Goal: Task Accomplishment & Management: Manage account settings

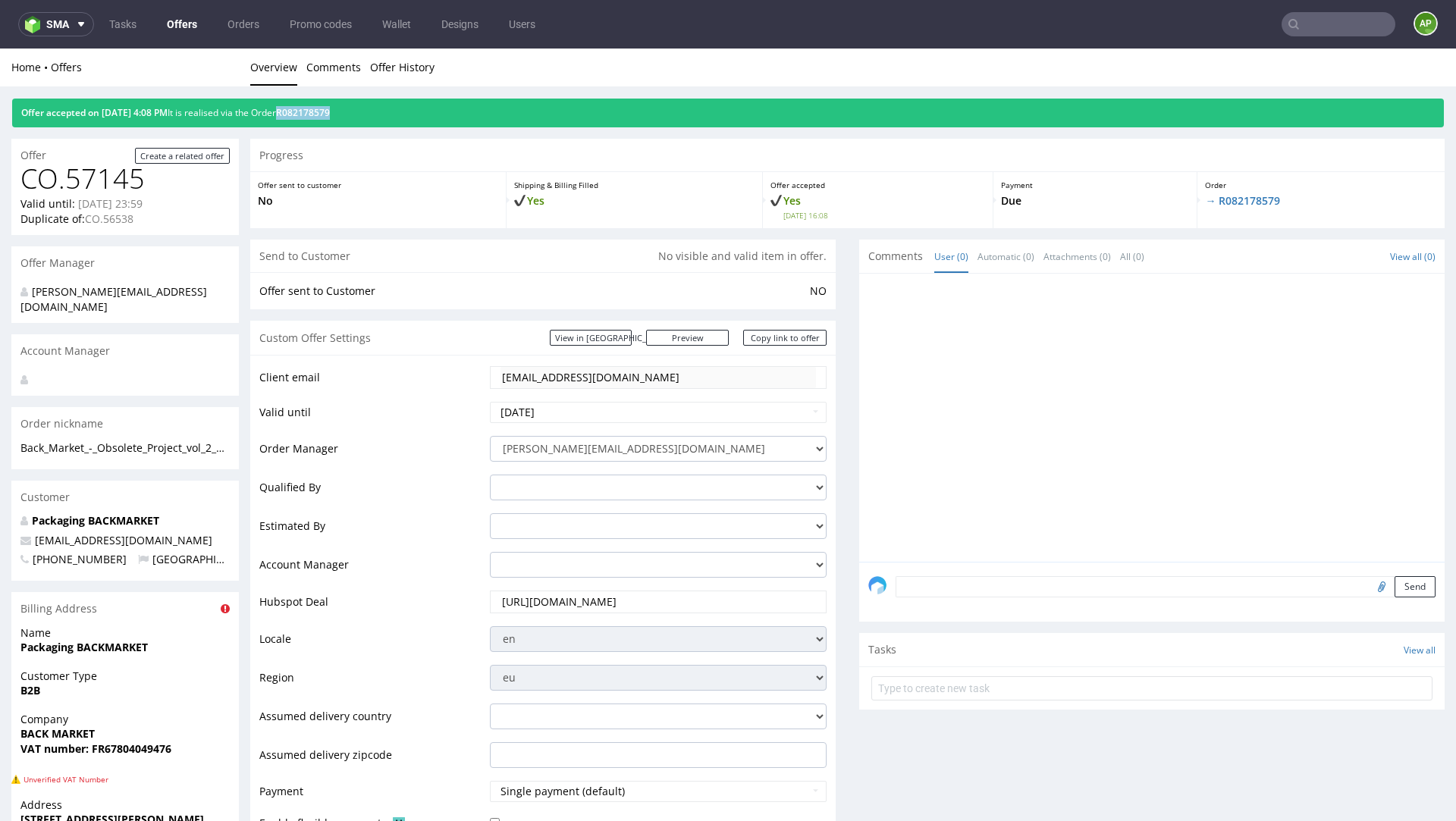
scroll to position [4, 0]
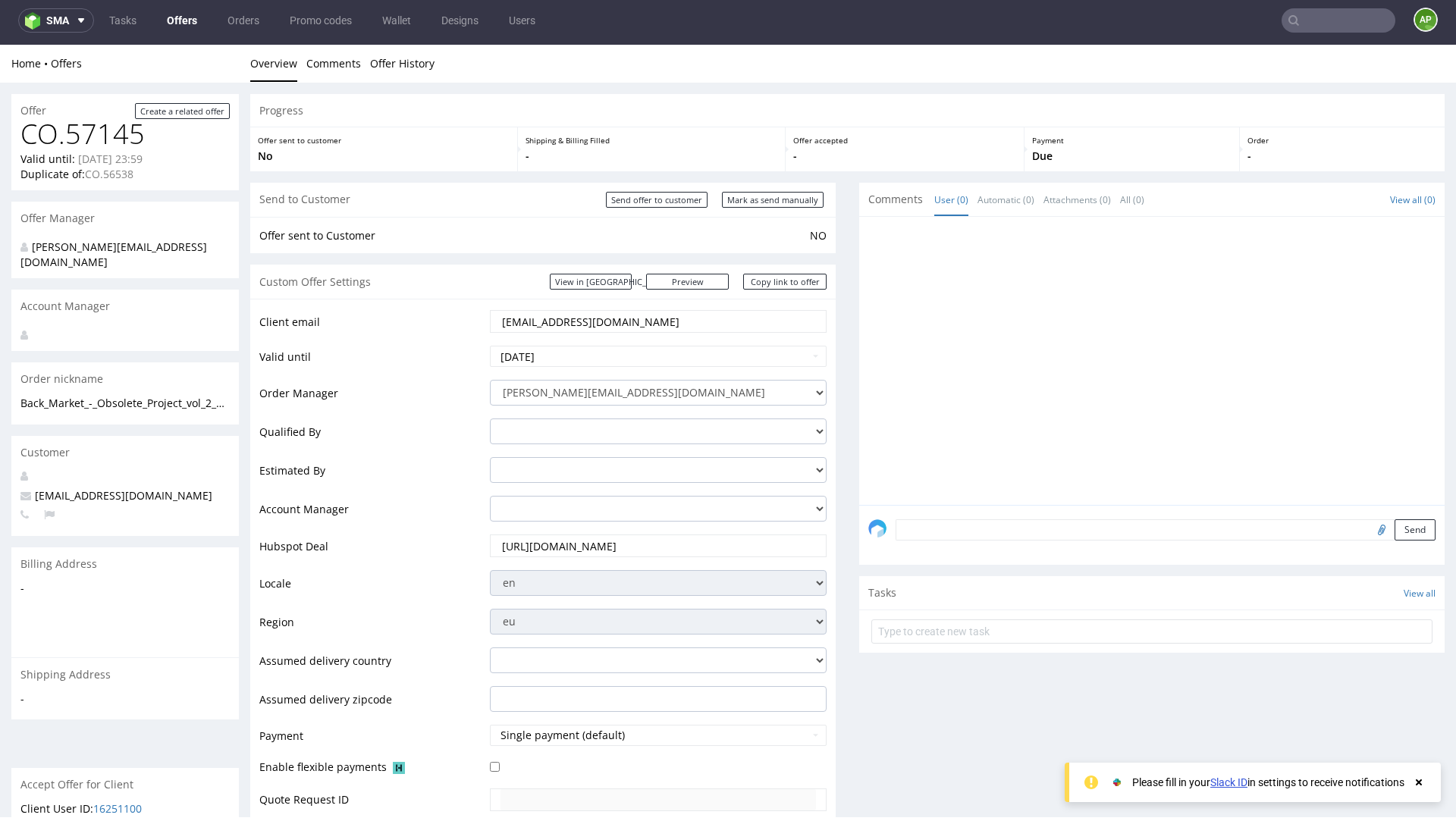
click at [177, 26] on link "Offers" at bounding box center [182, 21] width 49 height 24
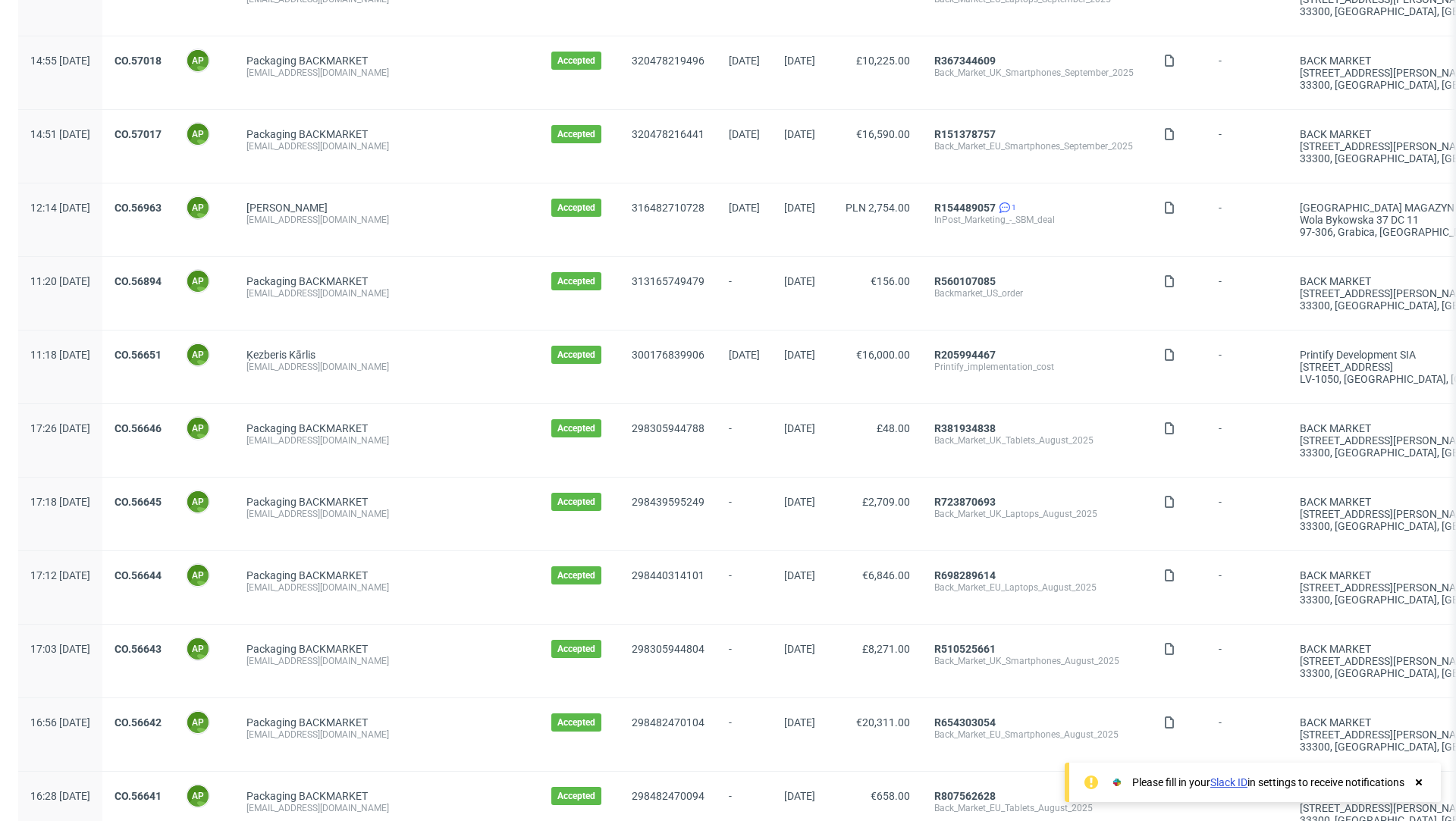
scroll to position [1213, 0]
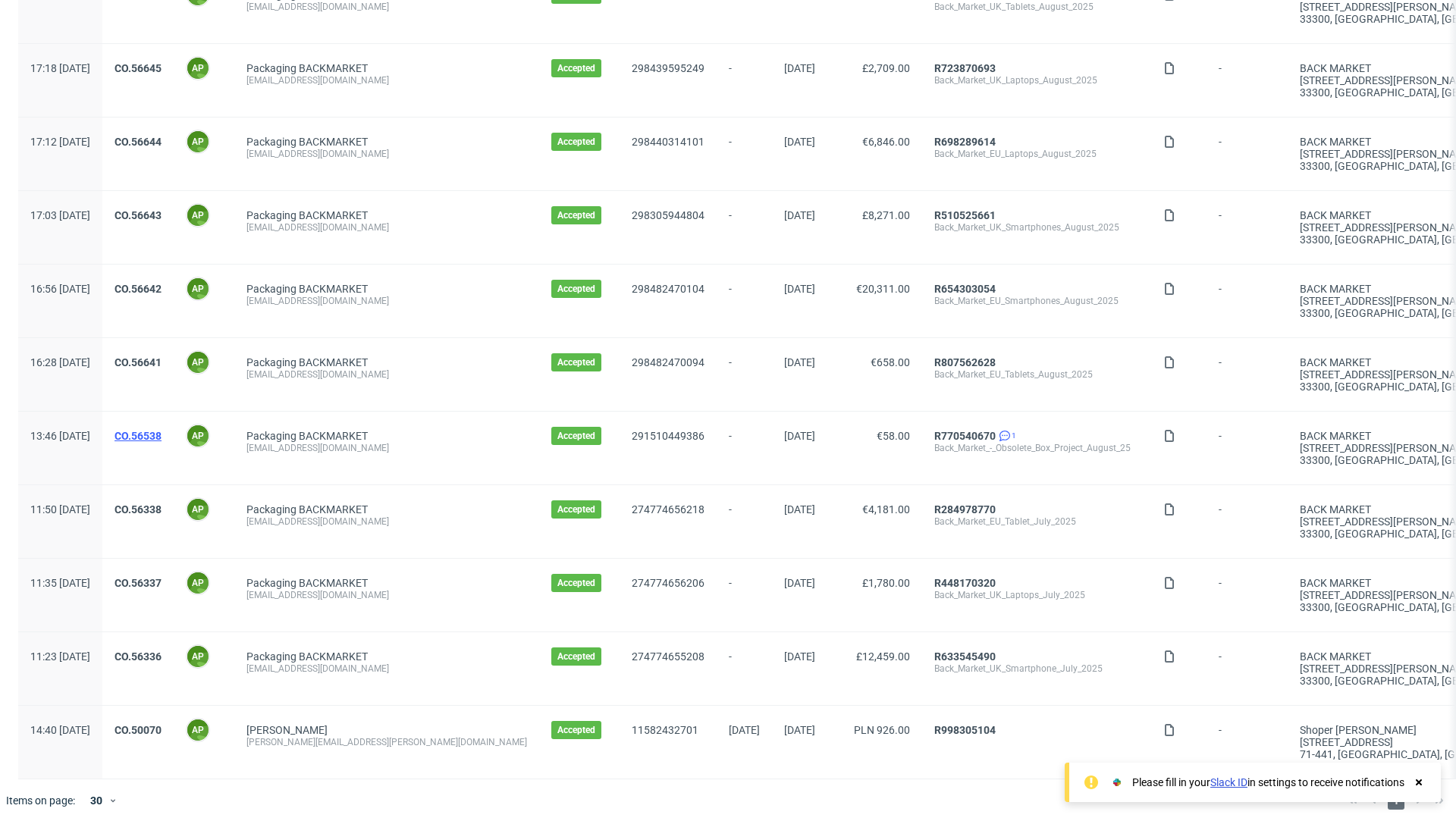
click at [161, 430] on link "CO.56538" at bounding box center [138, 436] width 47 height 12
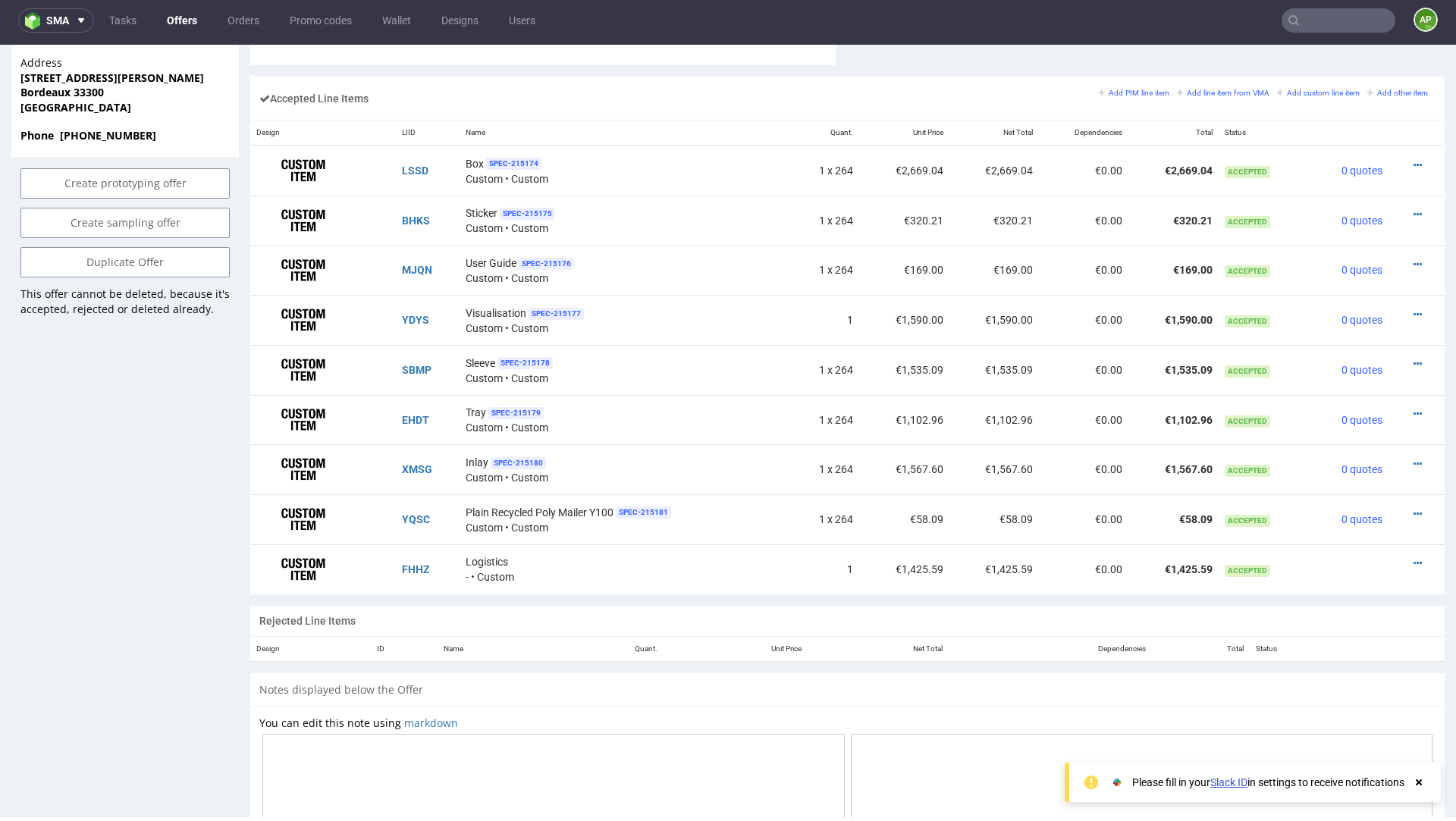
scroll to position [911, 0]
click at [1414, 511] on icon at bounding box center [1418, 515] width 8 height 10
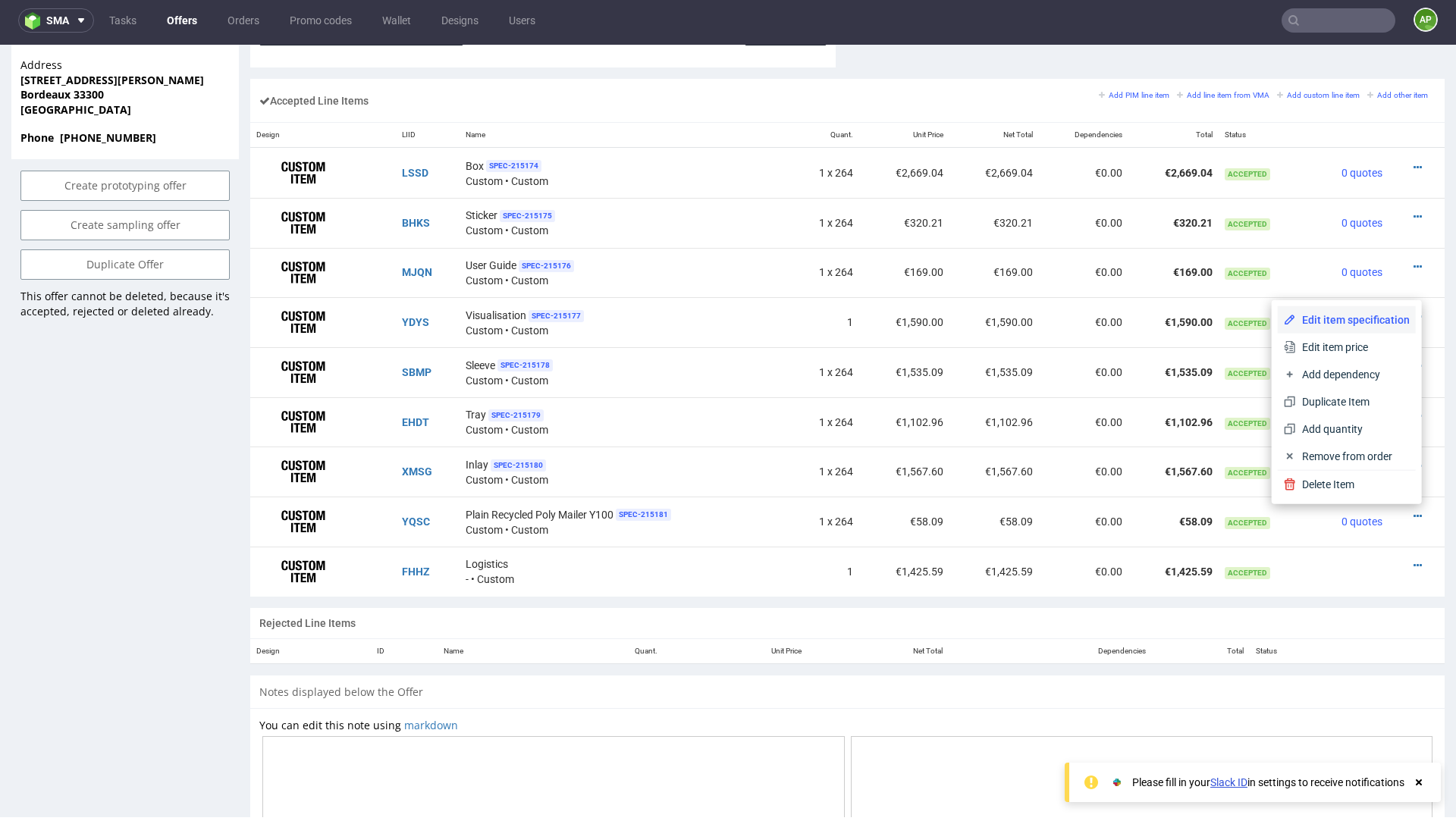
click at [1360, 321] on span "Edit item specification" at bounding box center [1353, 320] width 113 height 15
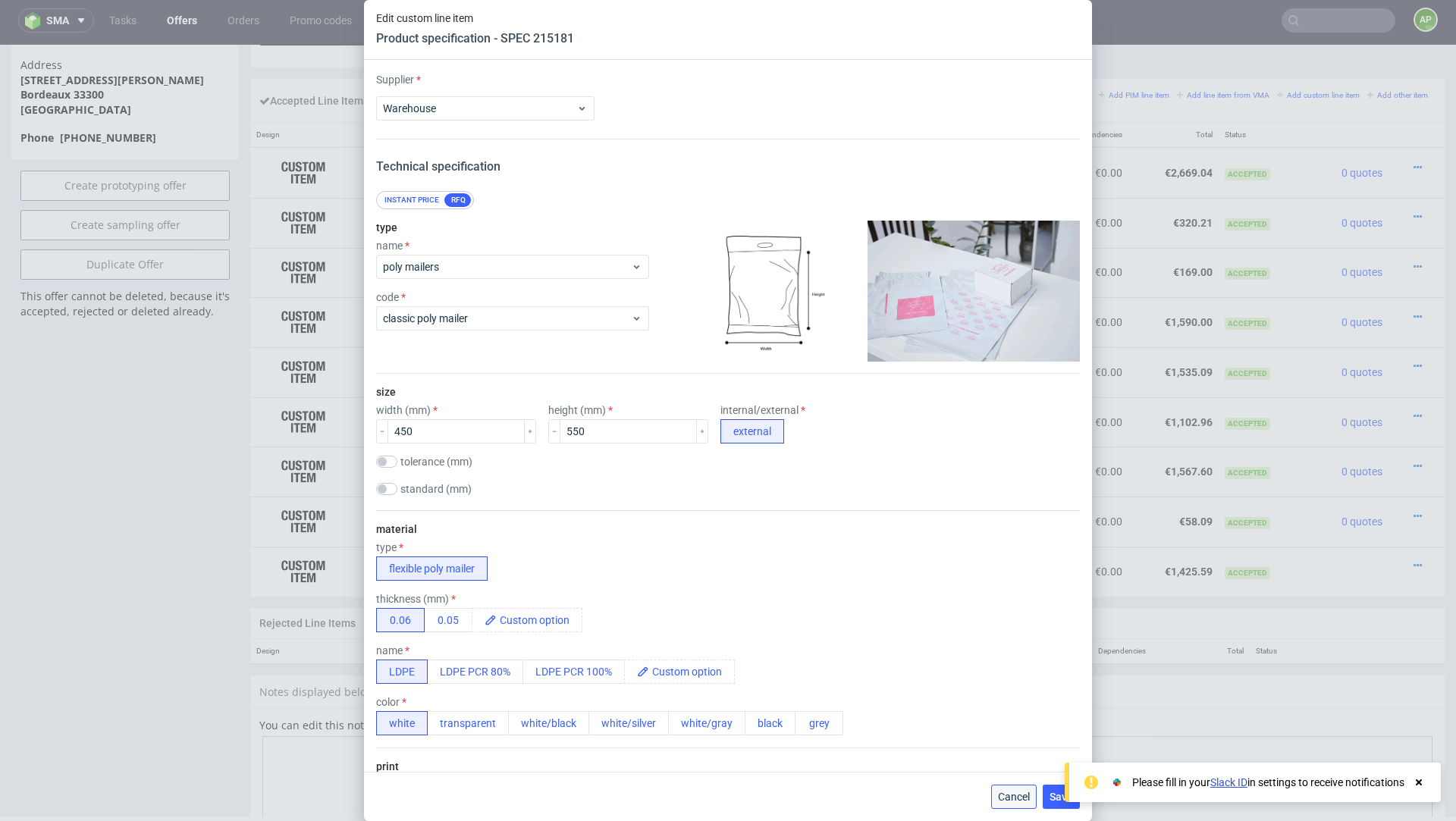
click at [1016, 792] on span "Cancel" at bounding box center [1014, 797] width 32 height 10
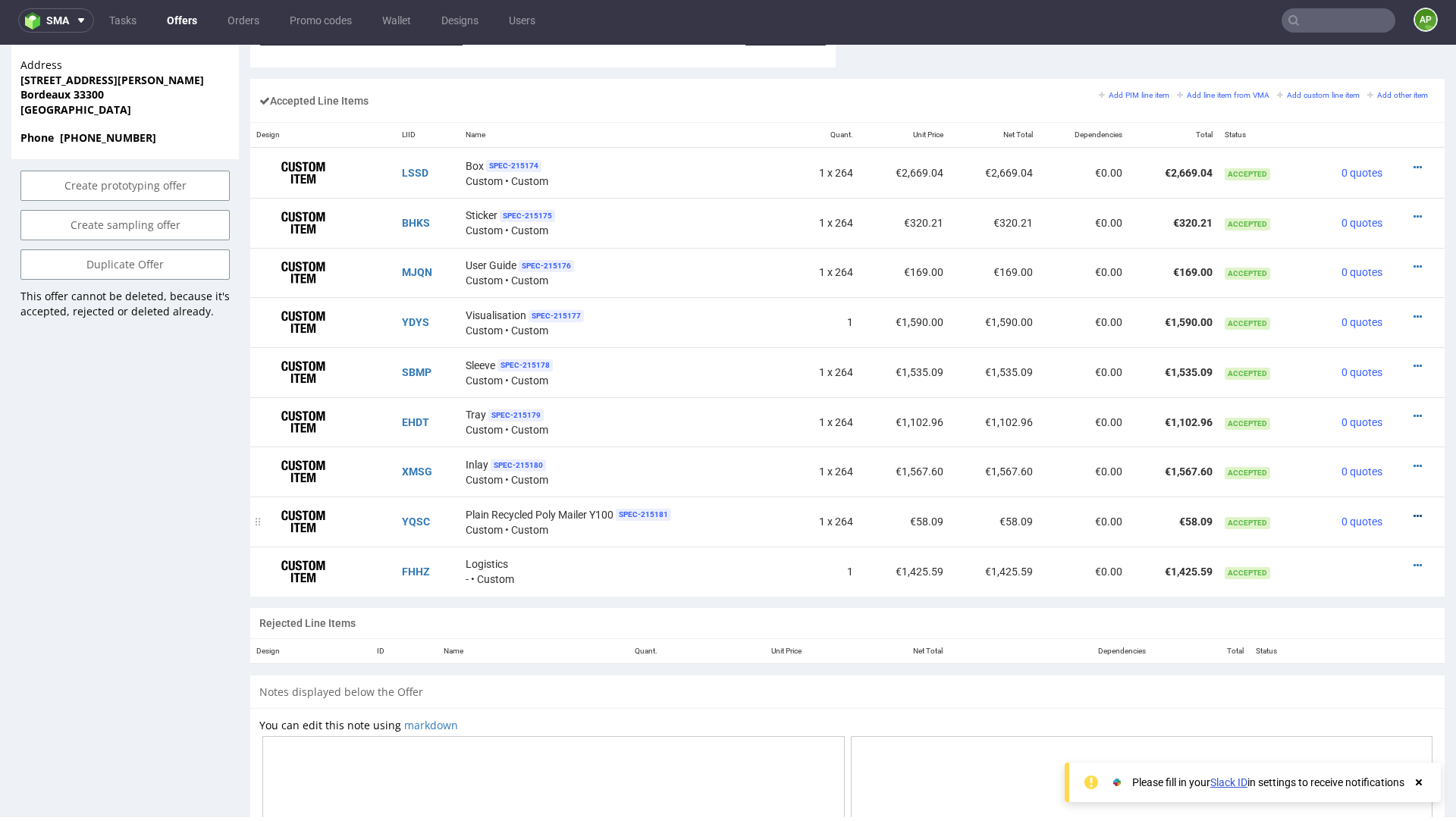
click at [1414, 511] on icon at bounding box center [1418, 515] width 8 height 10
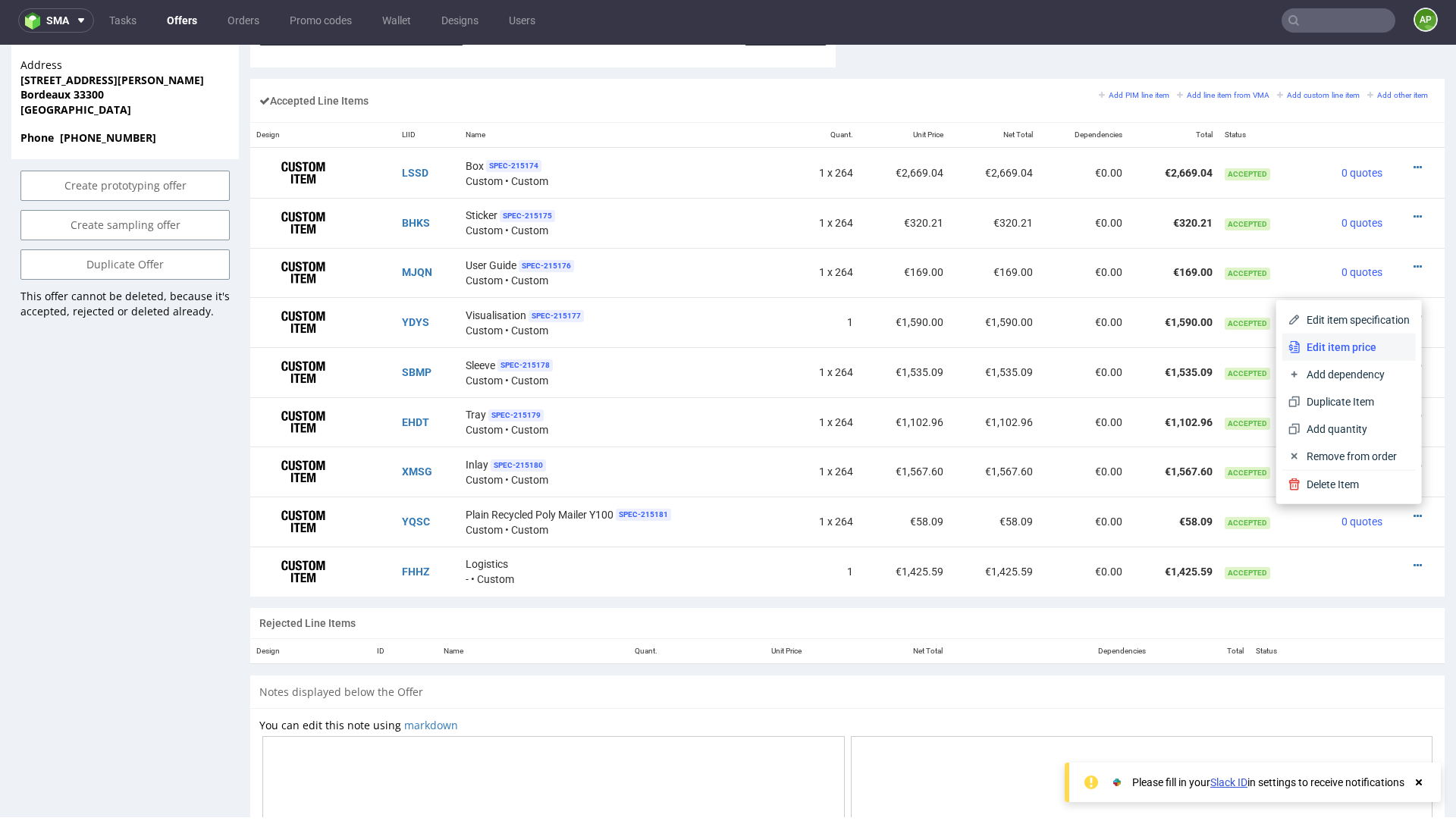
click at [1368, 355] on li "Edit item price" at bounding box center [1349, 347] width 133 height 27
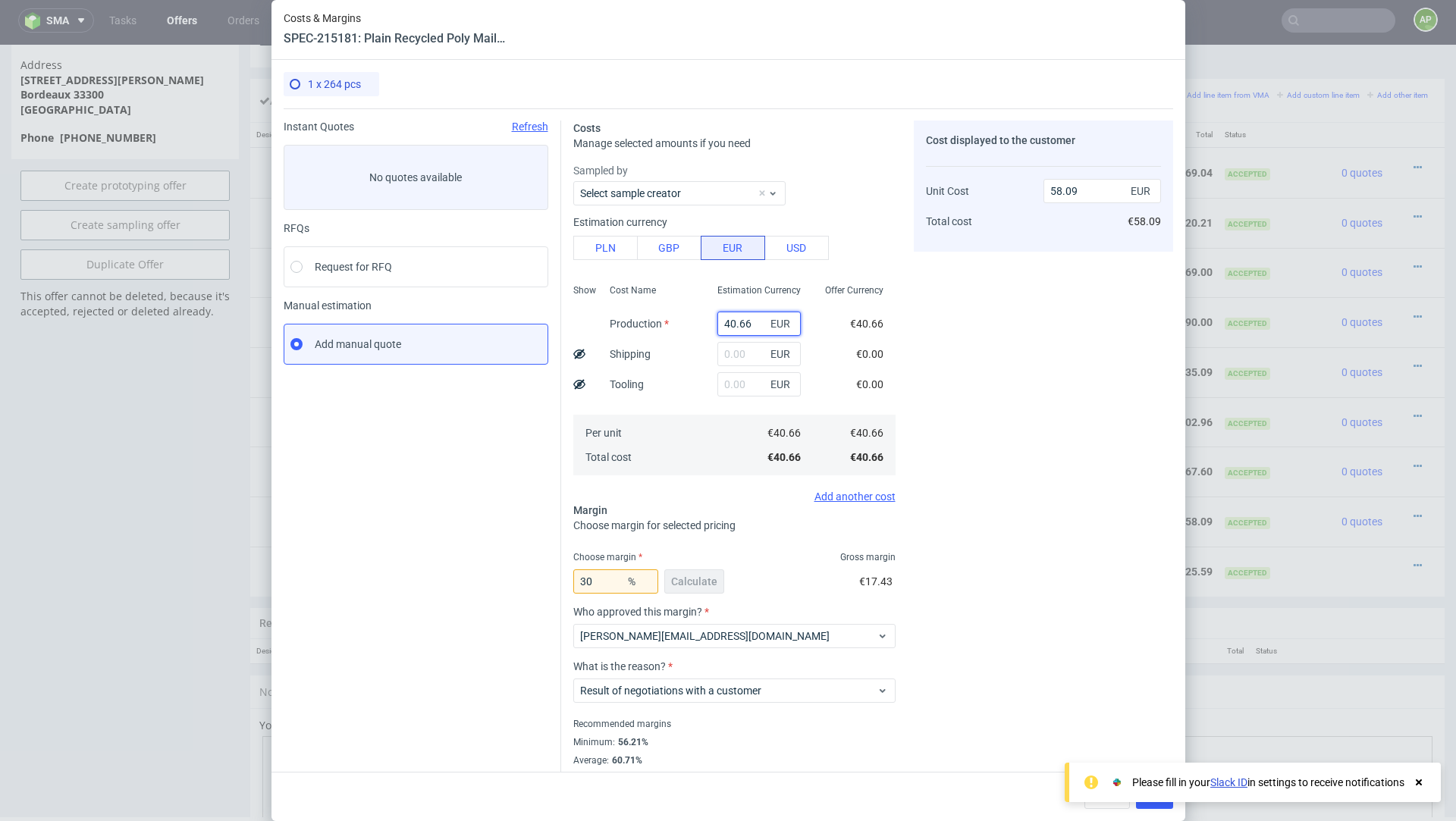
click at [737, 324] on input "40.66" at bounding box center [758, 324] width 83 height 24
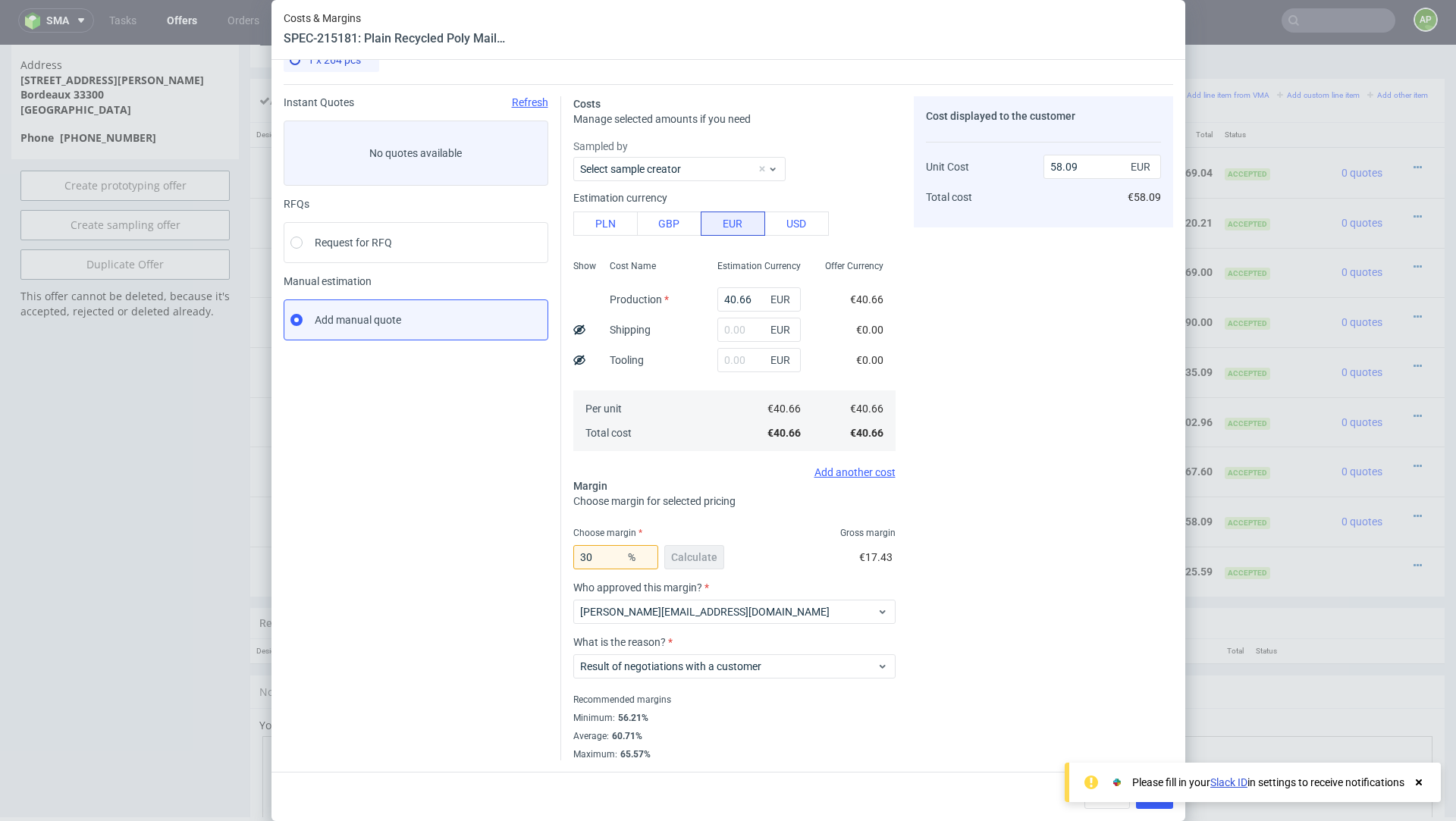
click at [1416, 778] on icon at bounding box center [1418, 782] width 14 height 12
click at [1111, 805] on button "Cancel" at bounding box center [1107, 797] width 46 height 24
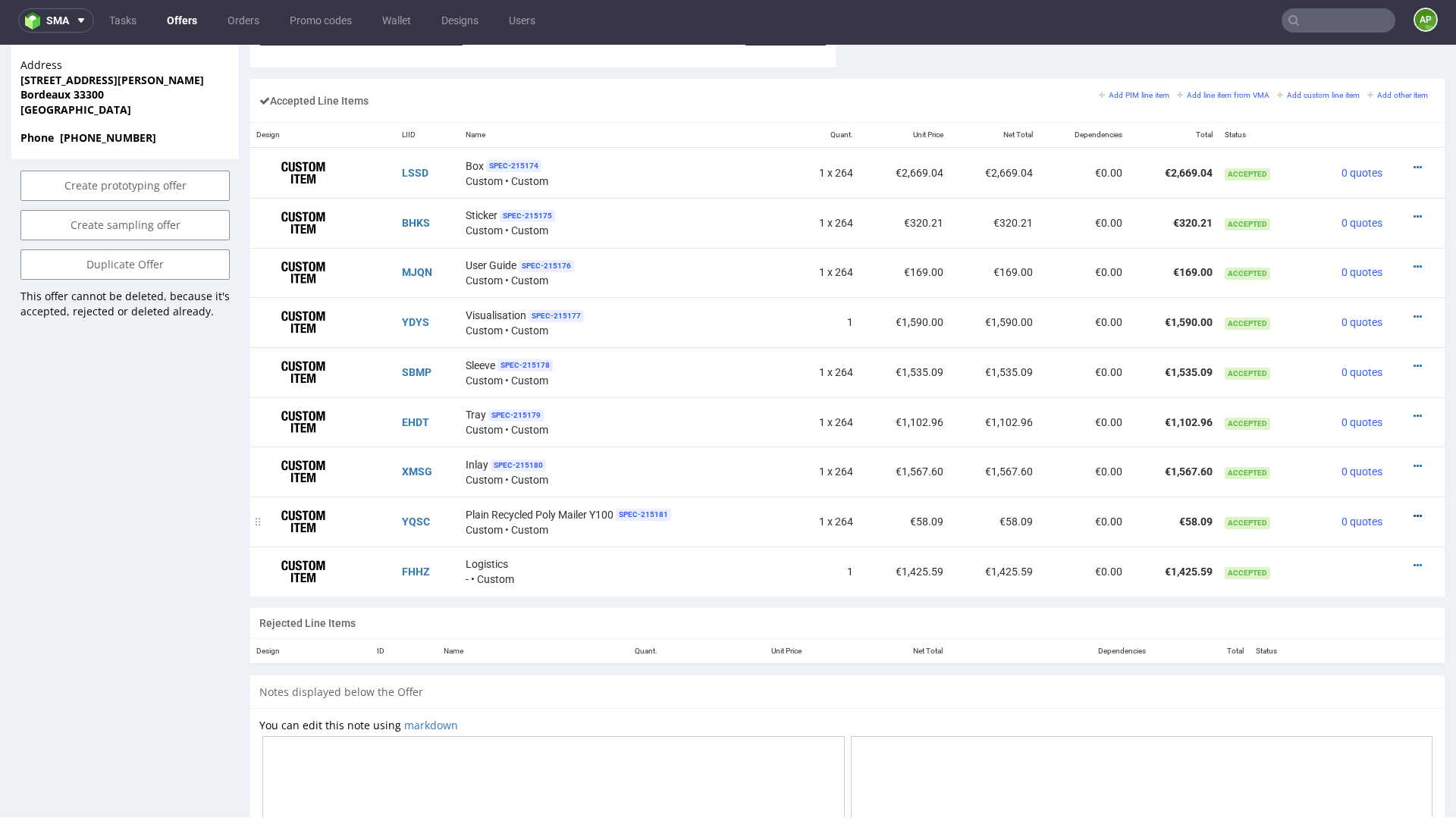
click at [1414, 511] on icon at bounding box center [1418, 515] width 8 height 10
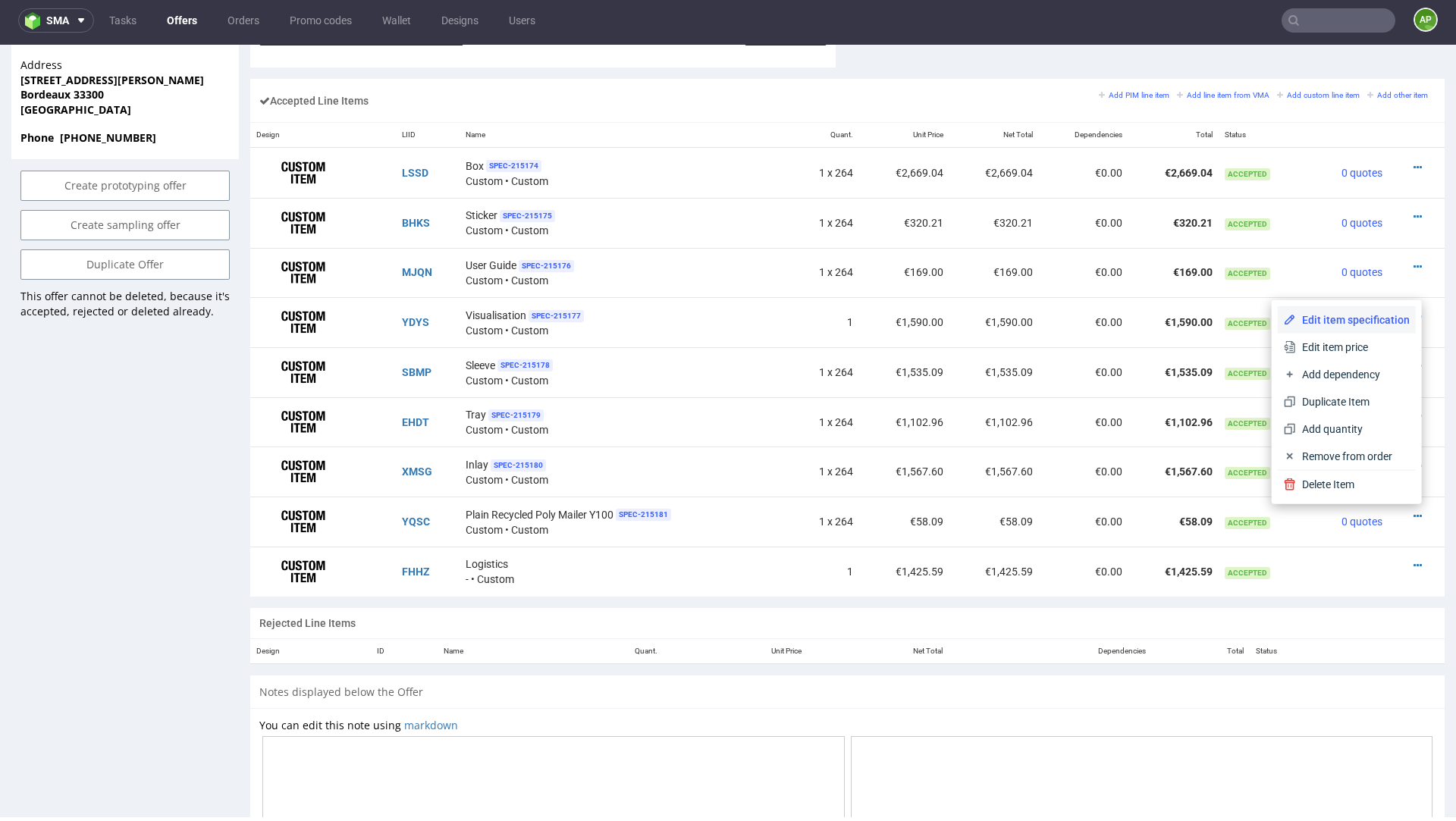
click at [1379, 316] on span "Edit item specification" at bounding box center [1353, 320] width 113 height 15
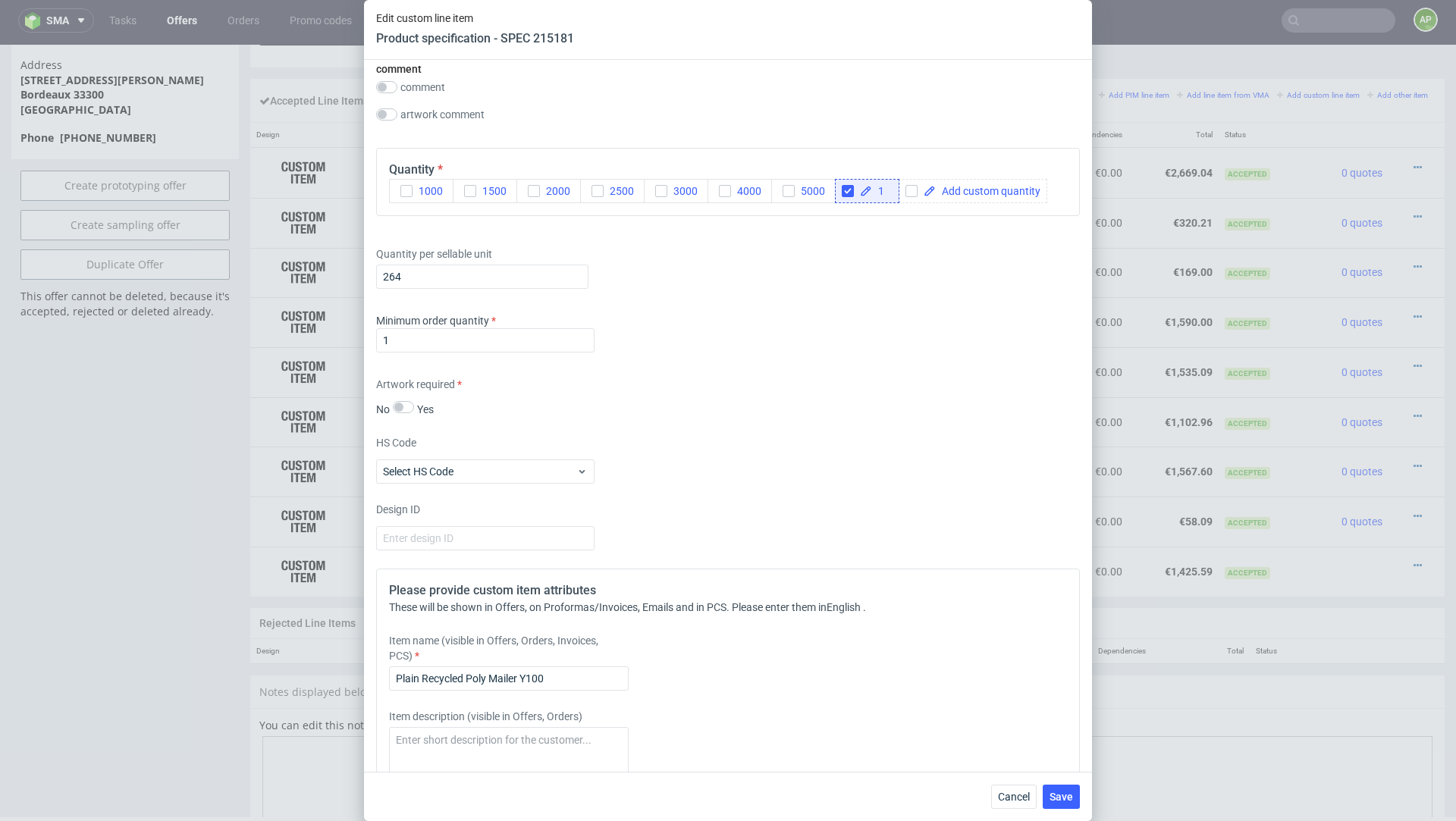
scroll to position [1444, 0]
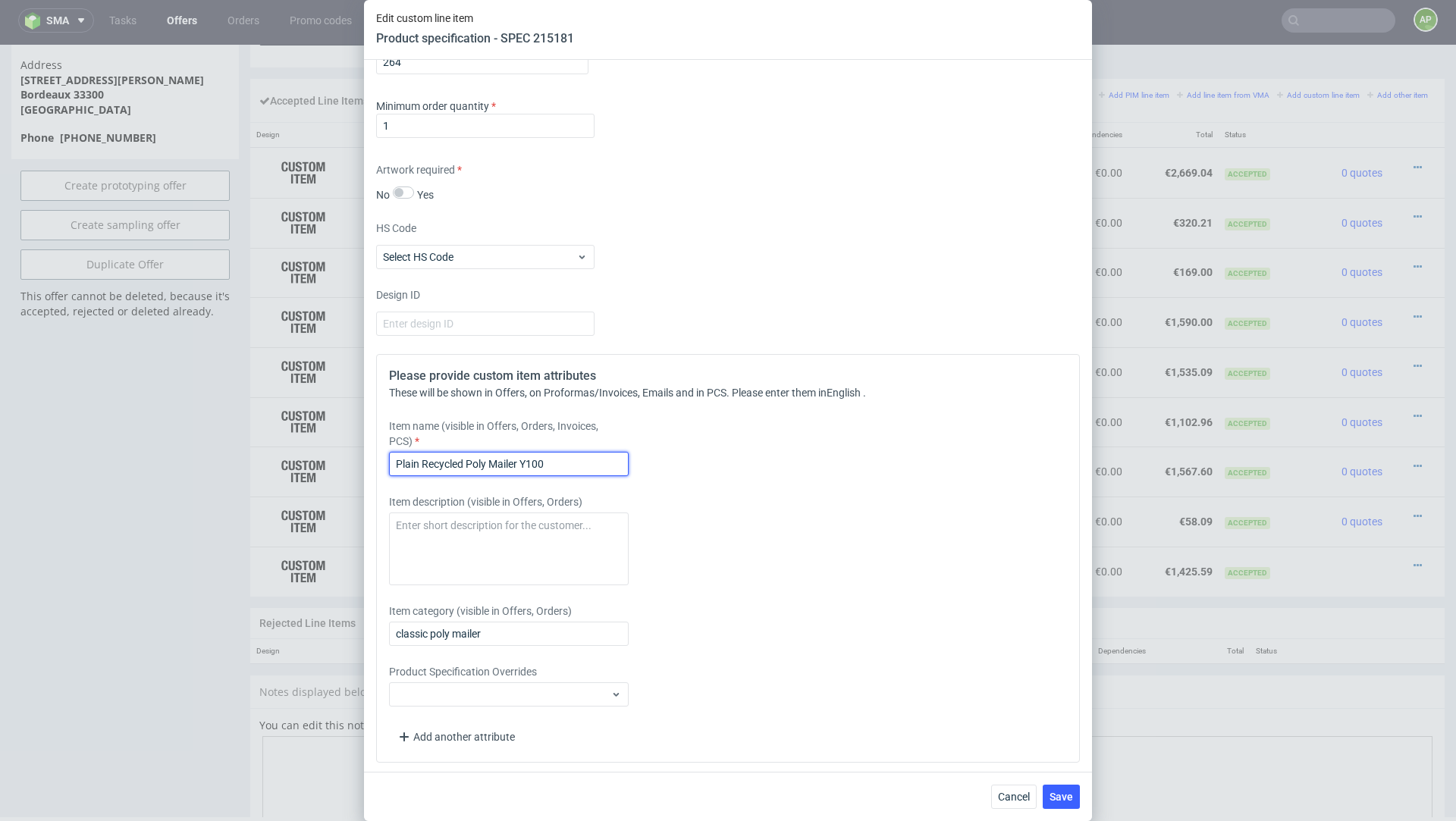
click at [520, 466] on input "Plain Recycled Poly Mailer Y100" at bounding box center [509, 464] width 240 height 24
click at [519, 466] on input "Plain Recycled Poly Mailer Y100" at bounding box center [509, 464] width 240 height 24
click at [1016, 800] on span "Cancel" at bounding box center [1014, 797] width 32 height 10
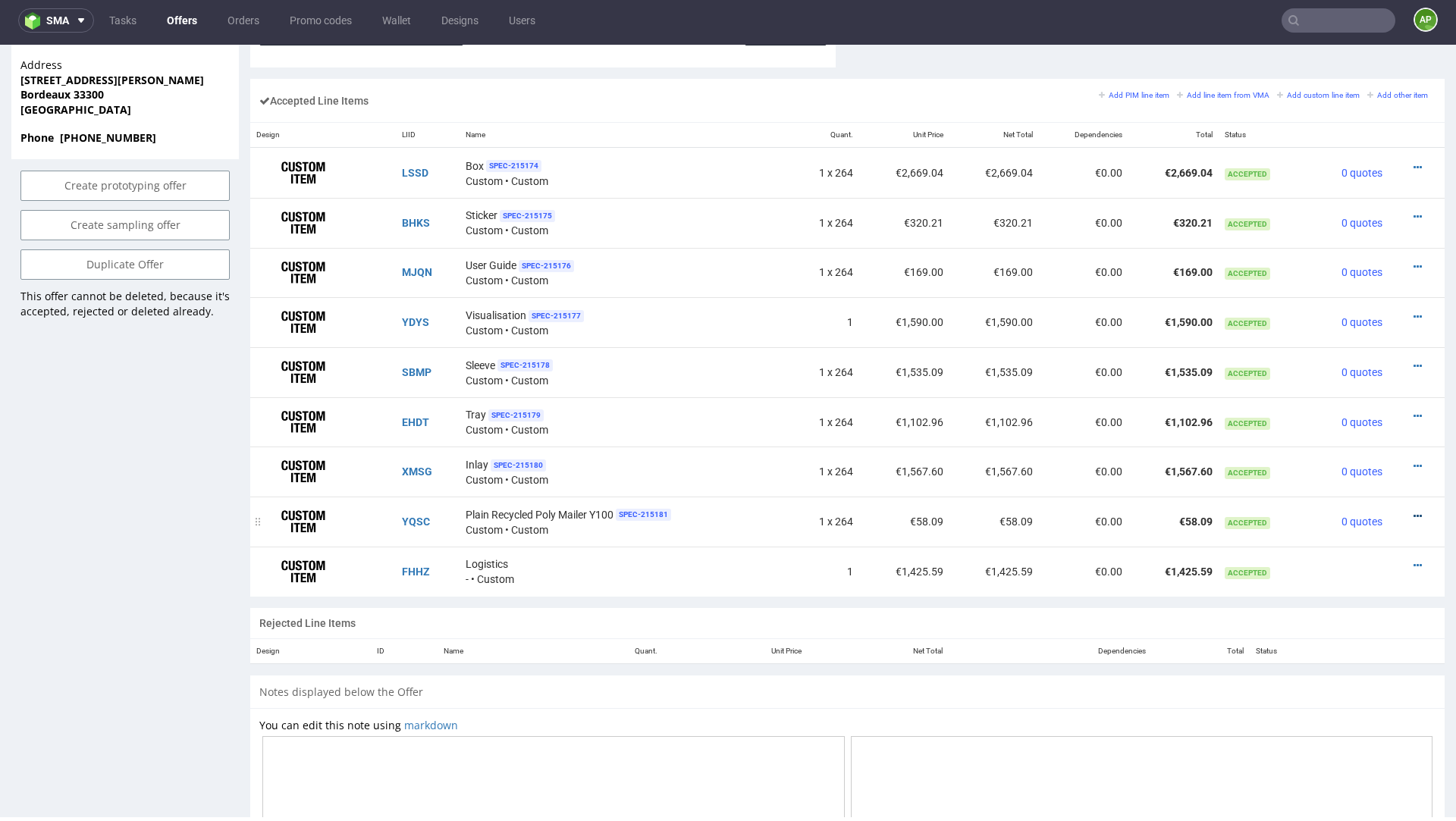
click at [1414, 515] on icon at bounding box center [1418, 515] width 8 height 10
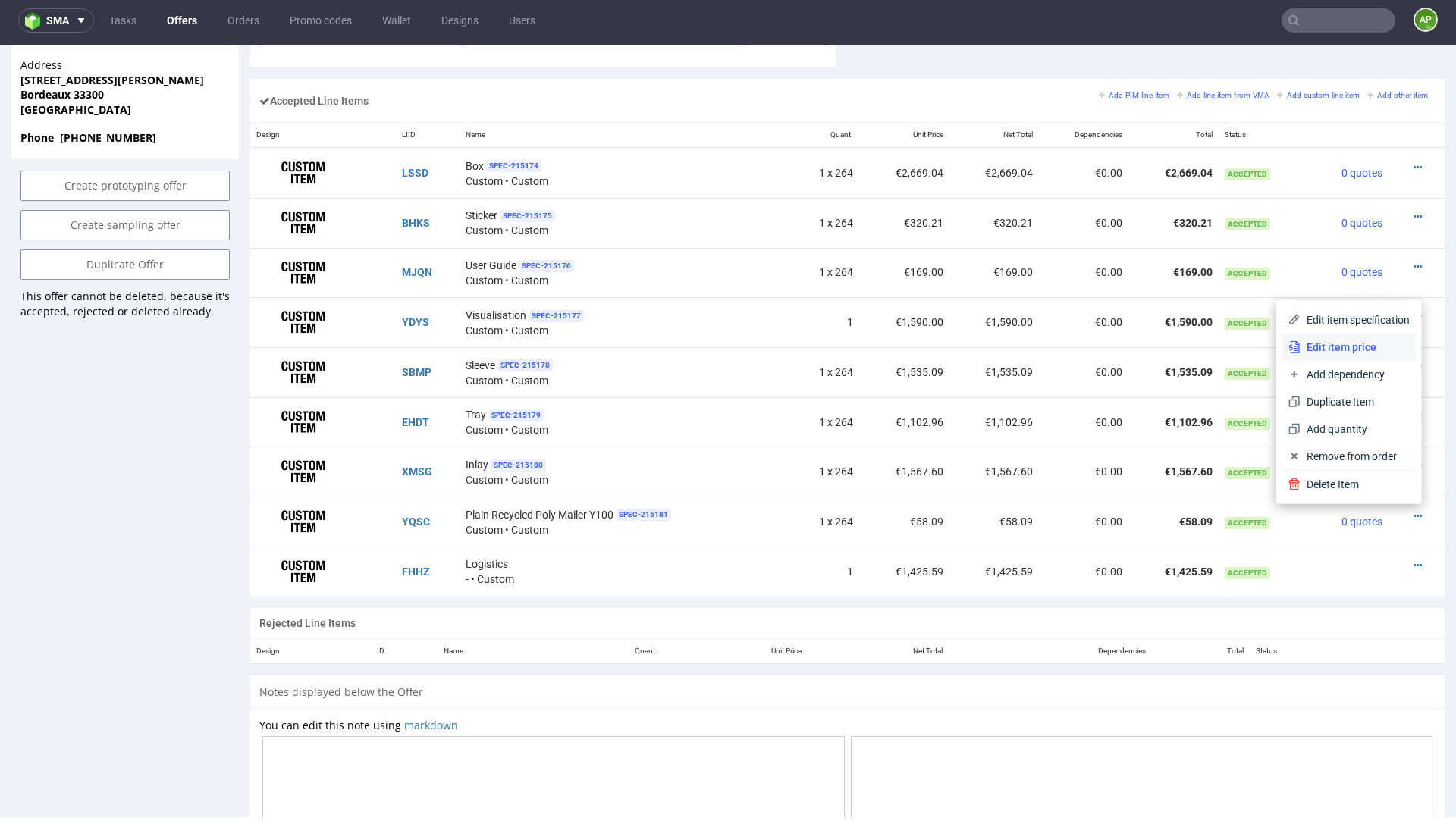
click at [1364, 357] on li "Edit item price" at bounding box center [1349, 347] width 133 height 27
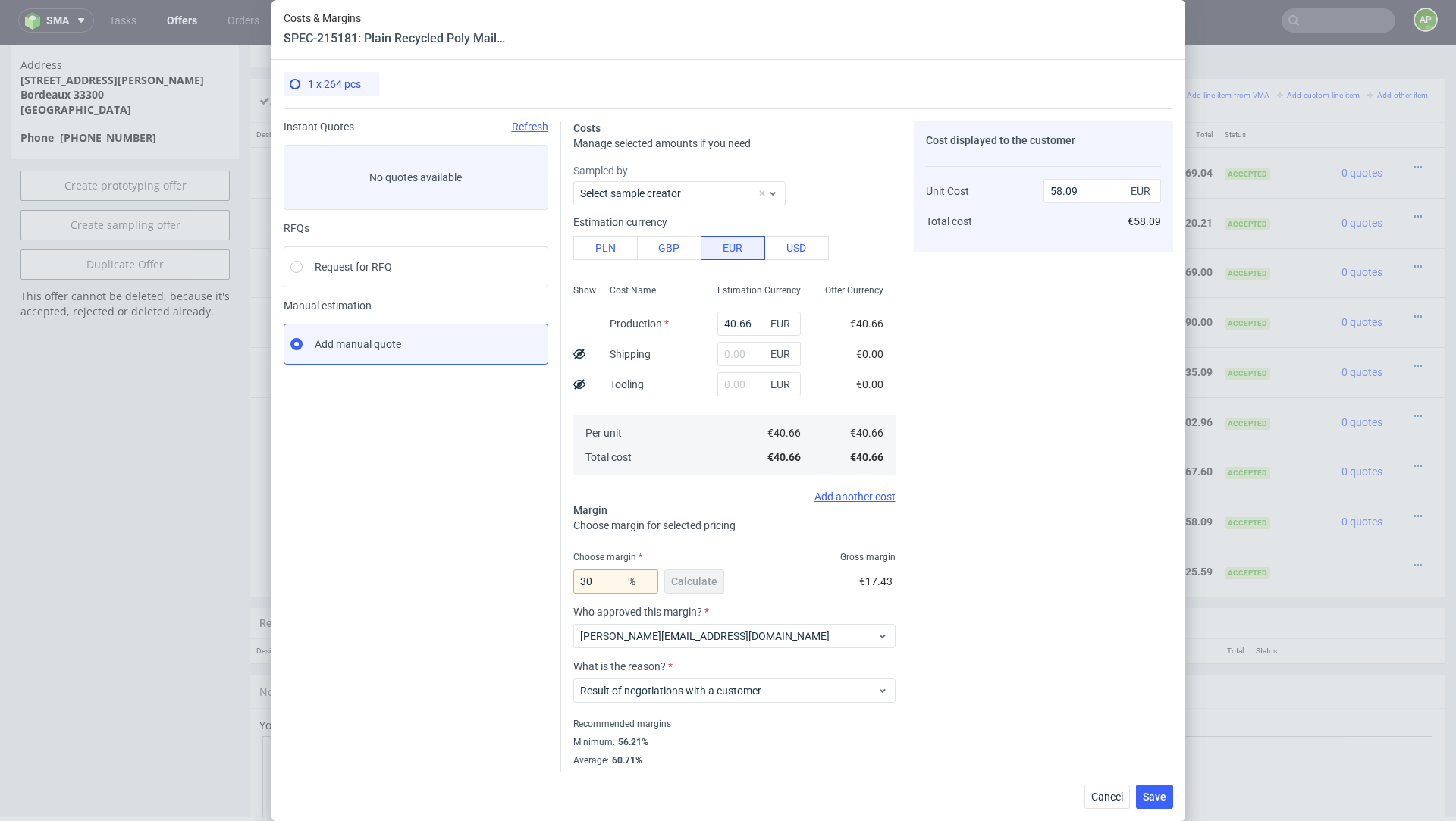
scroll to position [24, 0]
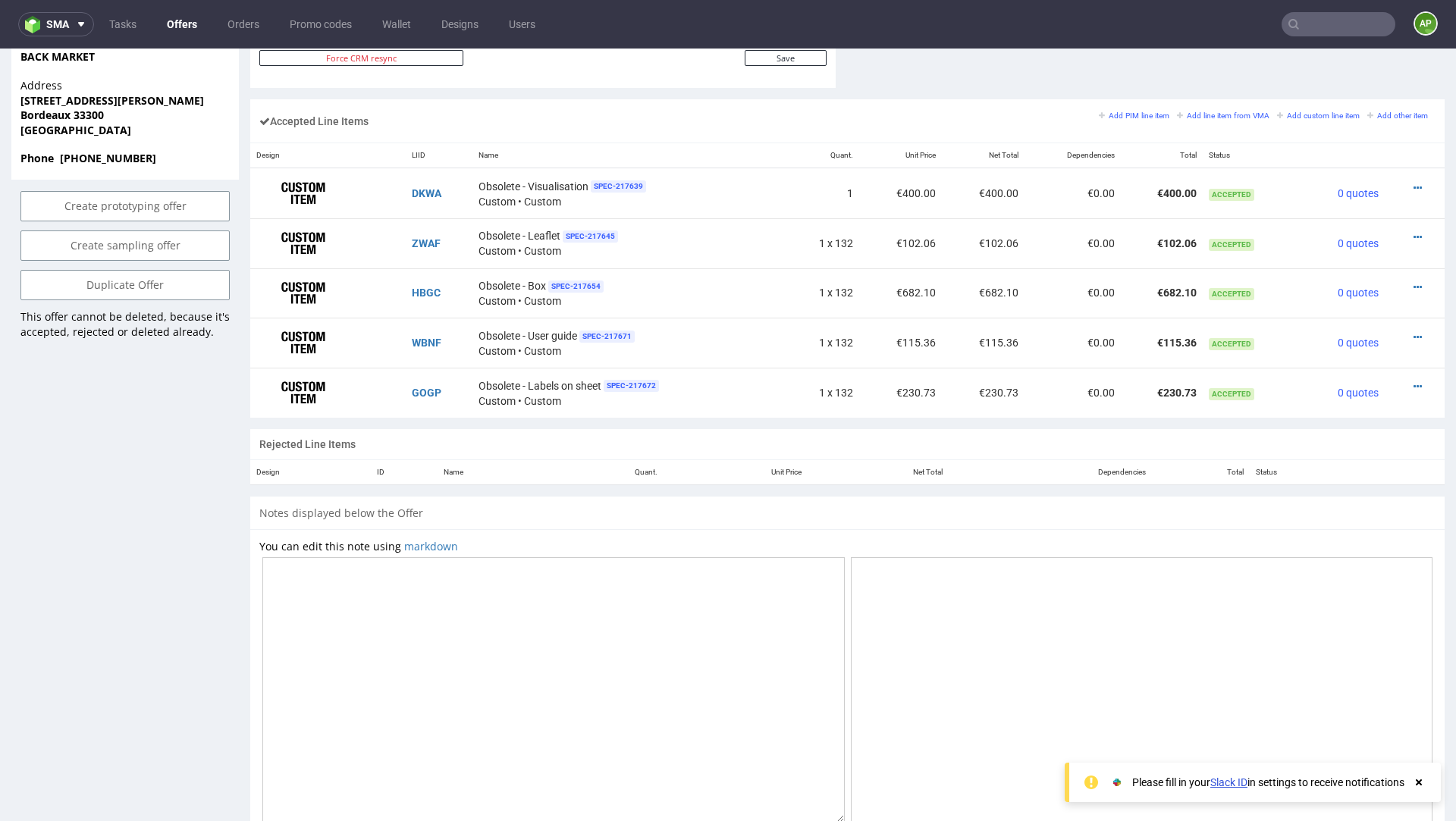
scroll to position [878, 0]
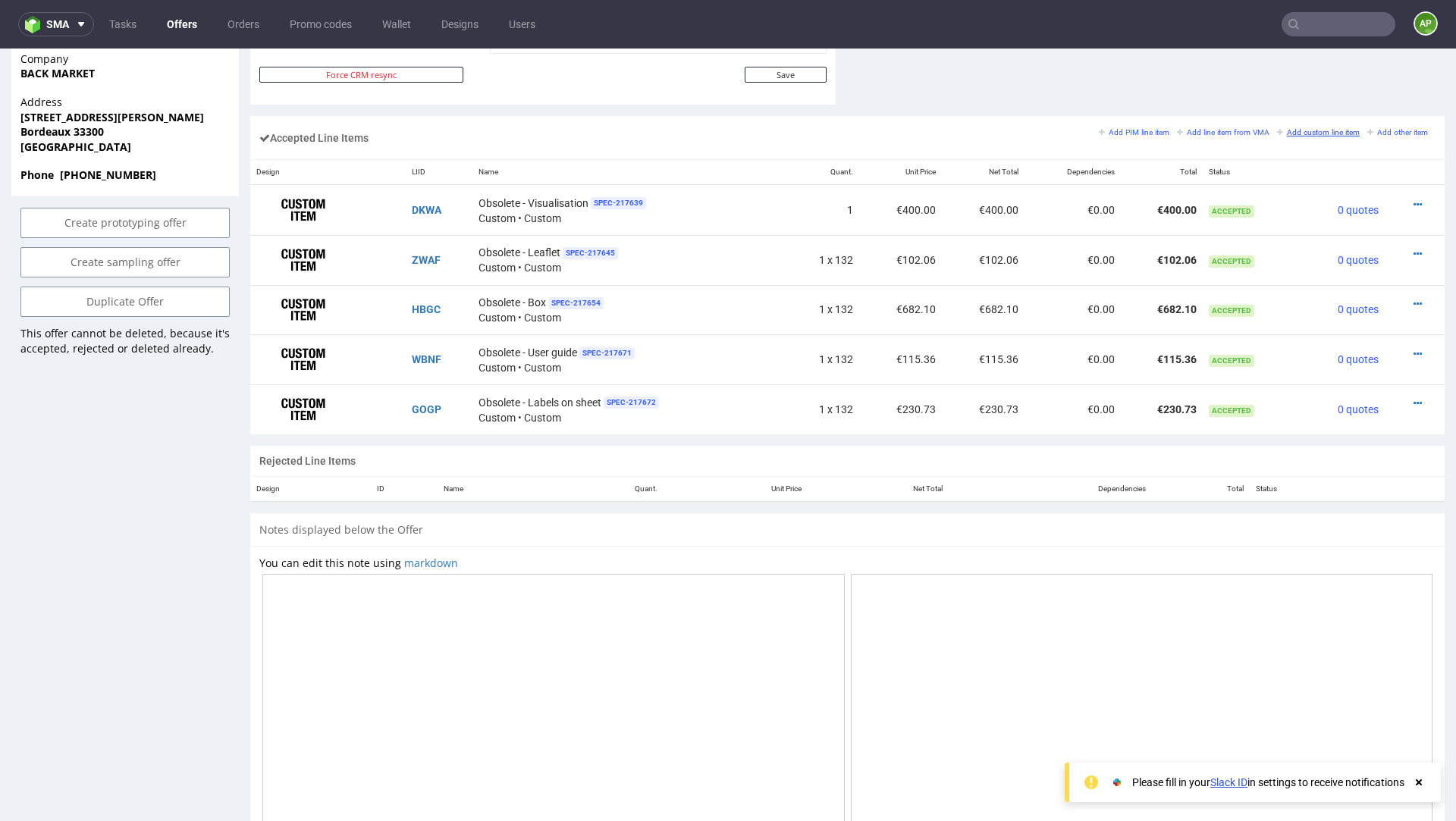
click at [1293, 127] on link "Add custom line item" at bounding box center [1318, 131] width 83 height 10
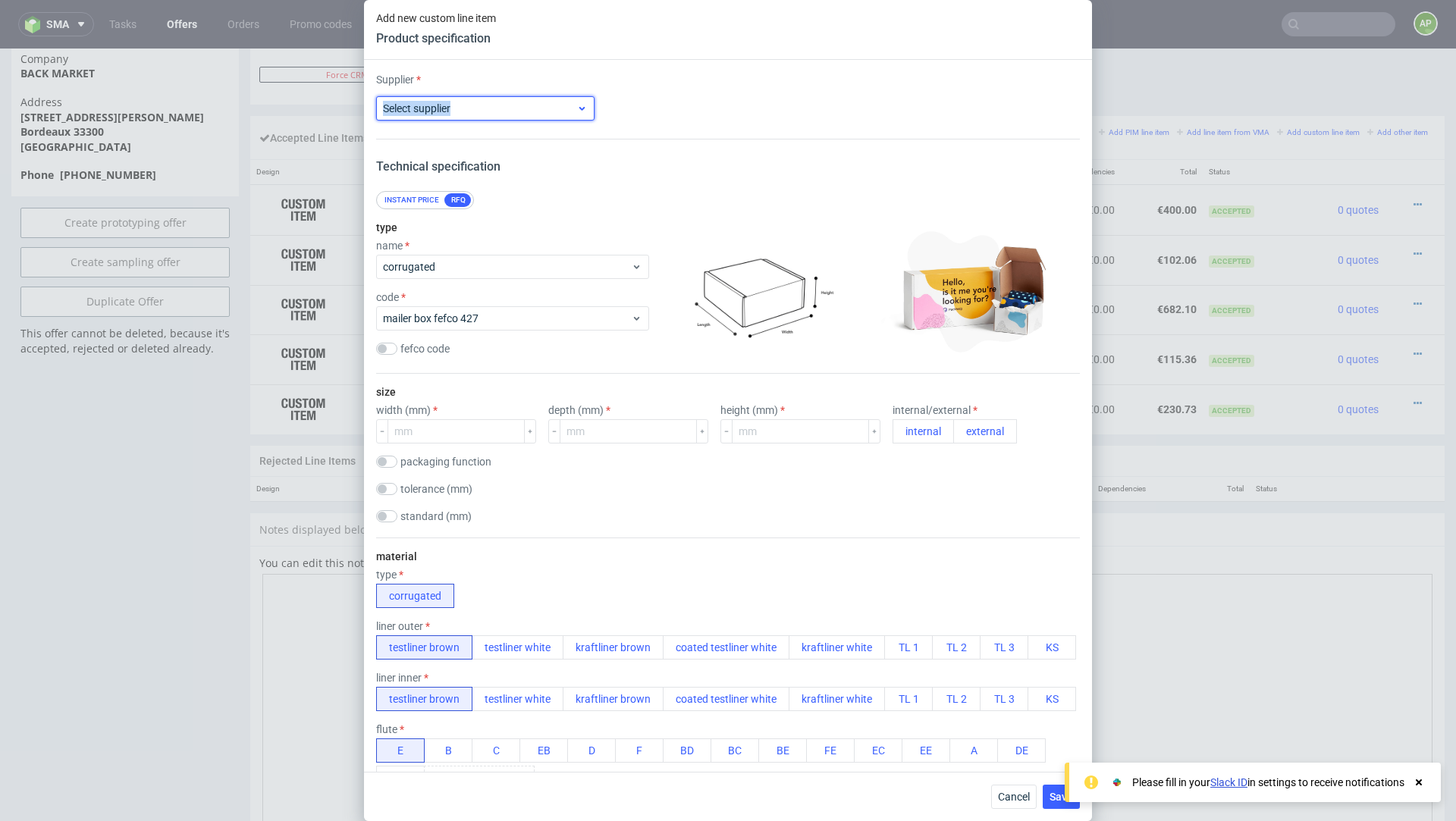
click at [523, 101] on span "Select supplier" at bounding box center [480, 109] width 193 height 15
type input "ware"
click at [501, 161] on div "Warehouse" at bounding box center [486, 170] width 206 height 27
click at [457, 262] on span "corrugated" at bounding box center [507, 267] width 248 height 15
type input "pol"
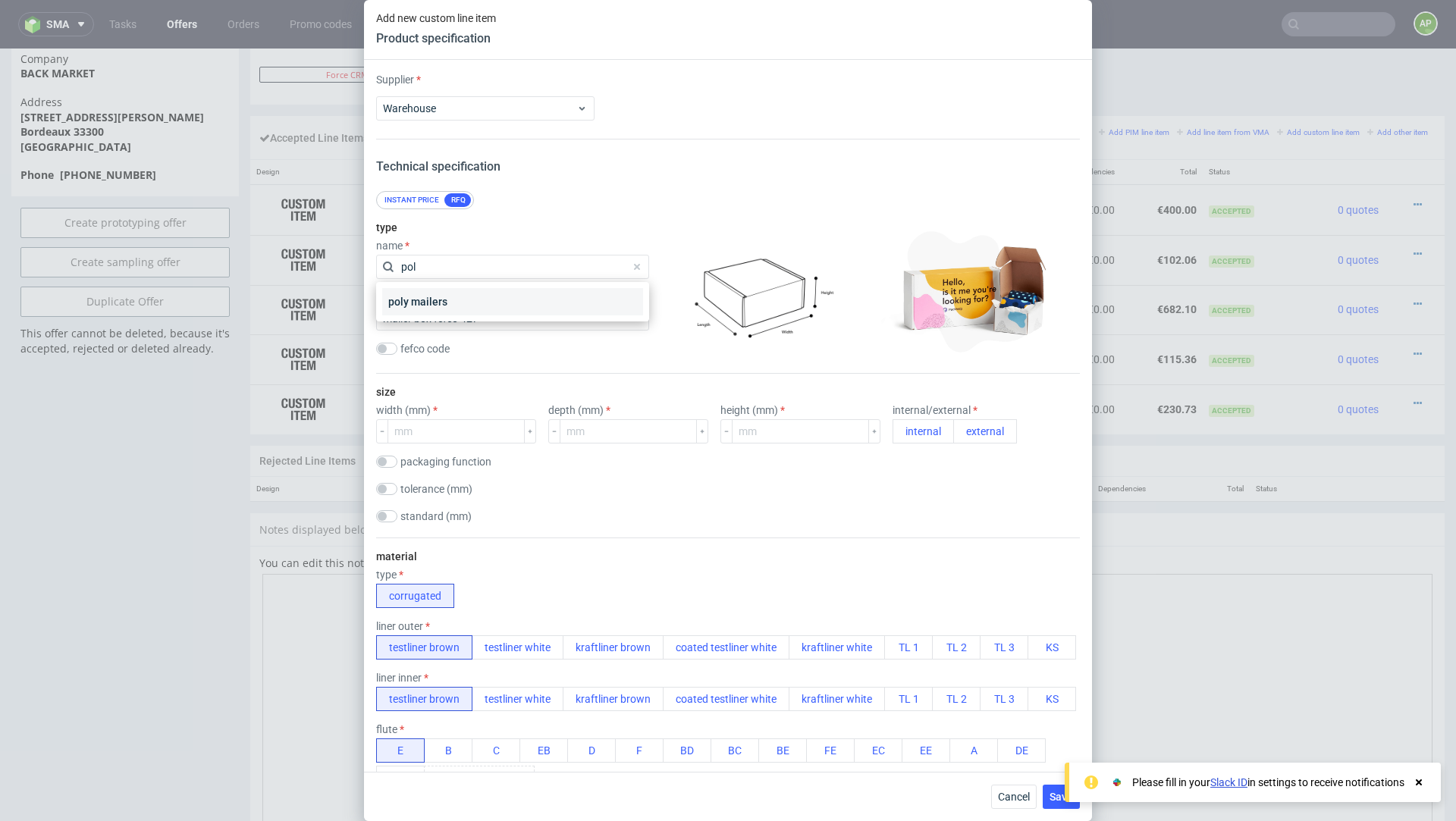
click at [431, 302] on div "poly mailers" at bounding box center [513, 301] width 261 height 27
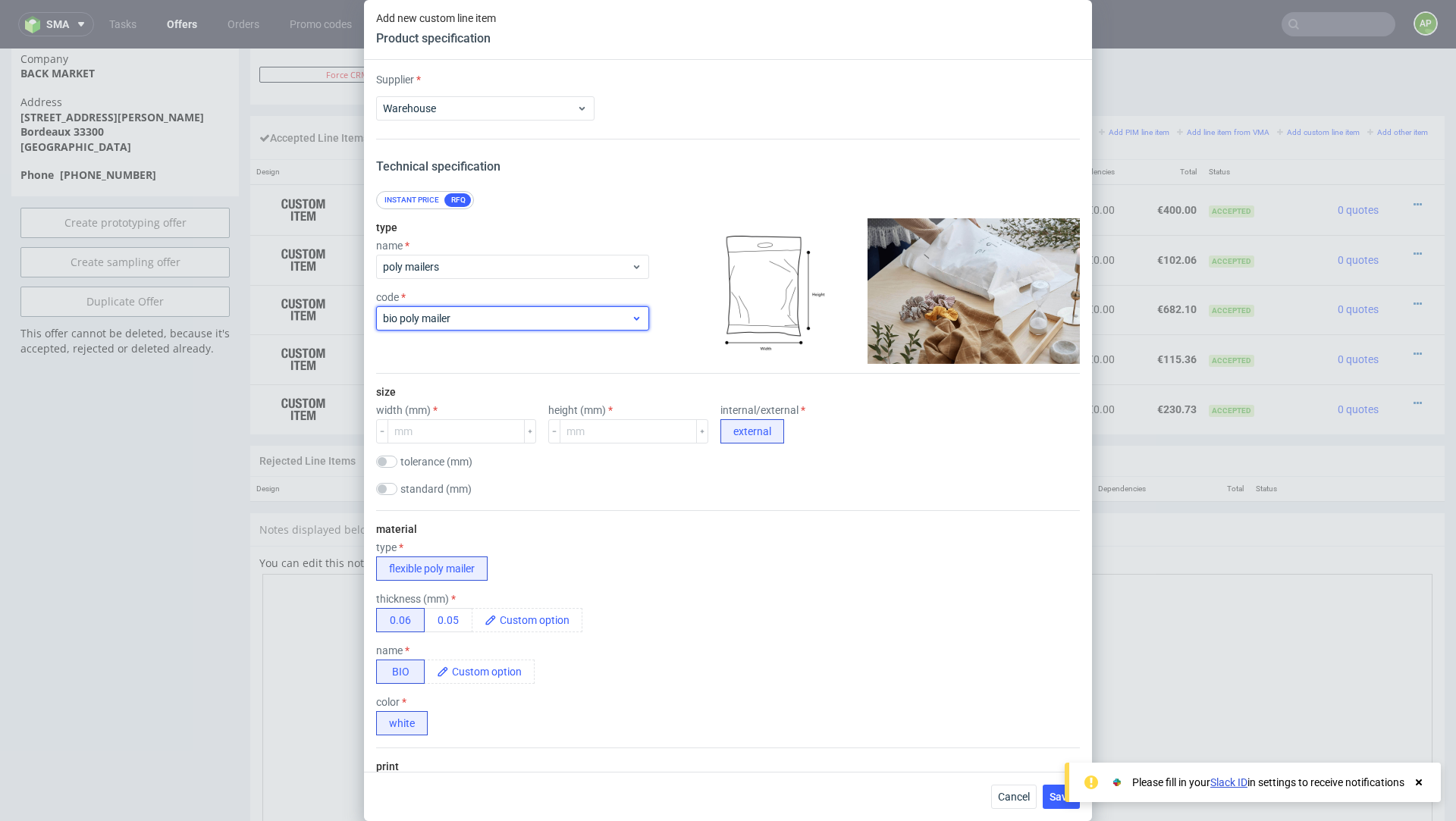
click at [431, 320] on span "bio poly mailer" at bounding box center [507, 319] width 248 height 15
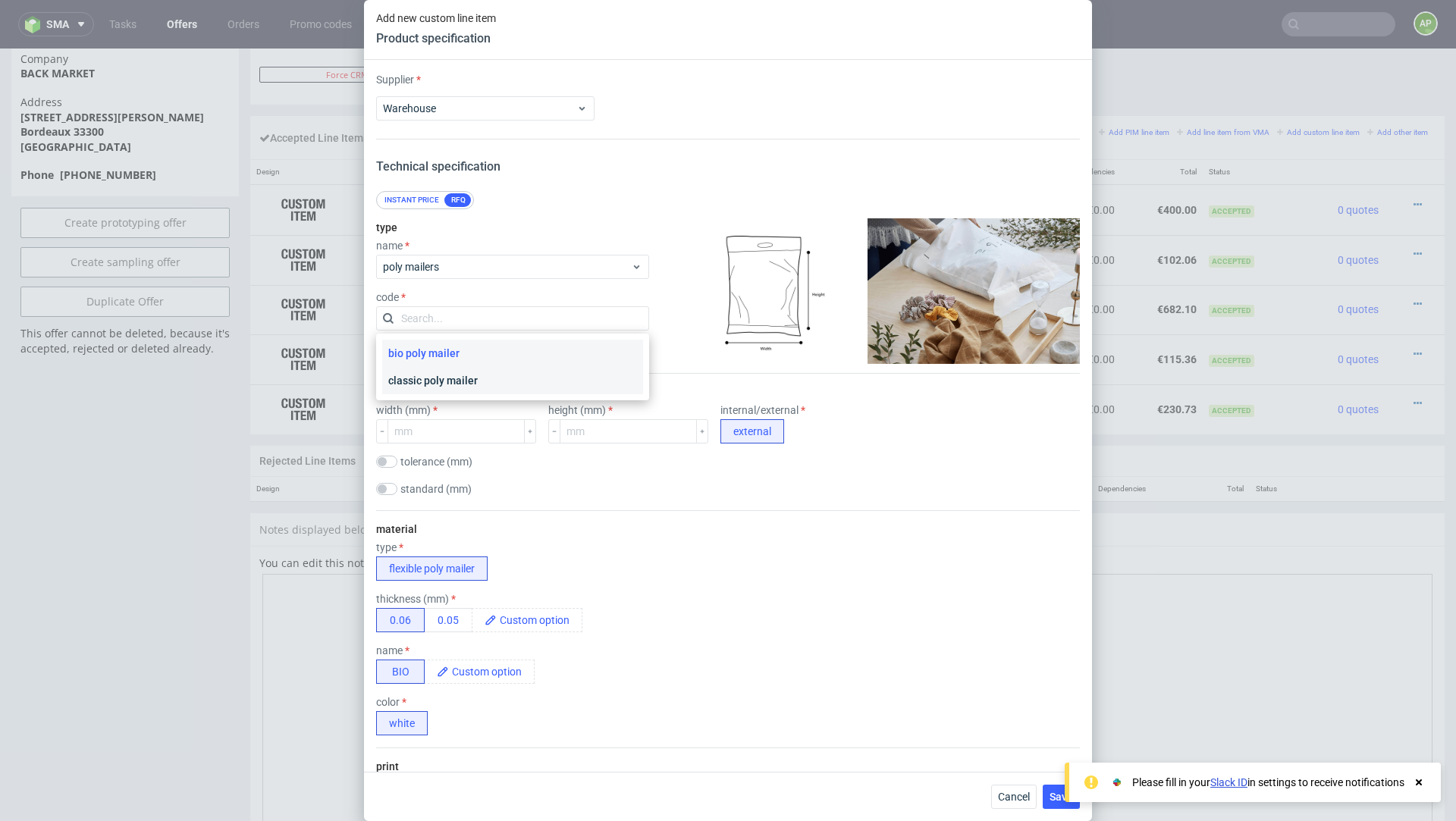
click at [422, 387] on div "classic poly mailer" at bounding box center [513, 381] width 261 height 27
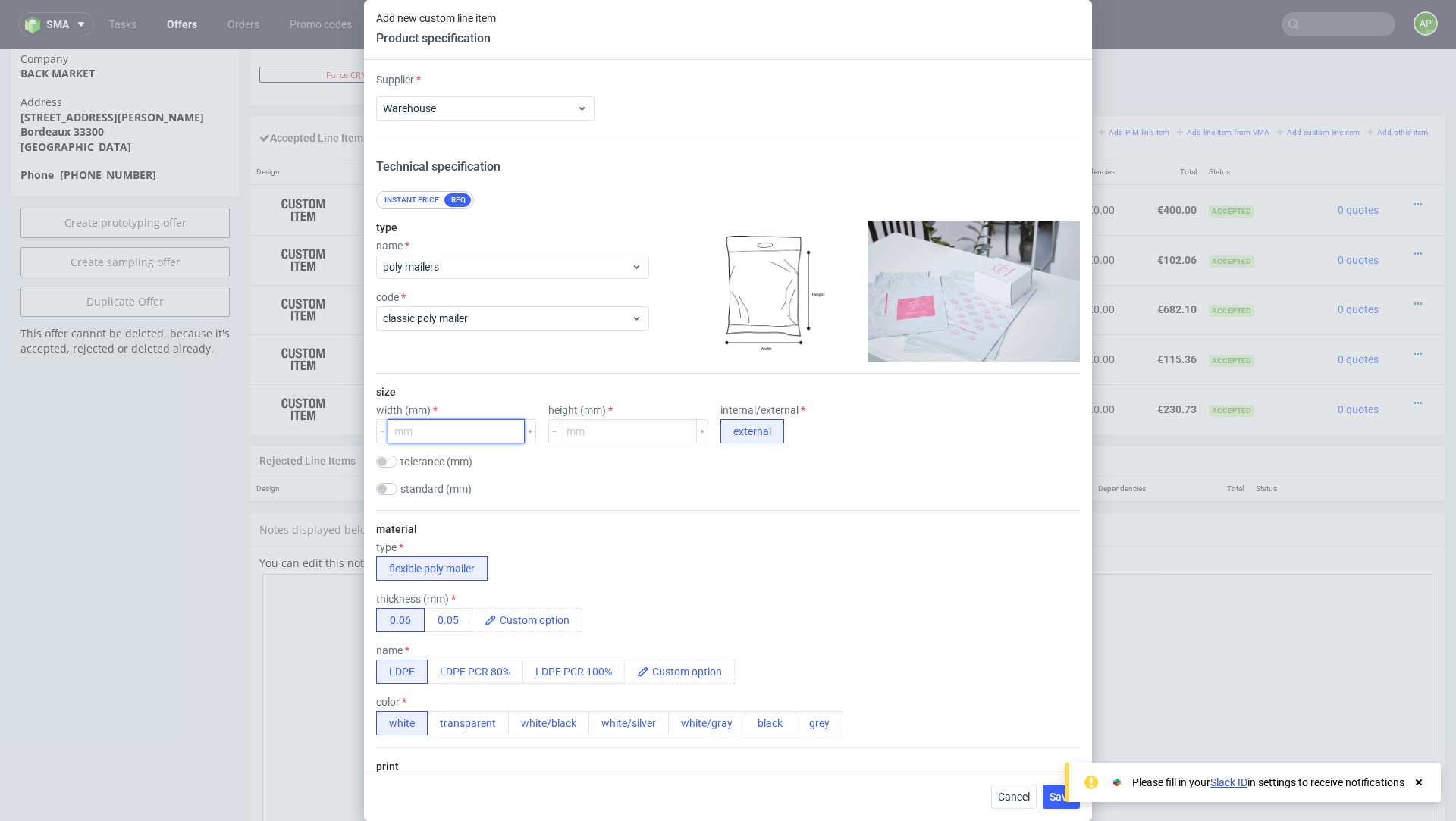
click at [457, 430] on input "number" at bounding box center [456, 431] width 137 height 24
type input "2"
type input "450"
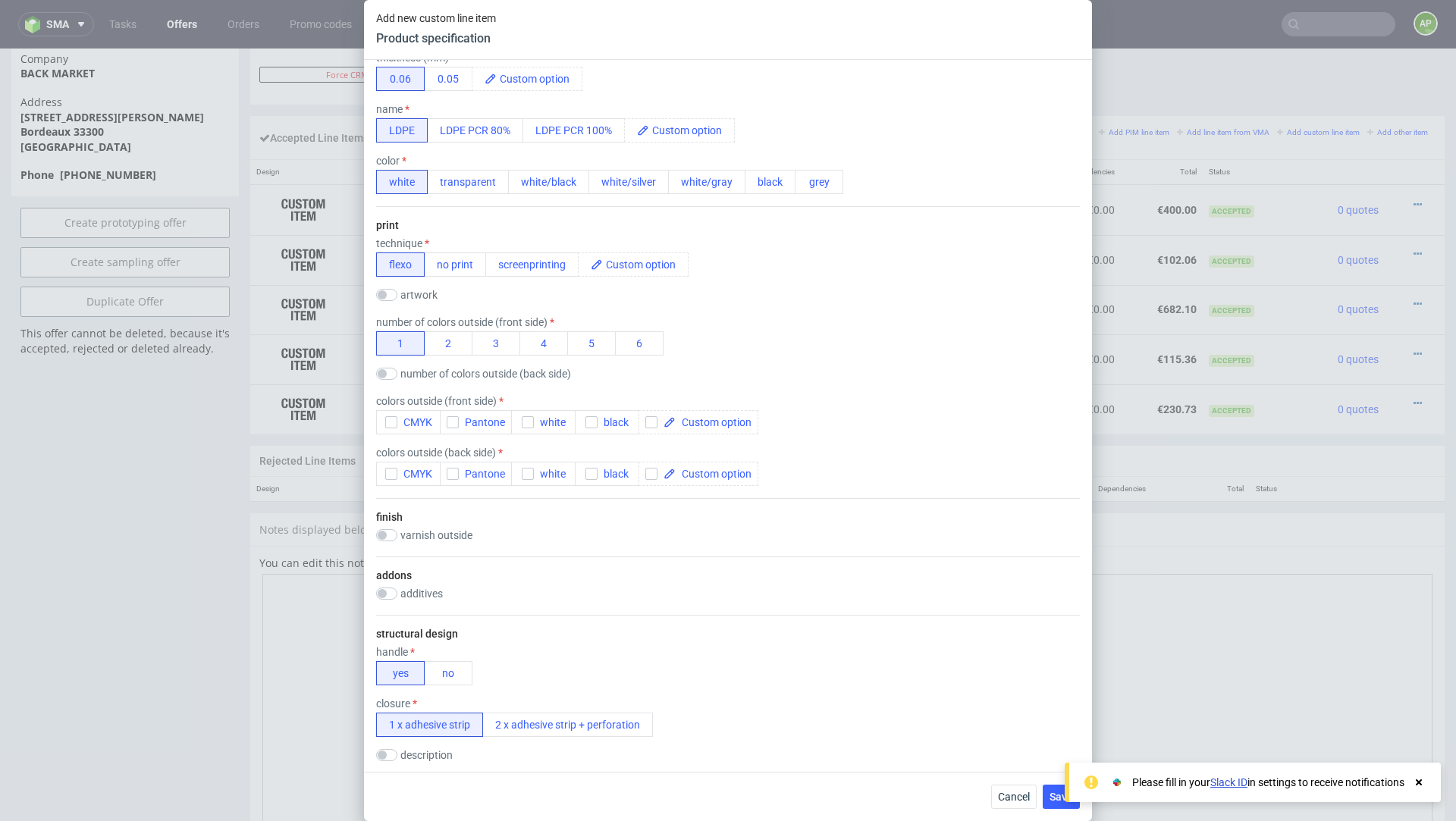
scroll to position [544, 0]
type input "550"
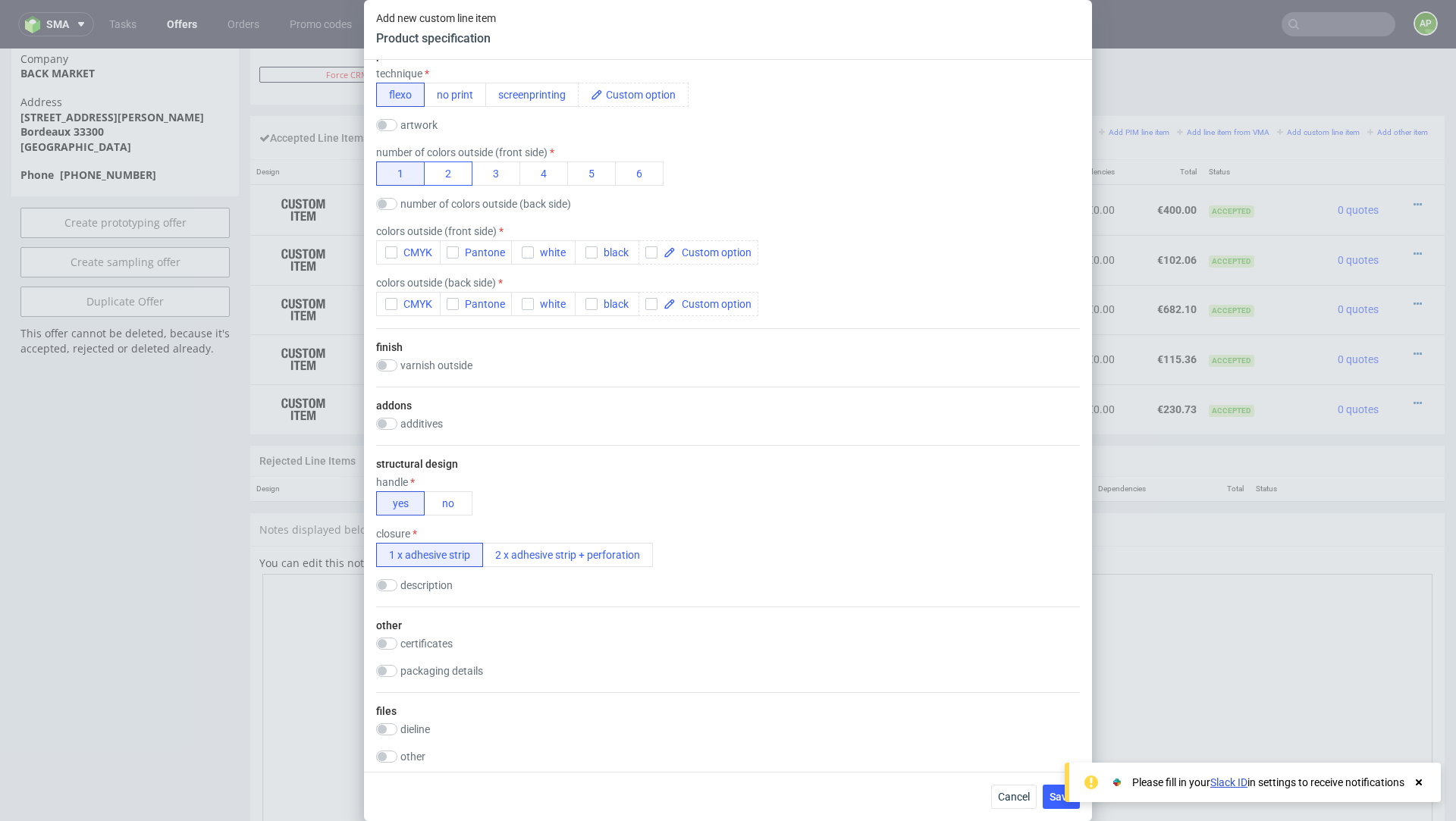
scroll to position [694, 0]
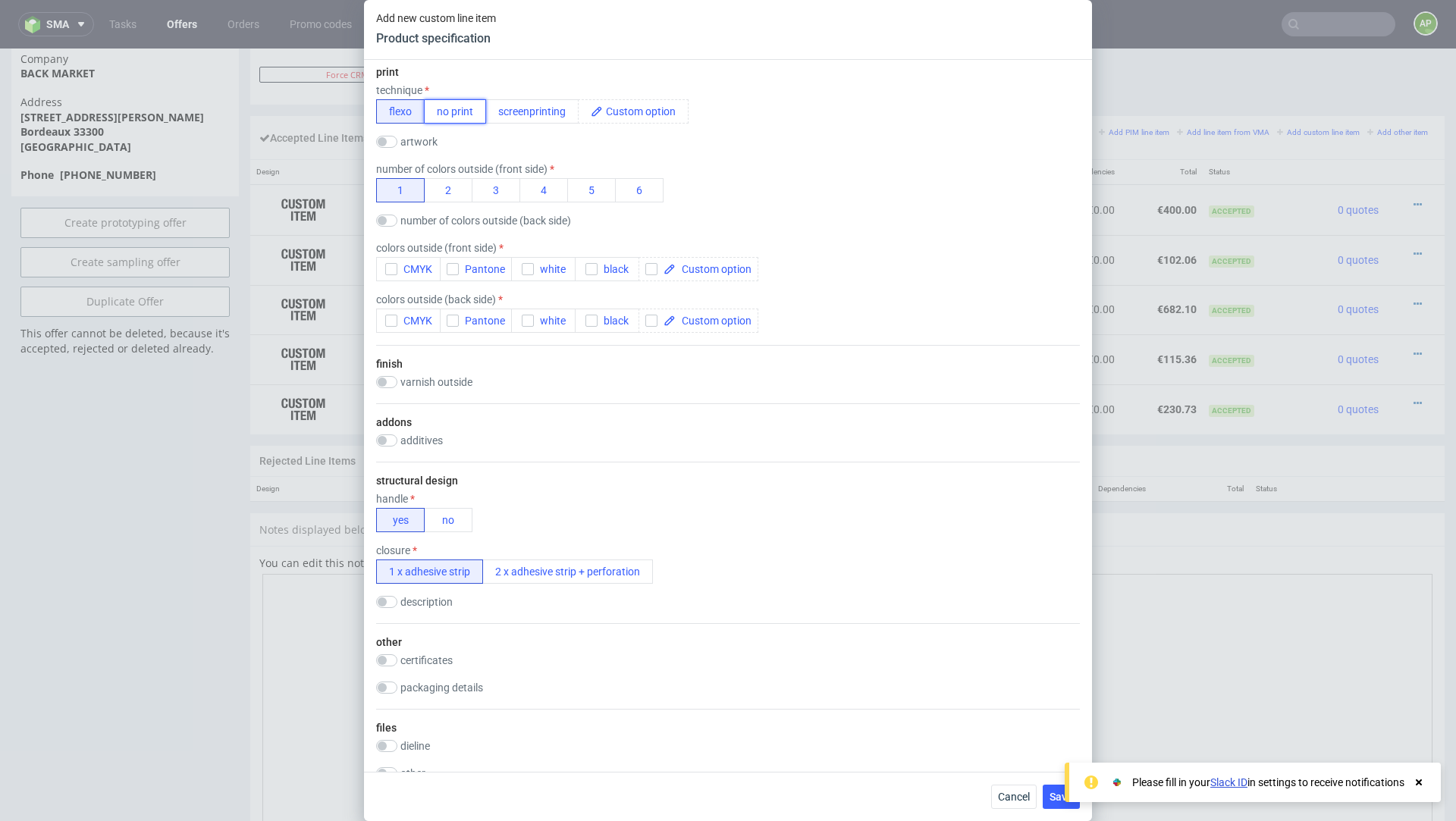
click at [455, 109] on button "no print" at bounding box center [455, 112] width 62 height 24
checkbox input "false"
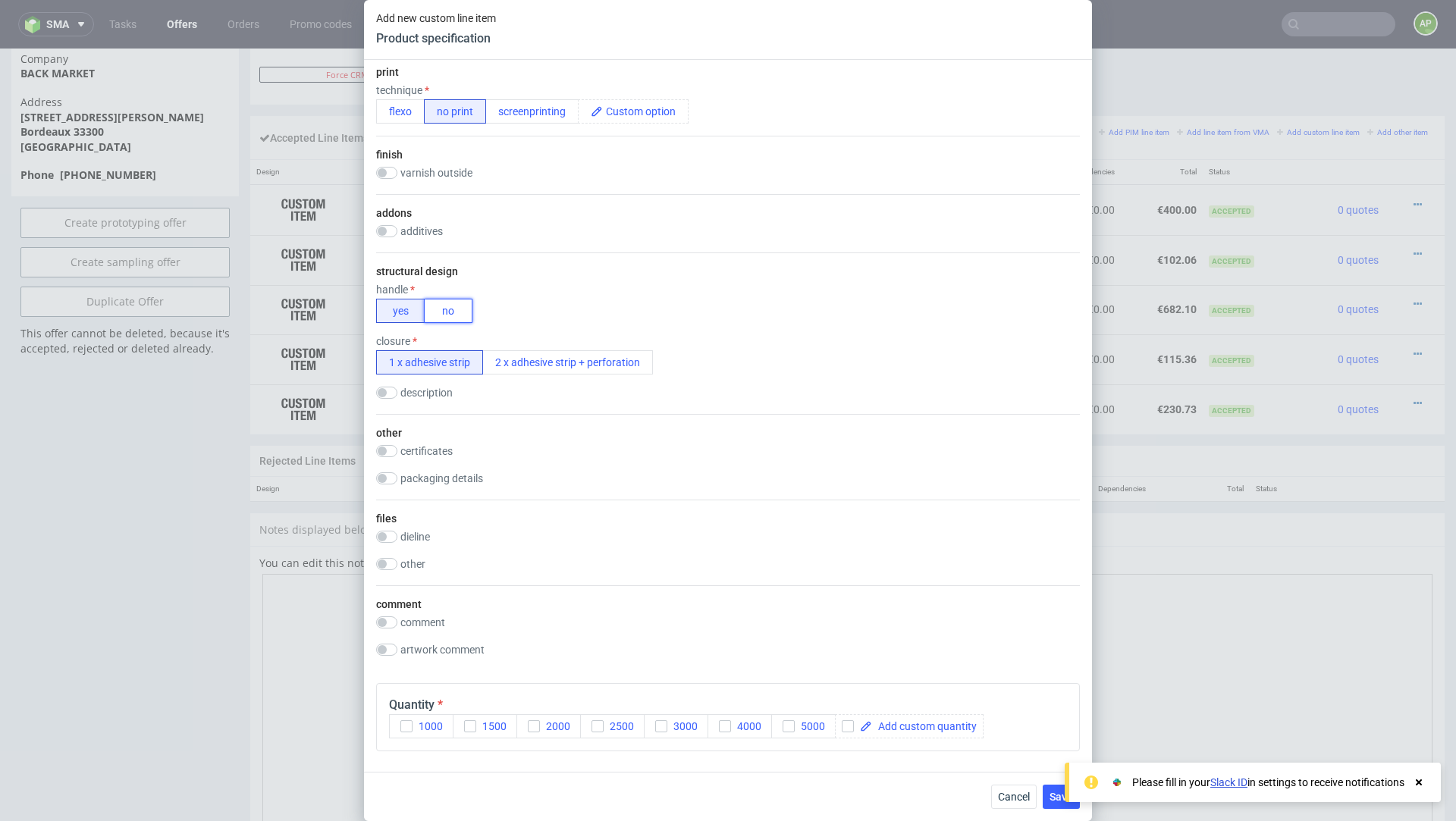
click at [462, 308] on button "no" at bounding box center [448, 311] width 49 height 24
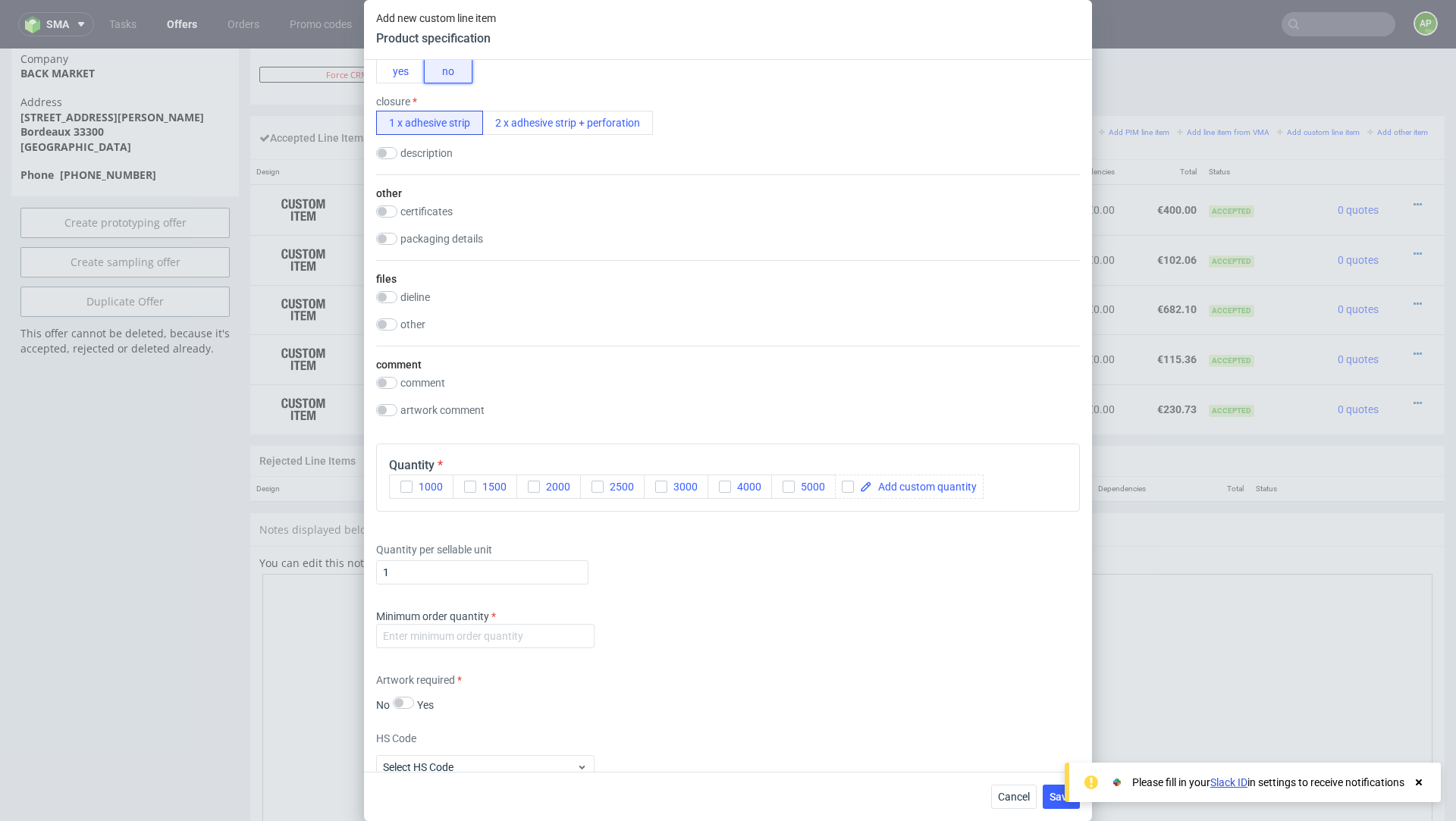
scroll to position [935, 0]
click at [914, 480] on span at bounding box center [924, 485] width 105 height 10
checkbox input "true"
click at [522, 566] on input "1" at bounding box center [482, 571] width 213 height 24
type input "130"
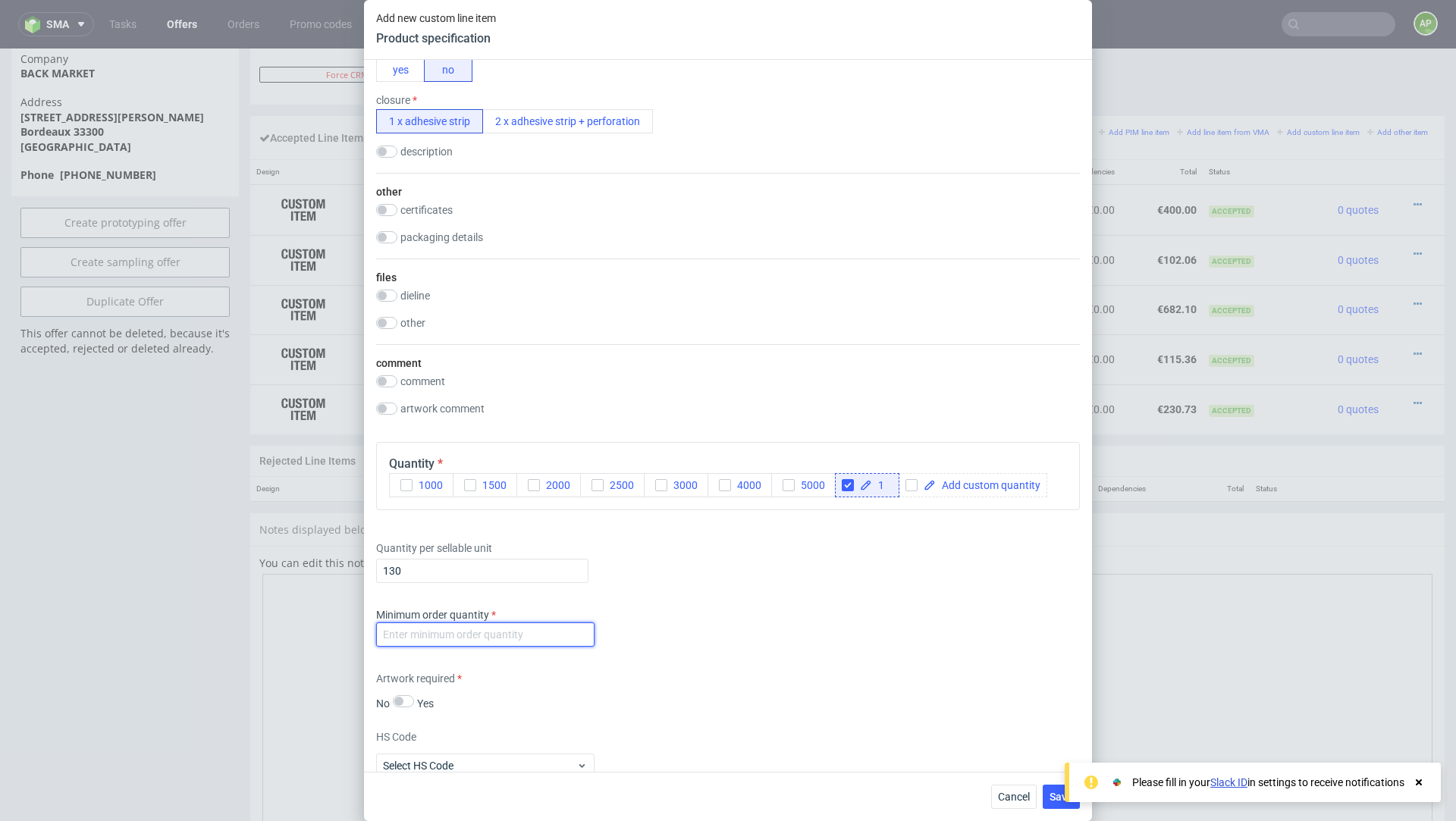
click at [483, 631] on input "number" at bounding box center [485, 634] width 218 height 24
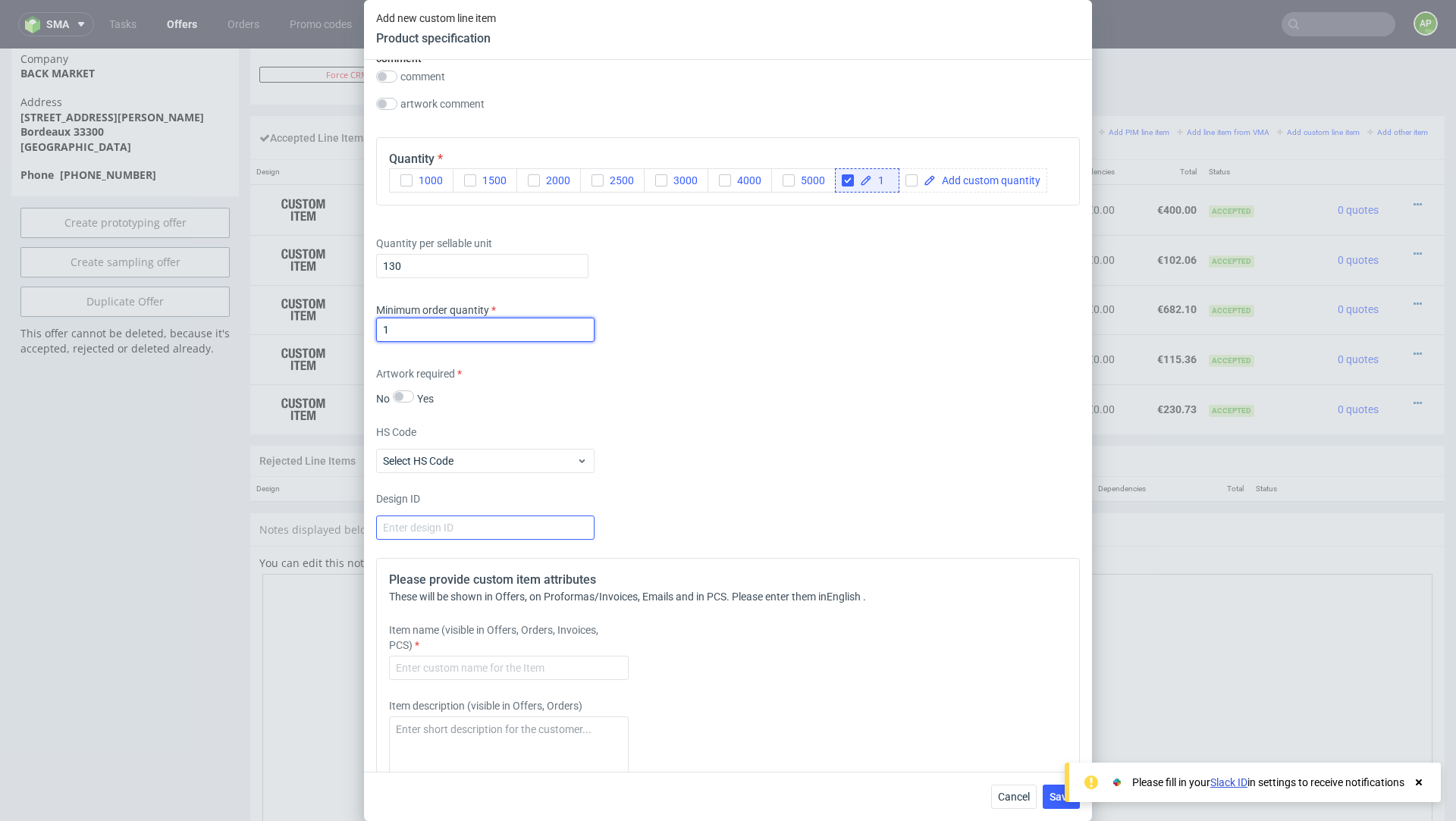
scroll to position [1259, 0]
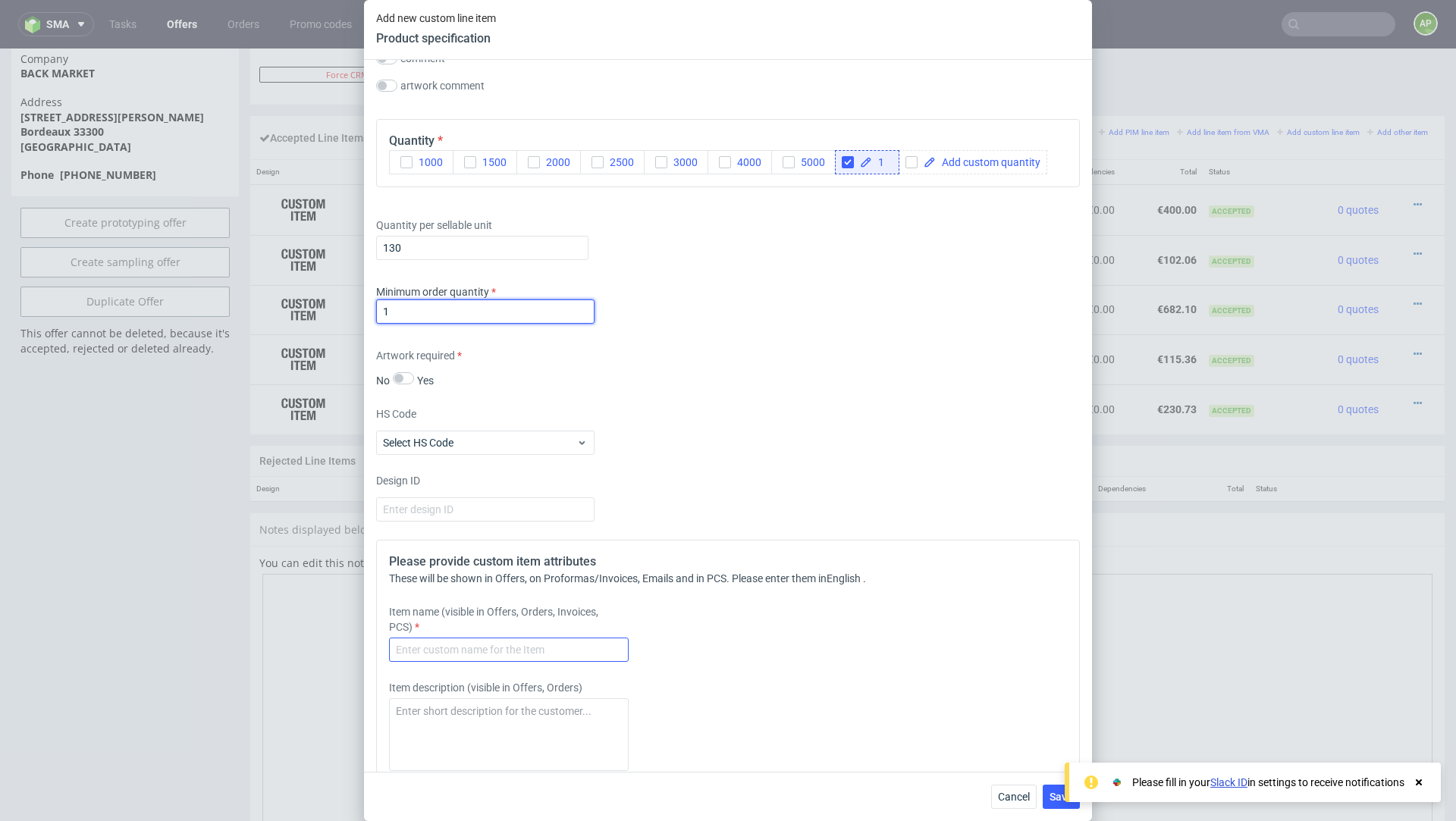
type input "1"
click at [487, 642] on input "text" at bounding box center [509, 649] width 240 height 24
click at [533, 654] on input "P" at bounding box center [509, 649] width 240 height 24
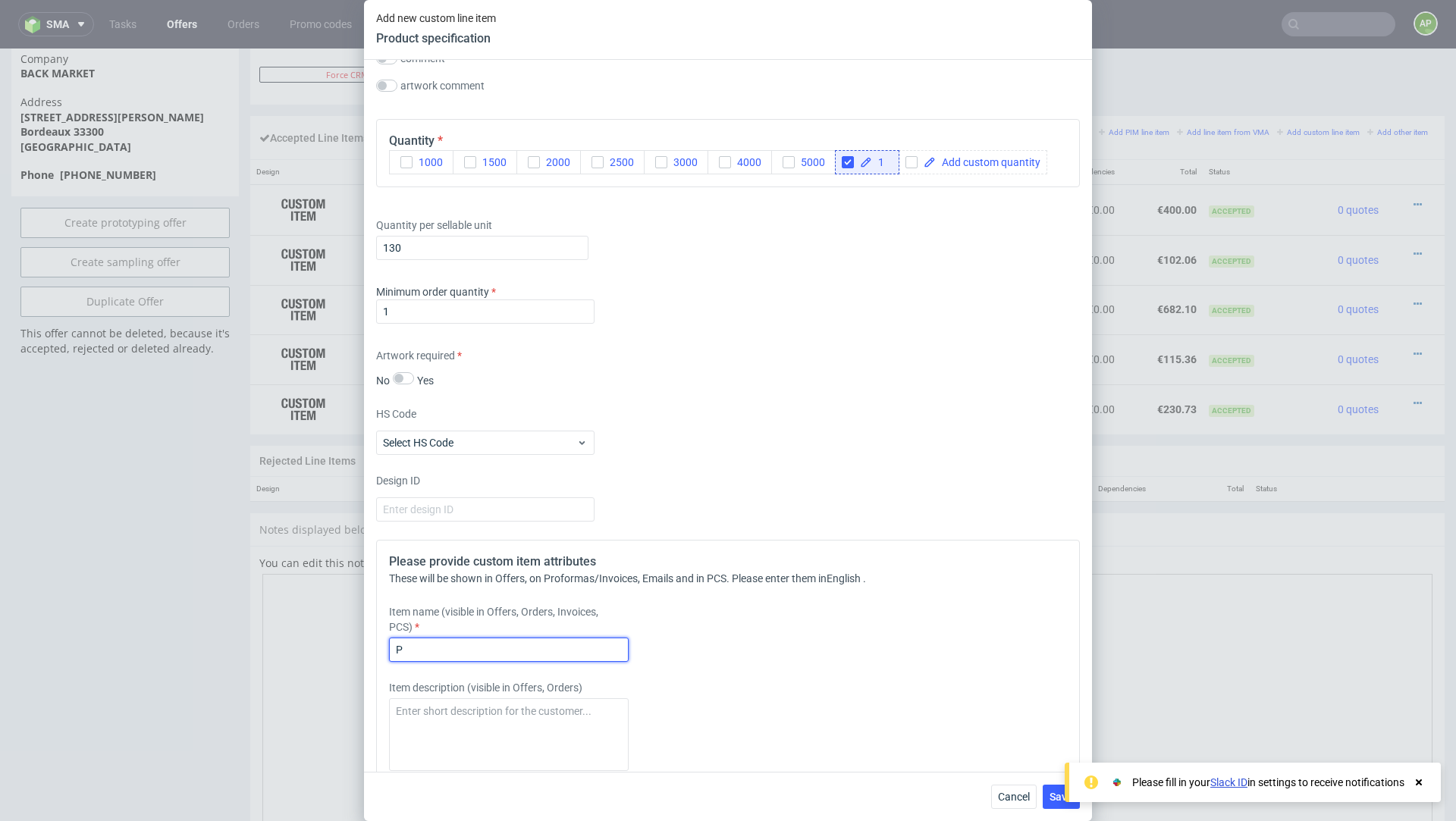
paste input "lain Recycled Poly Mailer Y100"
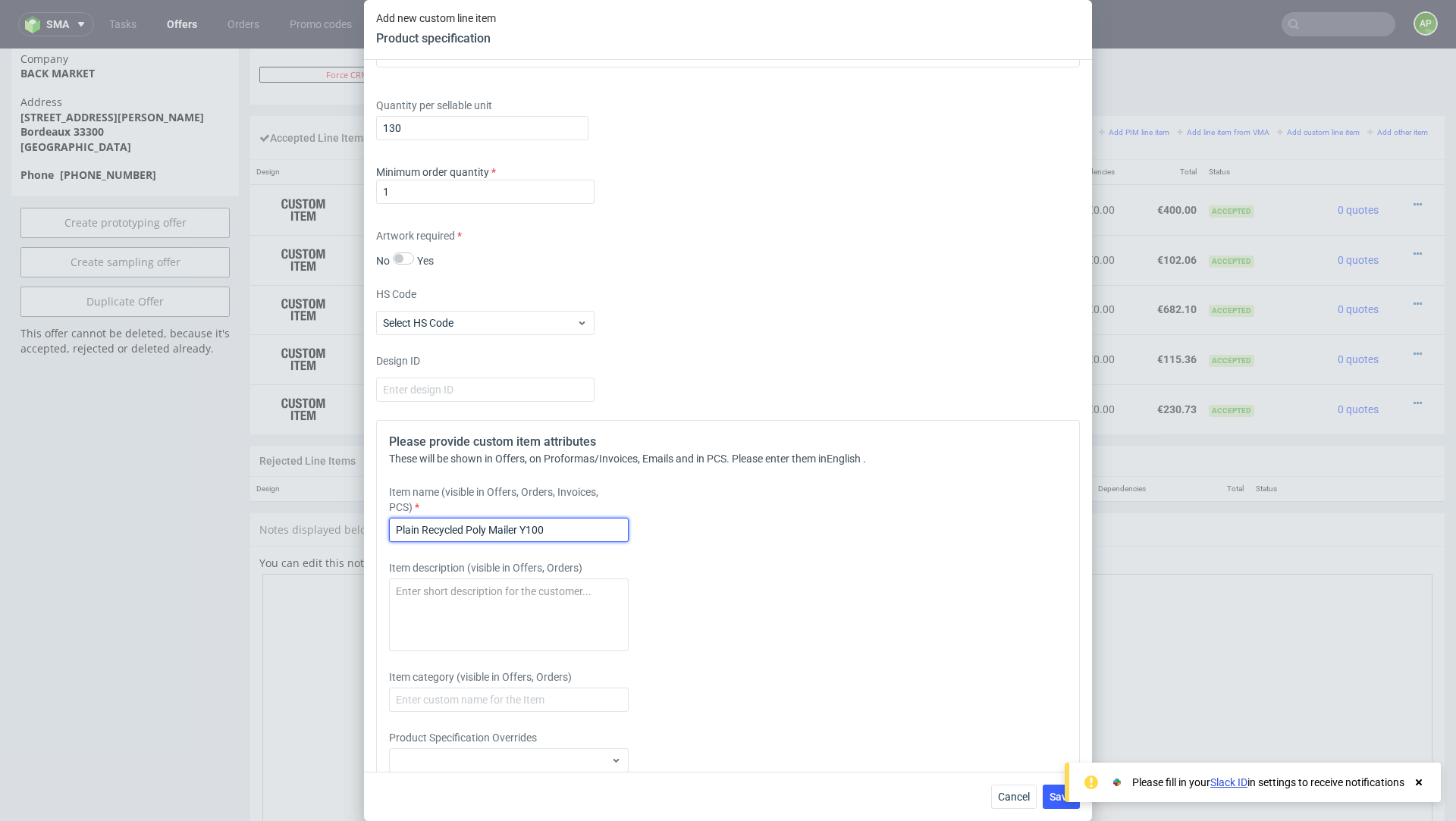
scroll to position [1417, 0]
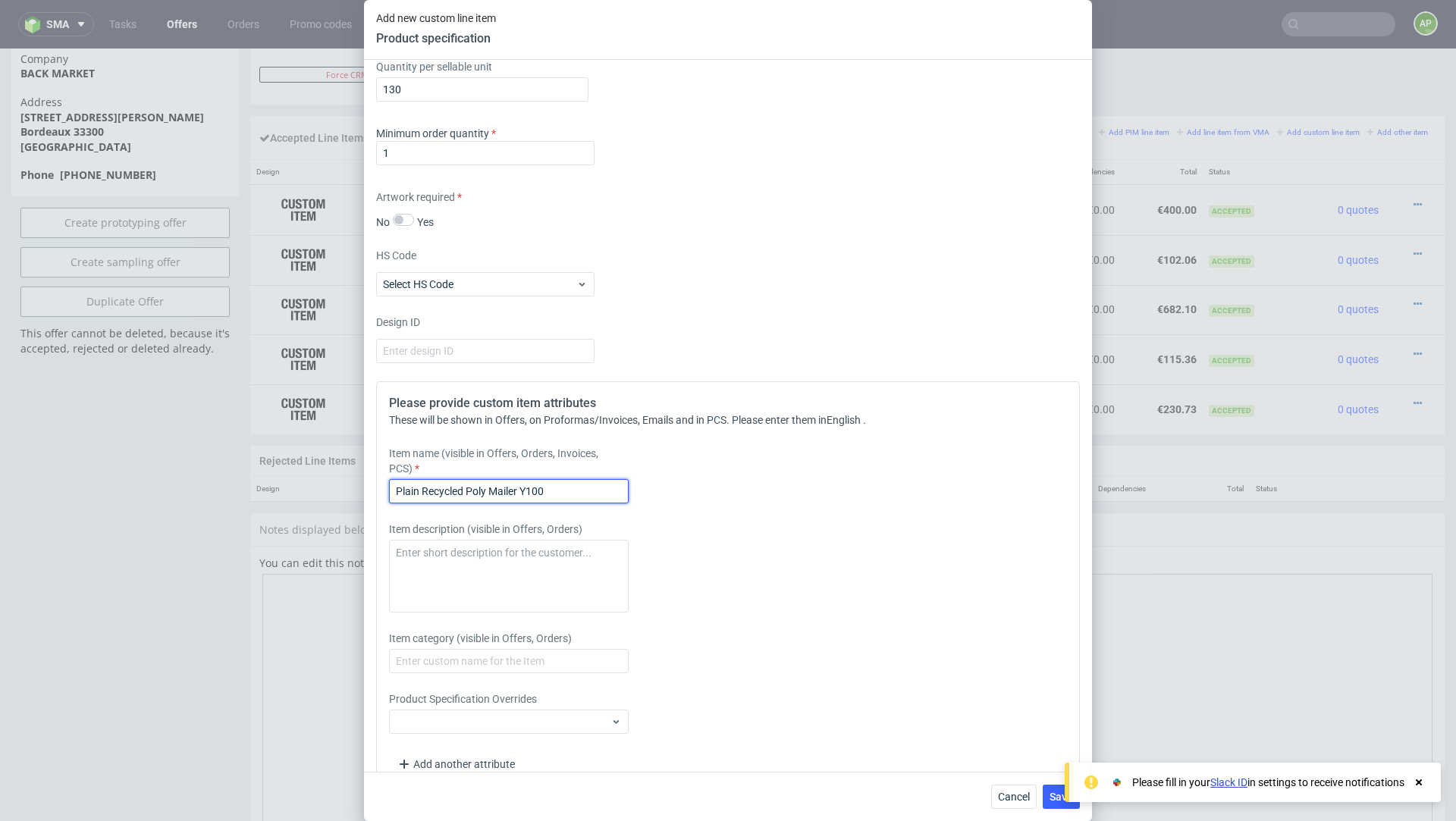
type input "Plain Recycled Poly Mailer Y100"
click at [1425, 788] on div at bounding box center [1418, 783] width 14 height 15
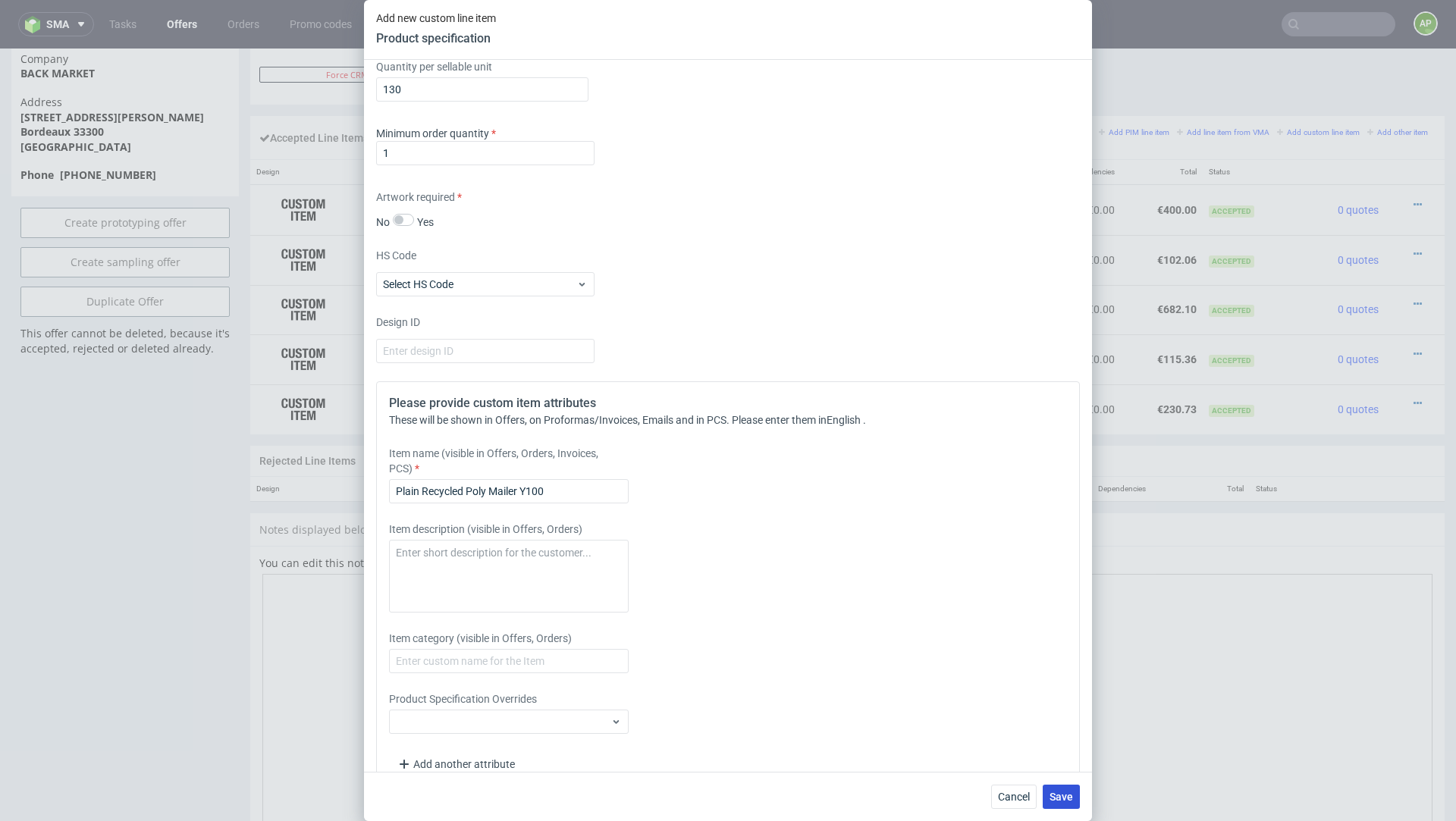
click at [1065, 796] on span "Save" at bounding box center [1061, 797] width 23 height 10
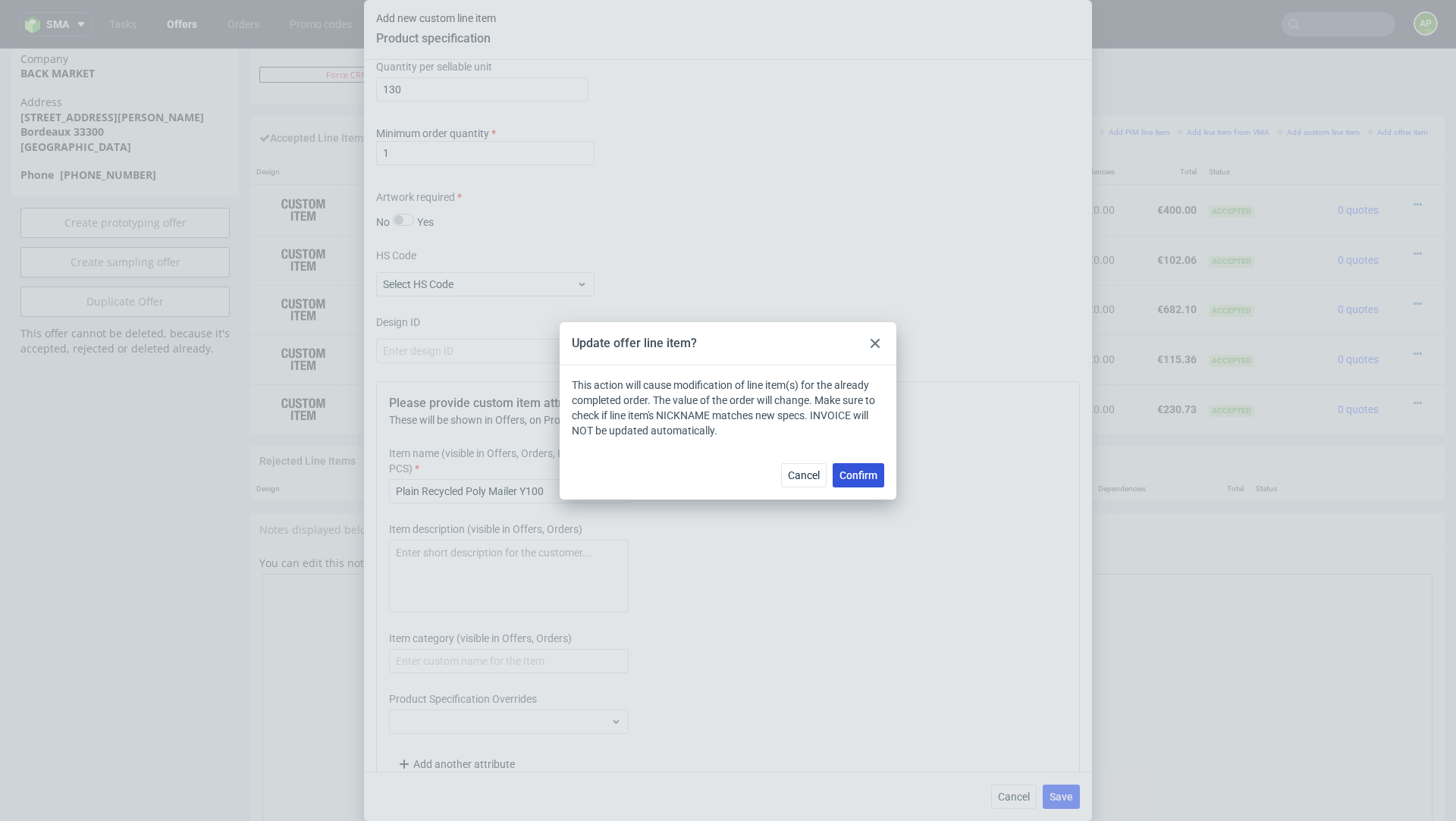
click at [856, 486] on button "Confirm" at bounding box center [858, 475] width 52 height 24
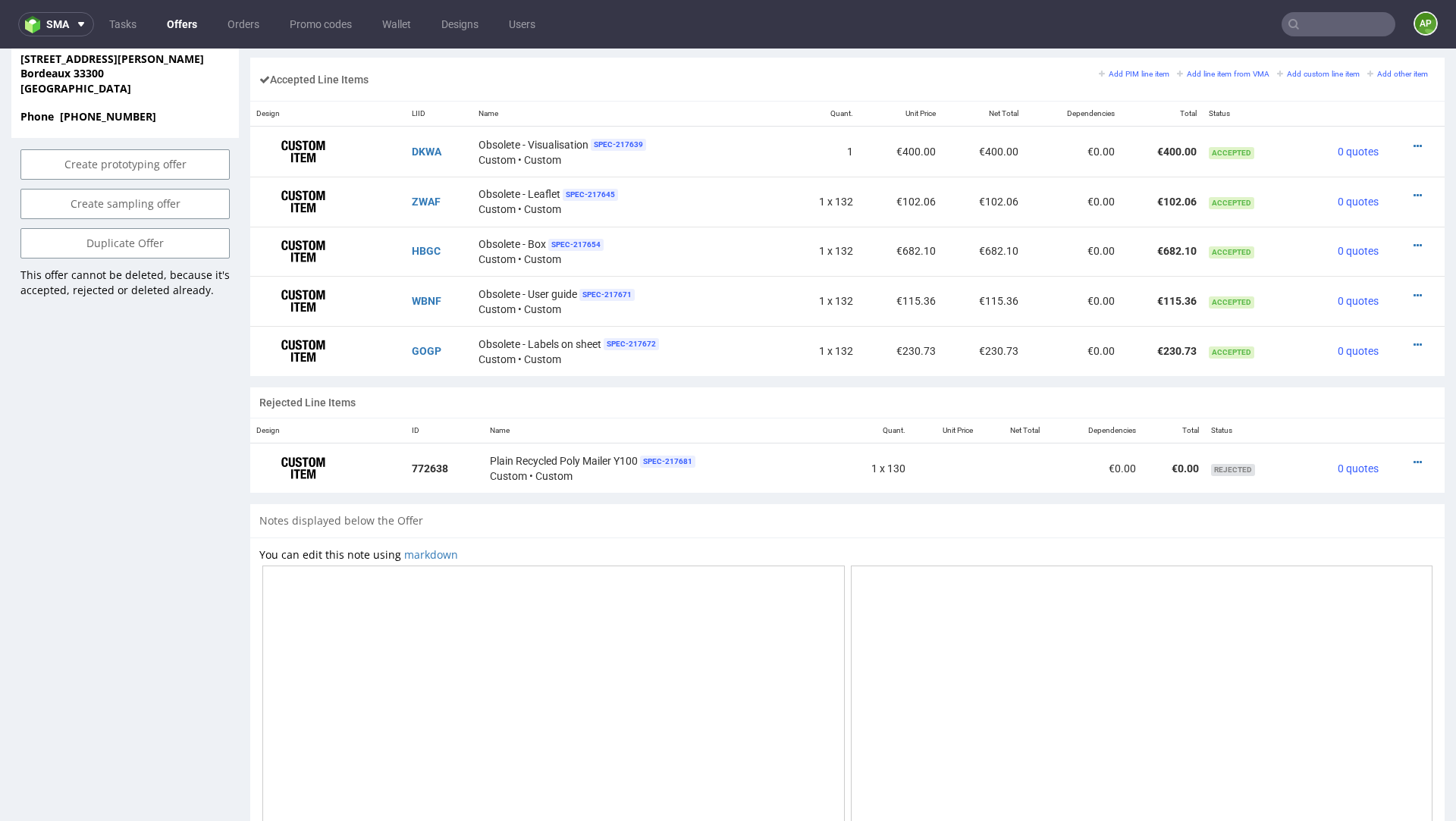
scroll to position [934, 0]
click at [1396, 460] on div at bounding box center [1410, 465] width 38 height 15
click at [1414, 460] on icon at bounding box center [1418, 464] width 8 height 10
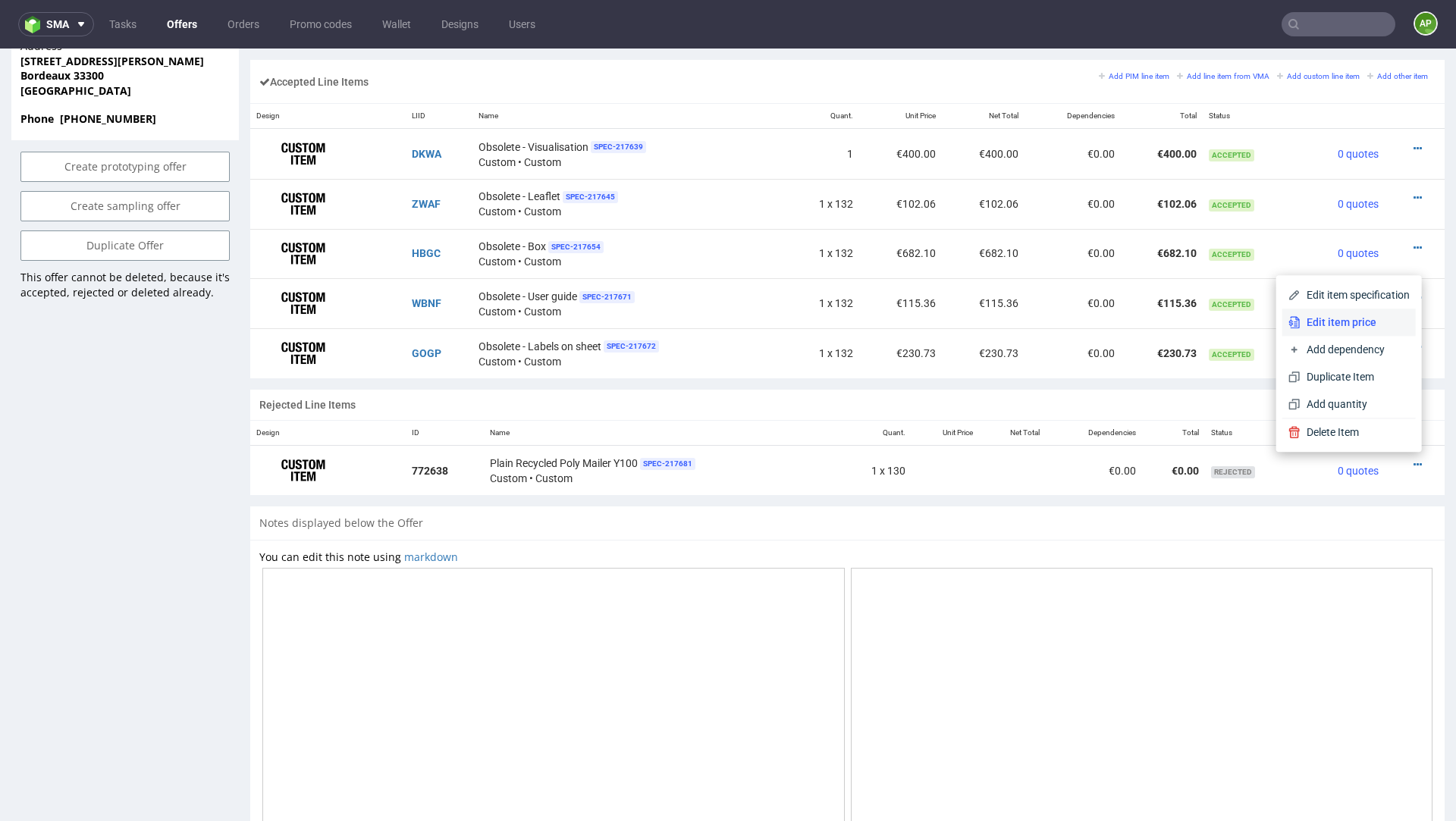
click at [1326, 318] on span "Edit item price" at bounding box center [1355, 322] width 109 height 15
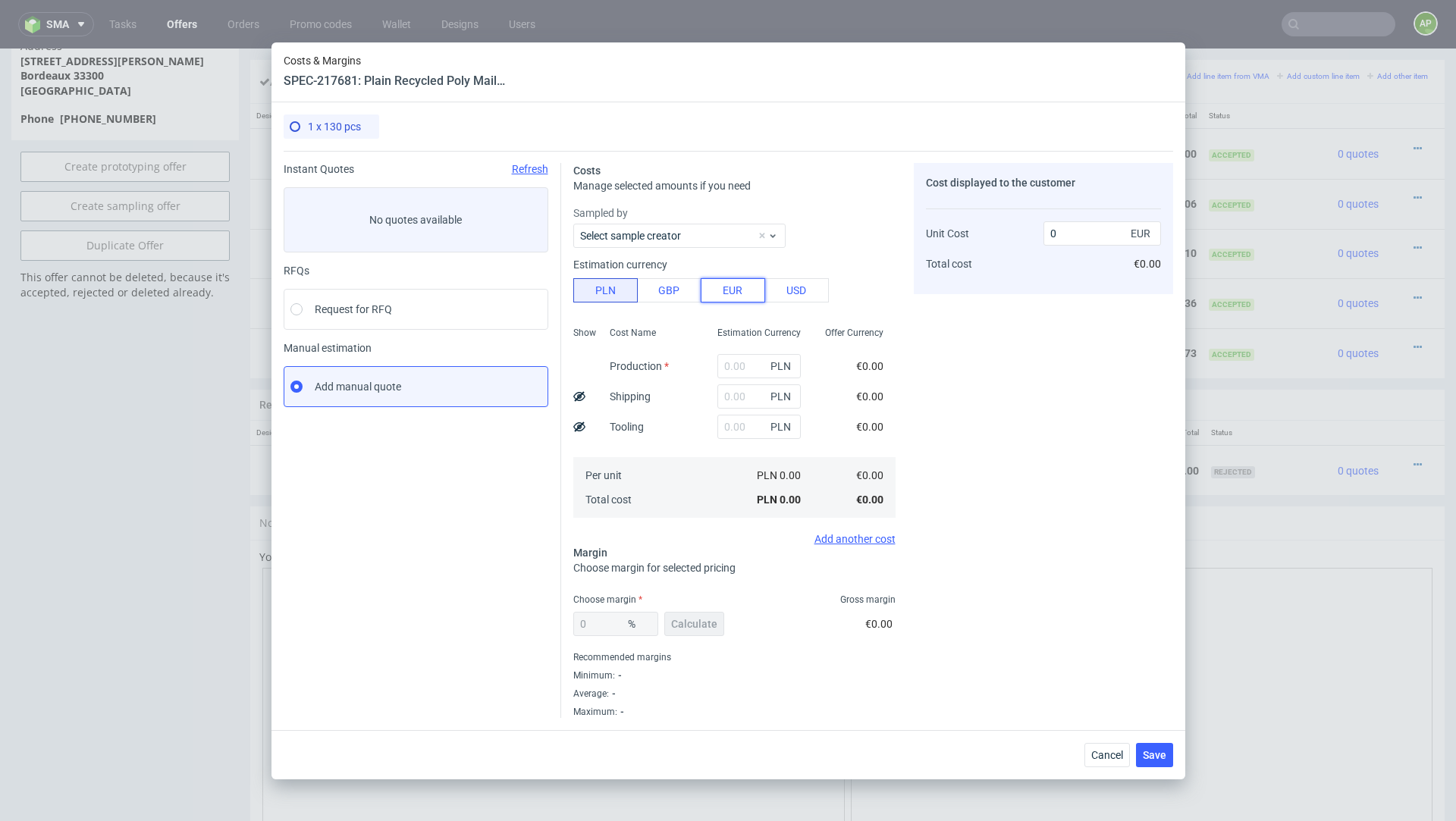
click at [726, 292] on button "EUR" at bounding box center [733, 291] width 65 height 24
click at [747, 368] on input "text" at bounding box center [758, 366] width 83 height 24
paste input "21.45"
type input "21.45"
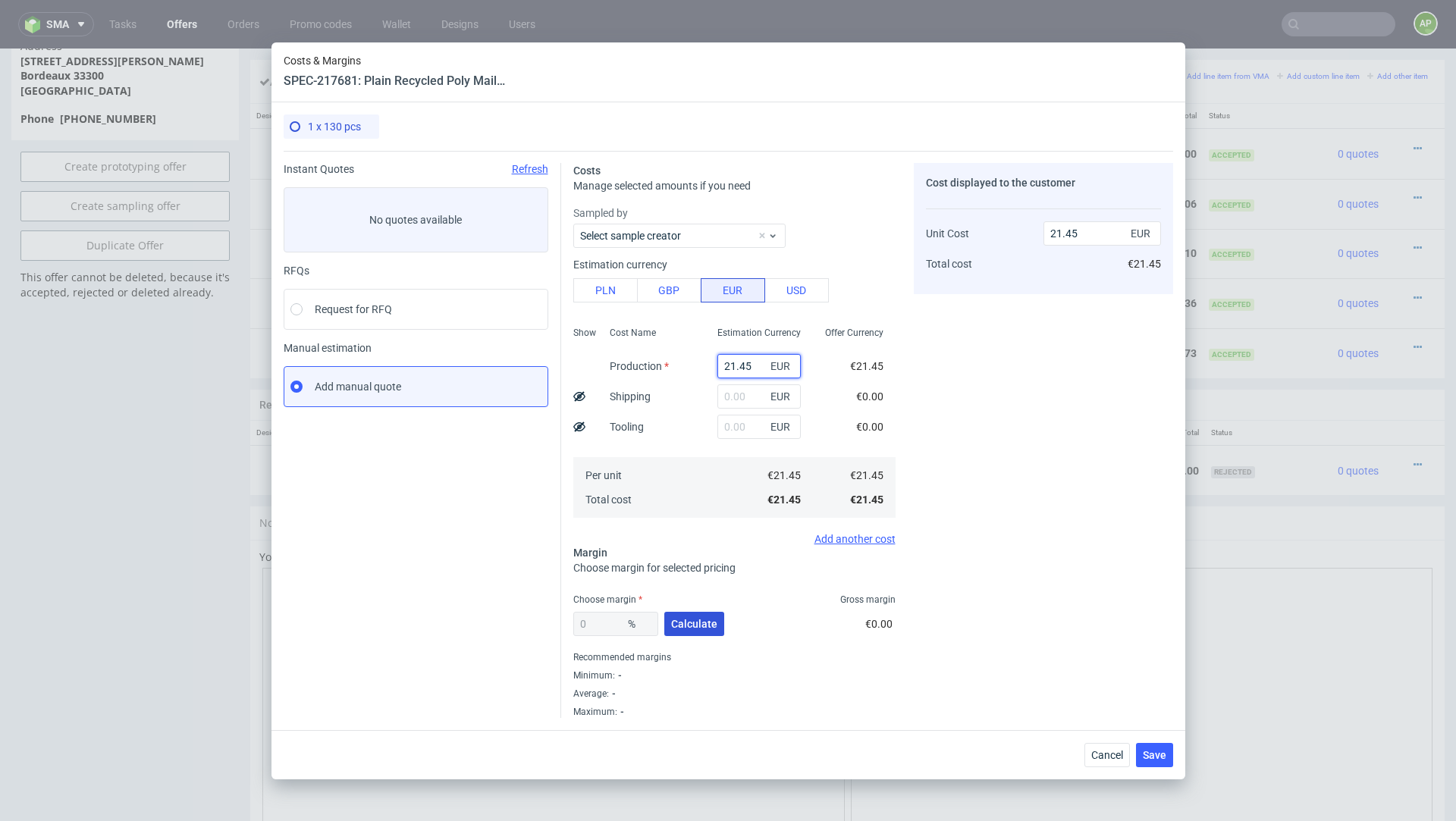
type input "21.45"
click at [679, 619] on span "Calculate" at bounding box center [694, 623] width 46 height 10
type input "64.94"
type input "61.18"
click at [603, 620] on input "64.94" at bounding box center [616, 624] width 85 height 24
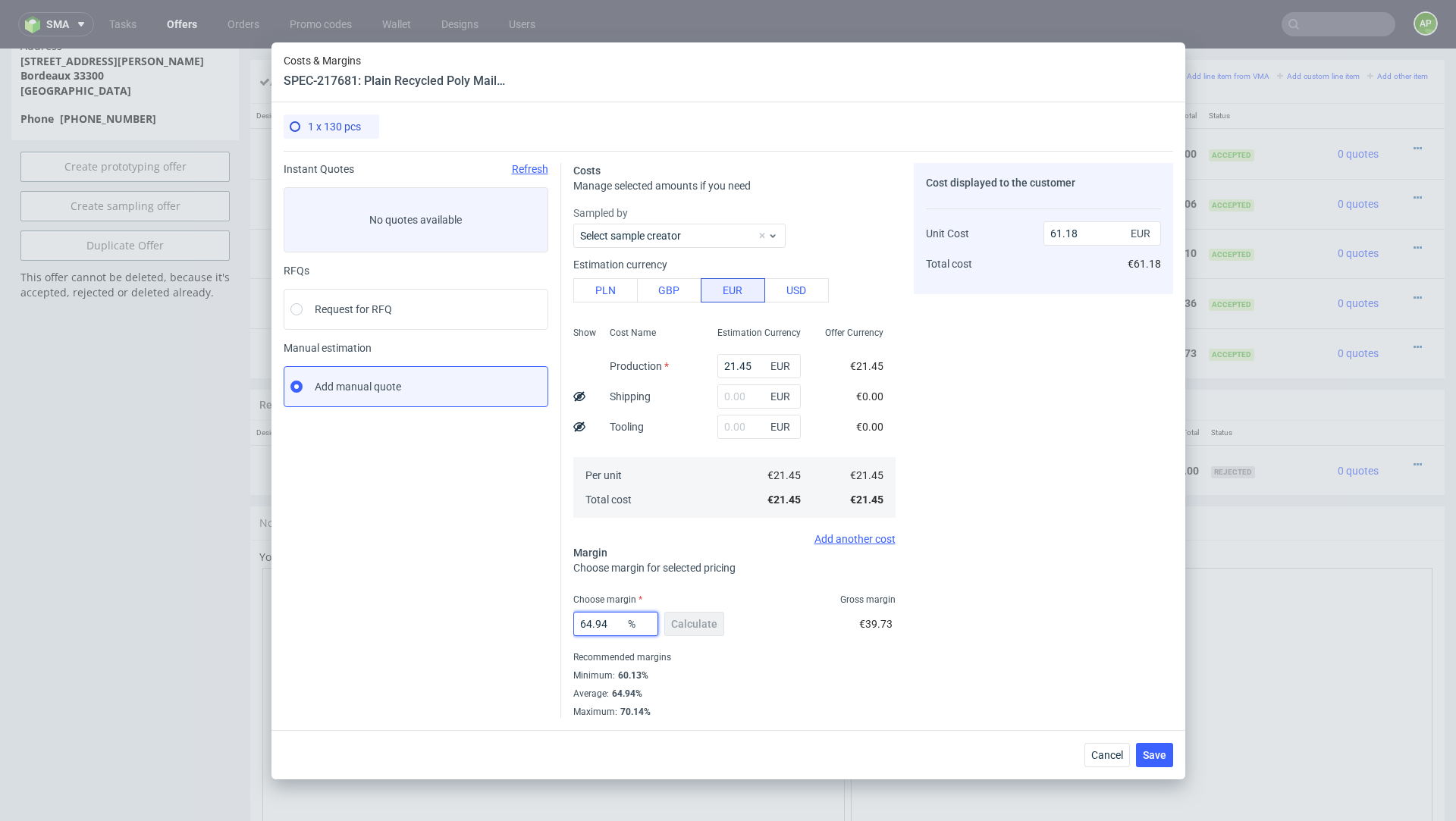
click at [603, 620] on input "64.94" at bounding box center [616, 624] width 85 height 24
type input "30"
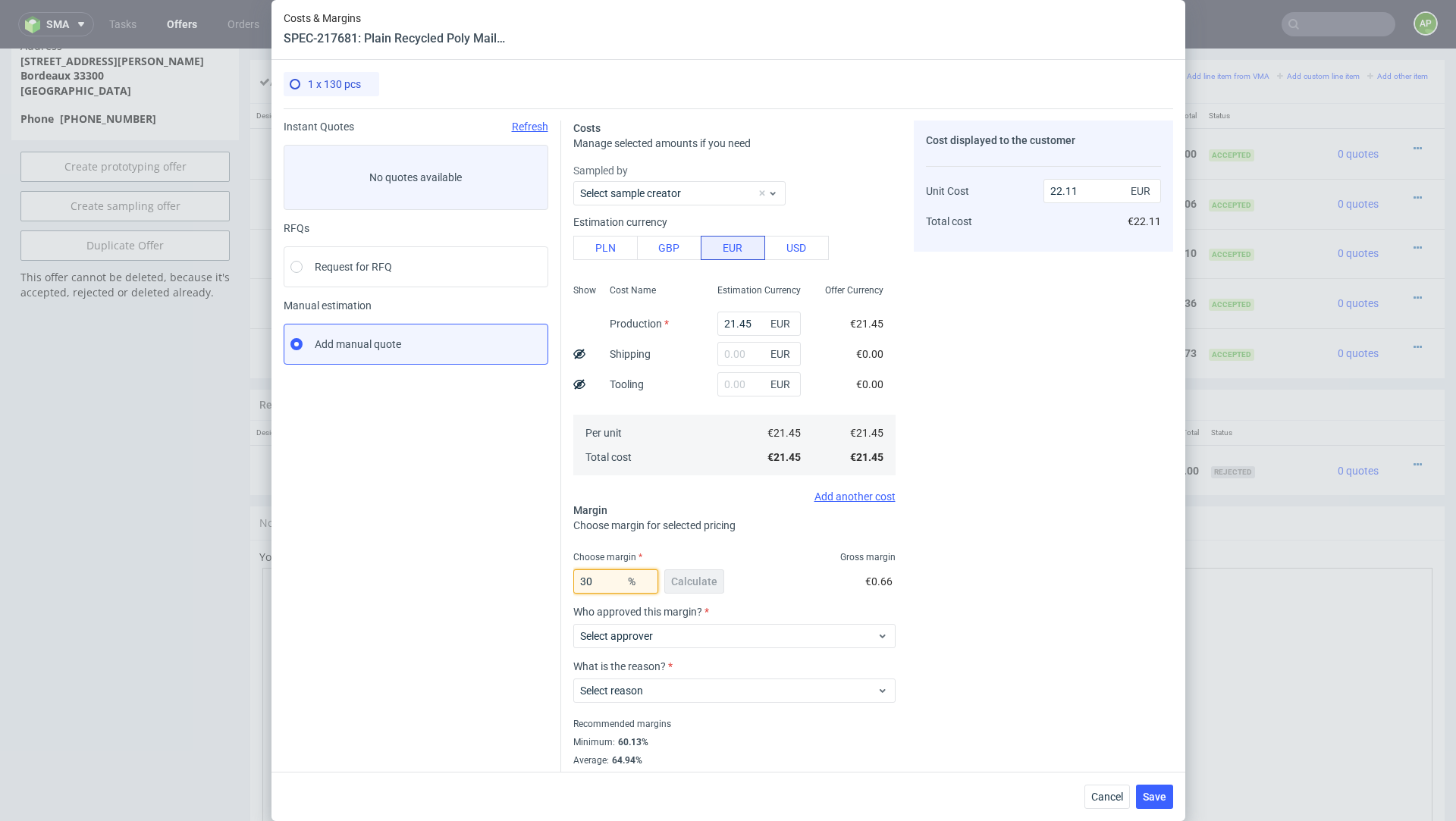
type input "30.64"
type input "30"
click at [948, 357] on div "Cost displayed to the customer Unit Cost Total cost 30.64 EUR €30.64" at bounding box center [1043, 453] width 260 height 664
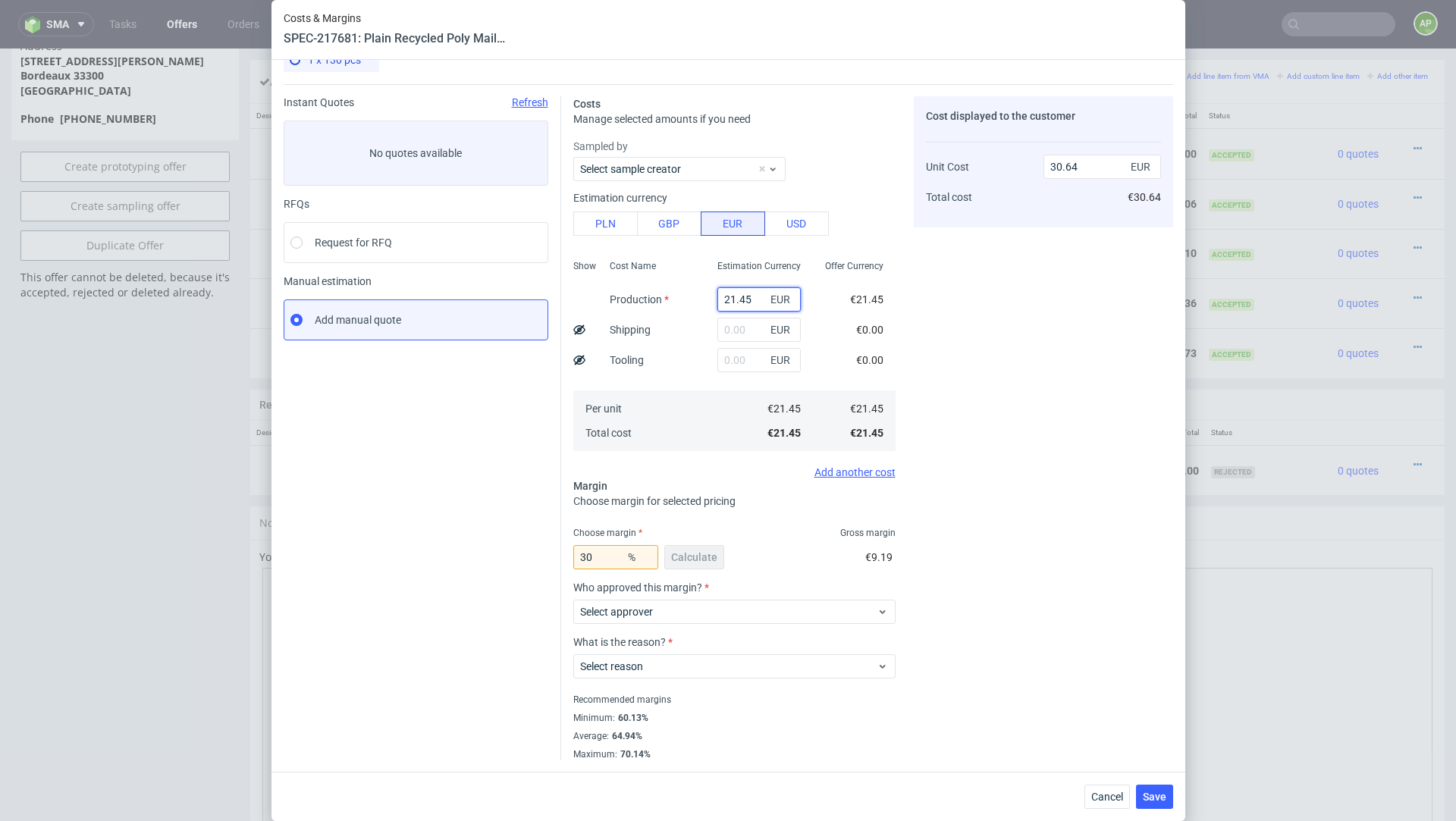
click at [744, 300] on input "21.45" at bounding box center [758, 300] width 83 height 24
paste input "16.77"
type input "16.77"
type input "23.96"
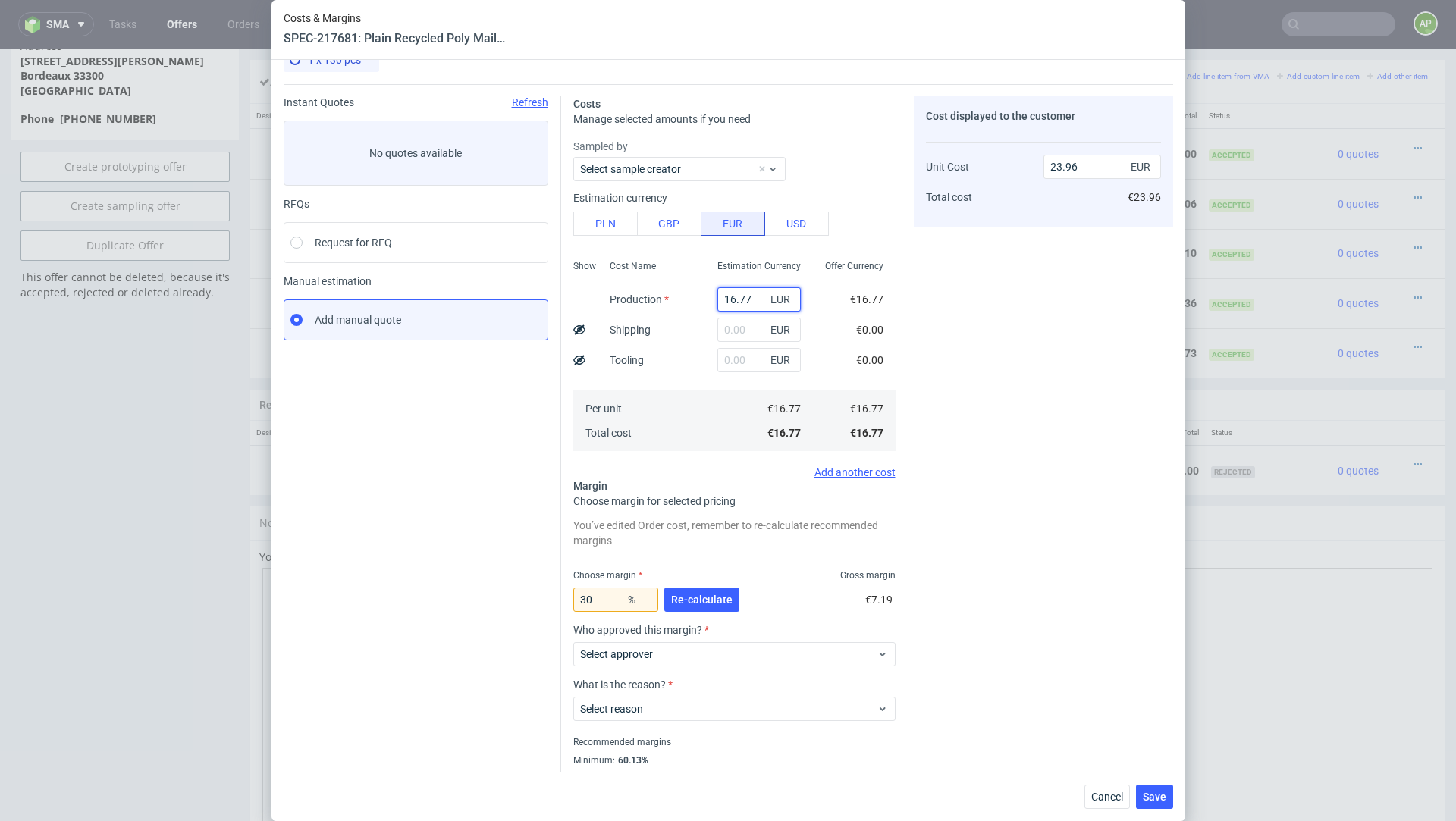
type input "16.77"
click at [898, 324] on div "Costs Manage selected amounts if you need Sampled by Select sample creator Esti…" at bounding box center [867, 443] width 612 height 719
click at [713, 588] on button "Re-calculate" at bounding box center [702, 600] width 75 height 24
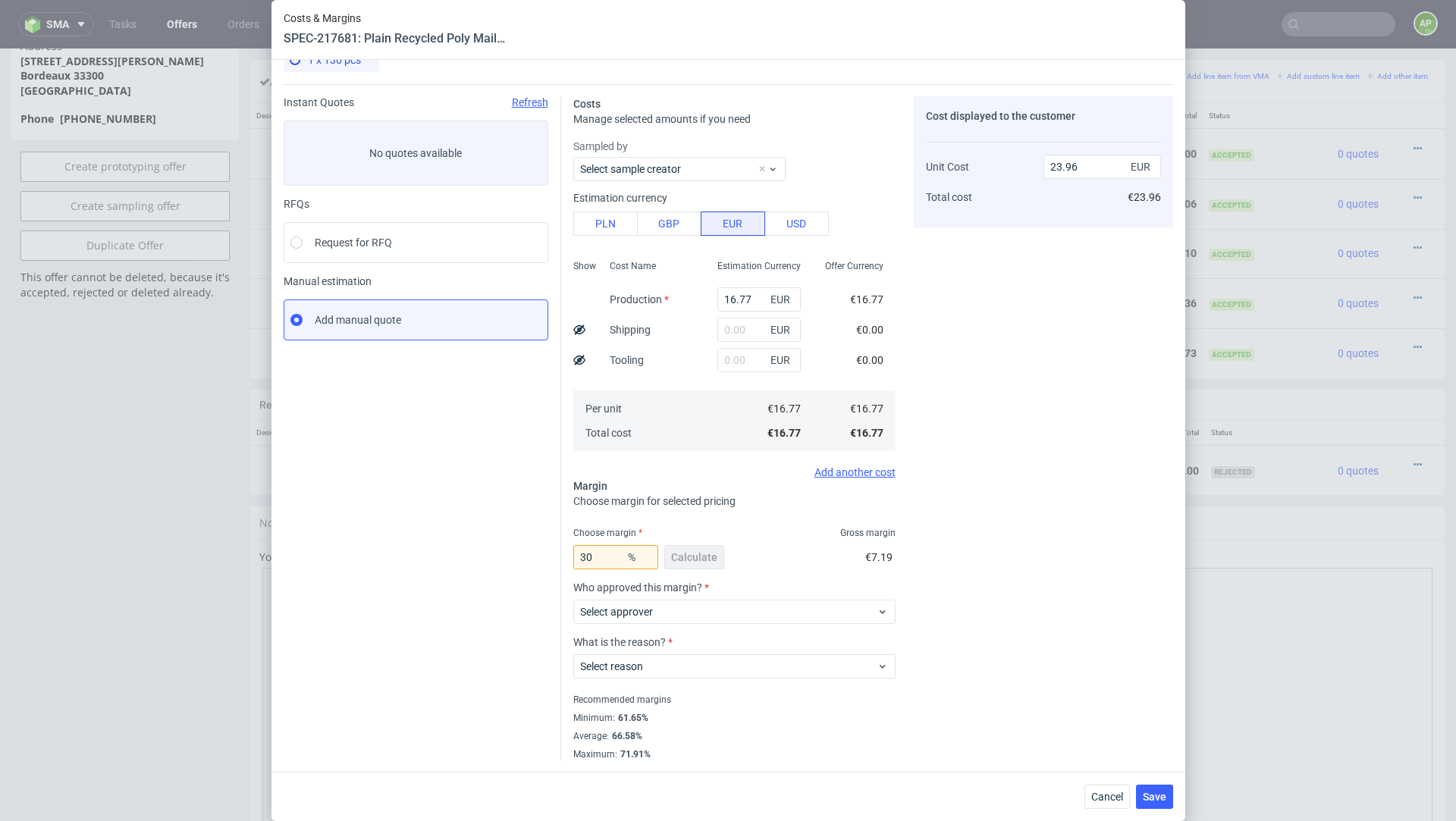
click at [706, 595] on div "Select approver" at bounding box center [735, 608] width 323 height 30
click at [604, 569] on div "30 % Calculate" at bounding box center [651, 560] width 154 height 42
click at [604, 560] on input "30" at bounding box center [616, 558] width 85 height 24
type input "35"
type input "25.8"
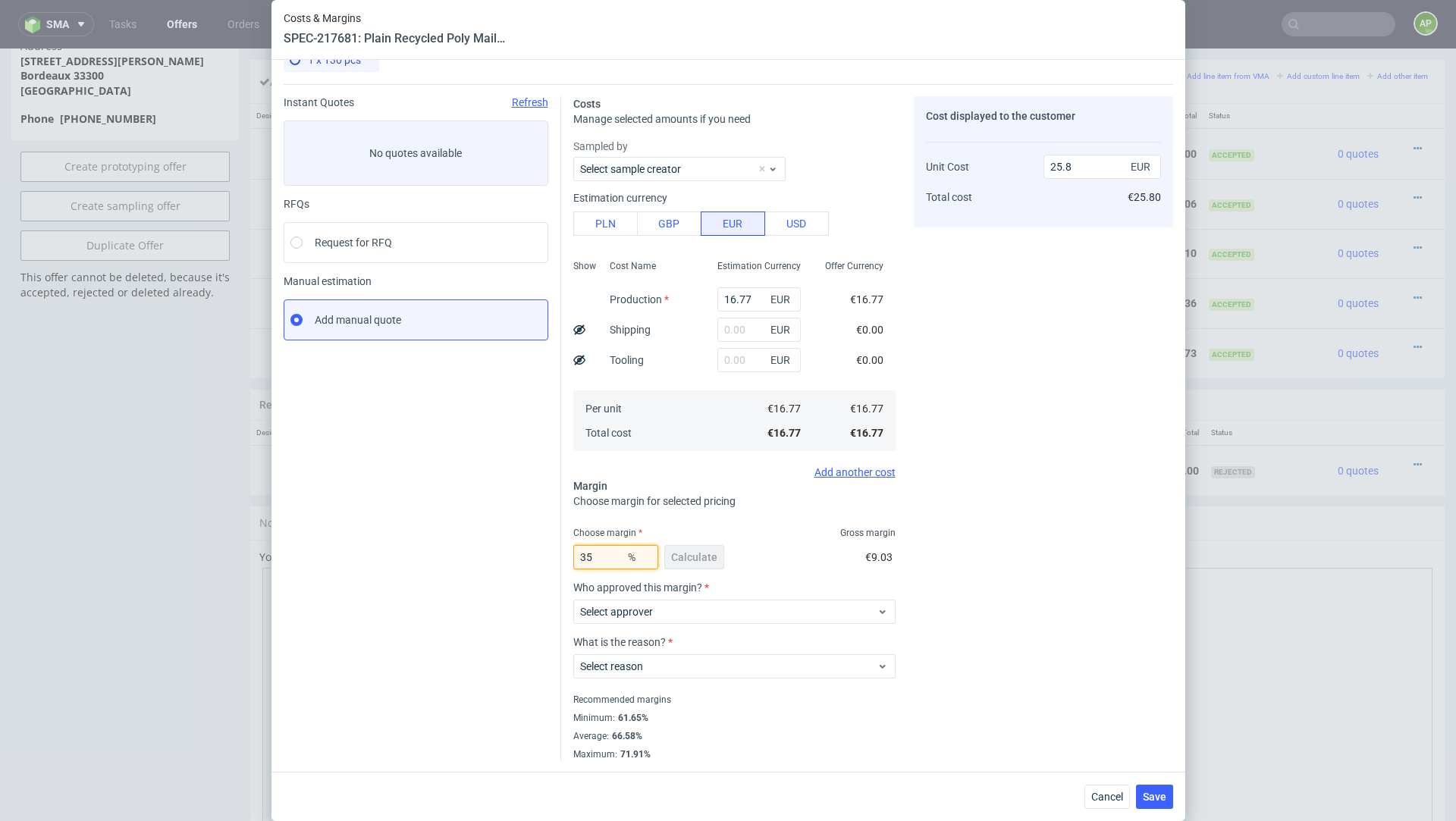
type input "35"
click at [773, 556] on div "35 % Calculate €9.03" at bounding box center [735, 560] width 323 height 42
click at [618, 554] on input "35" at bounding box center [616, 558] width 85 height 24
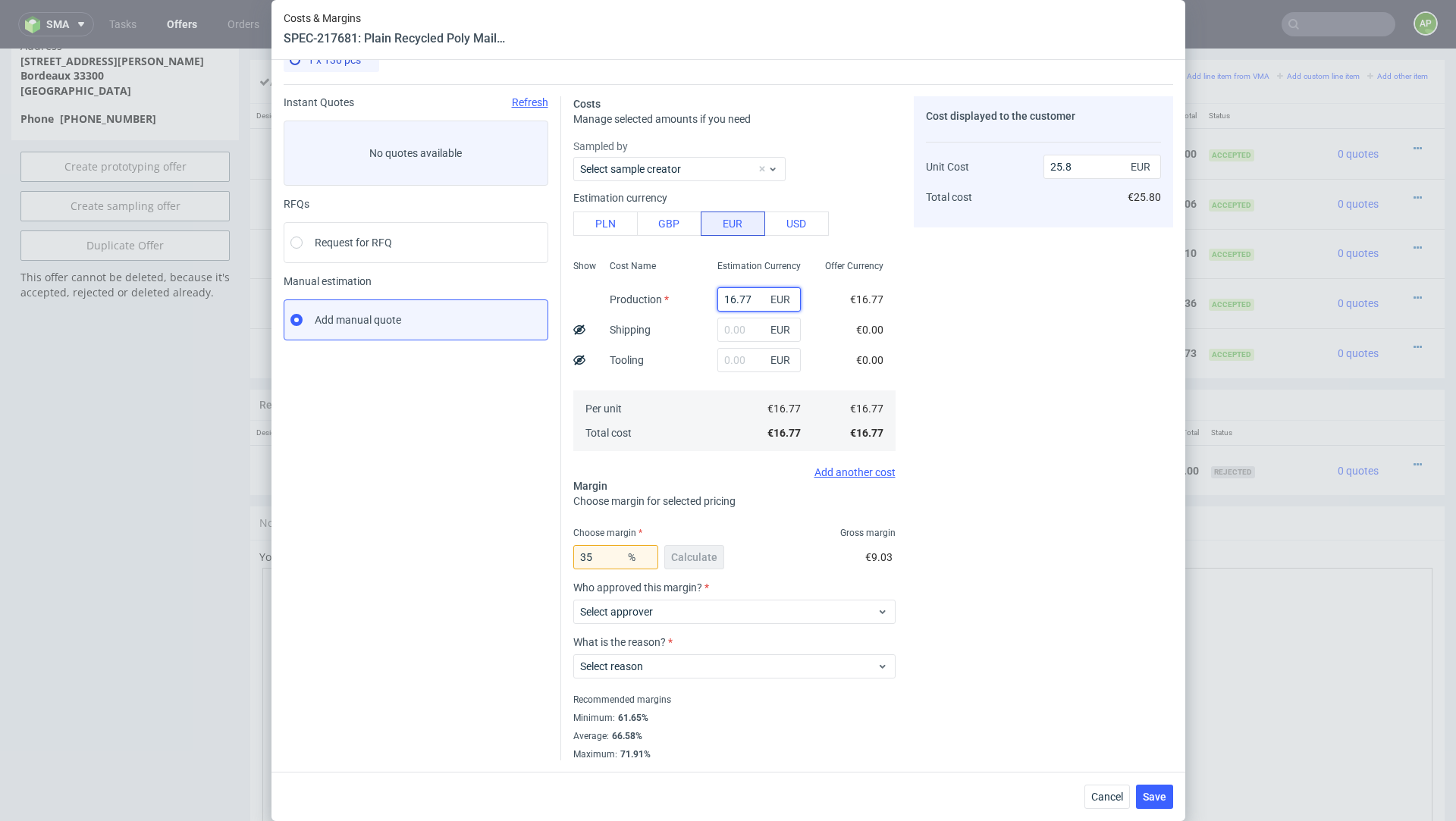
click at [757, 300] on input "16.77" at bounding box center [758, 300] width 83 height 24
paste input "82"
type input "16.82"
type input "25.88"
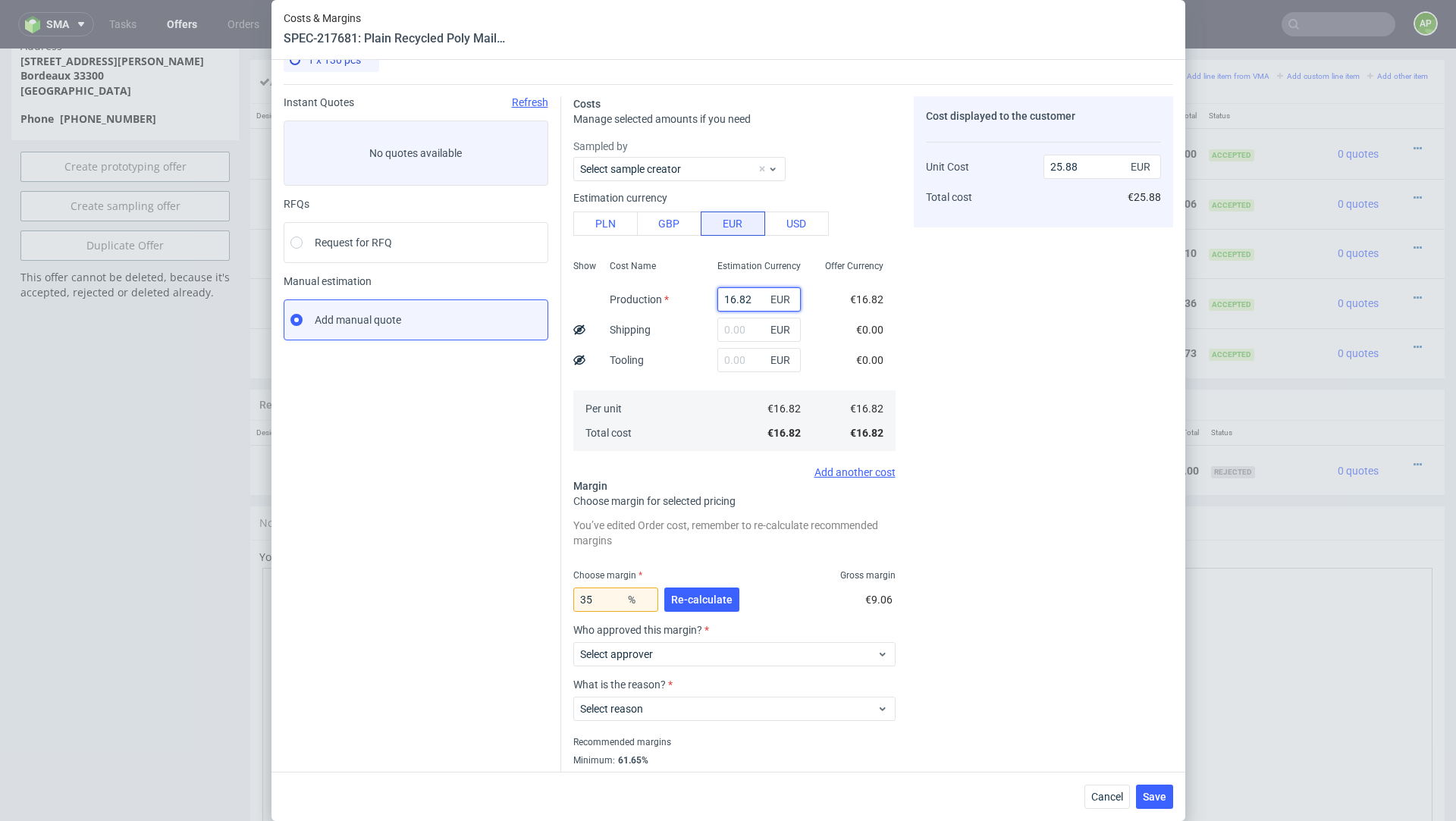
type input "16.82"
click at [601, 601] on input "35" at bounding box center [616, 600] width 85 height 24
type input "30"
type input "24.03"
type input "30"
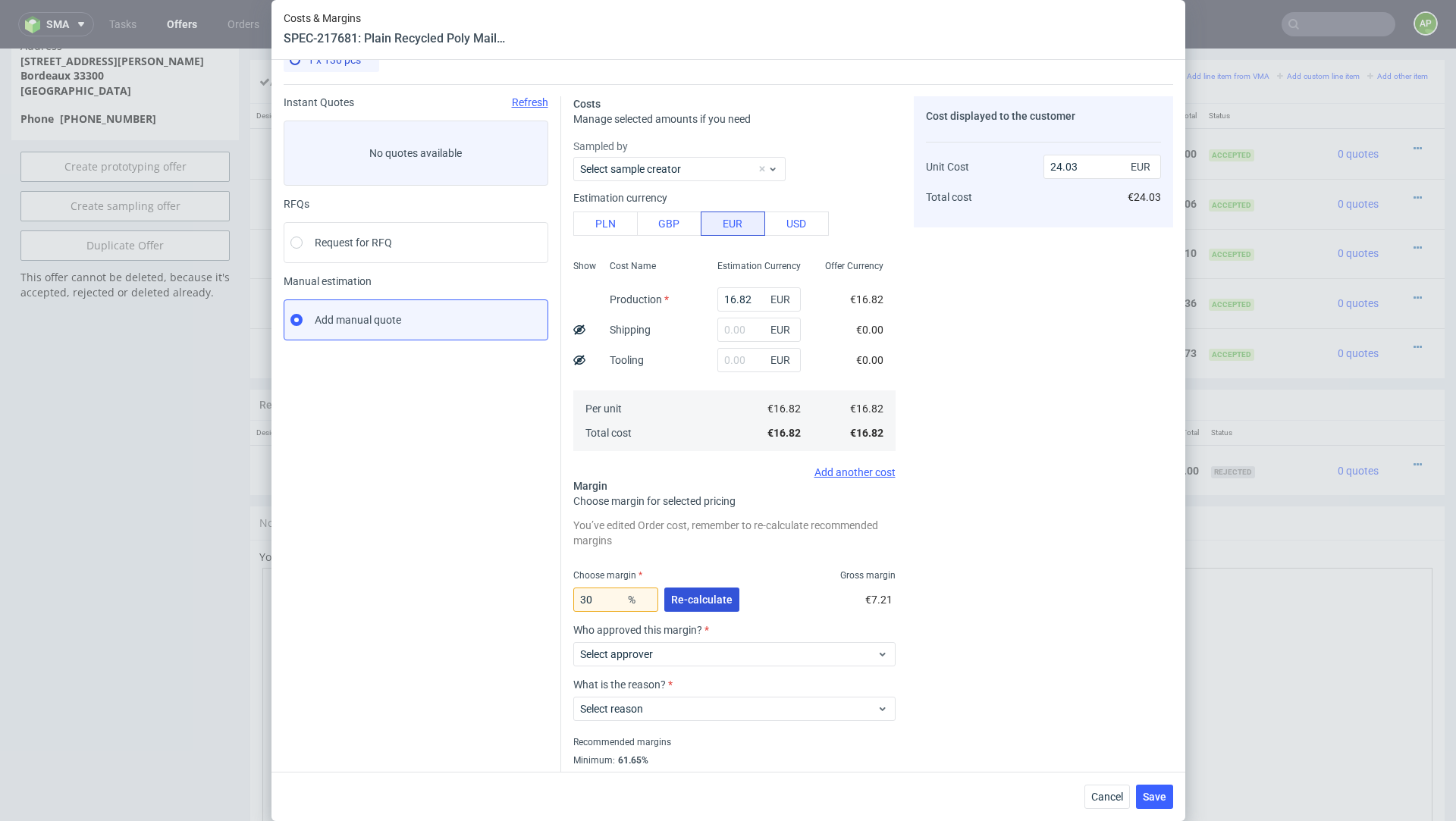
click at [685, 602] on span "Re-calculate" at bounding box center [702, 599] width 62 height 10
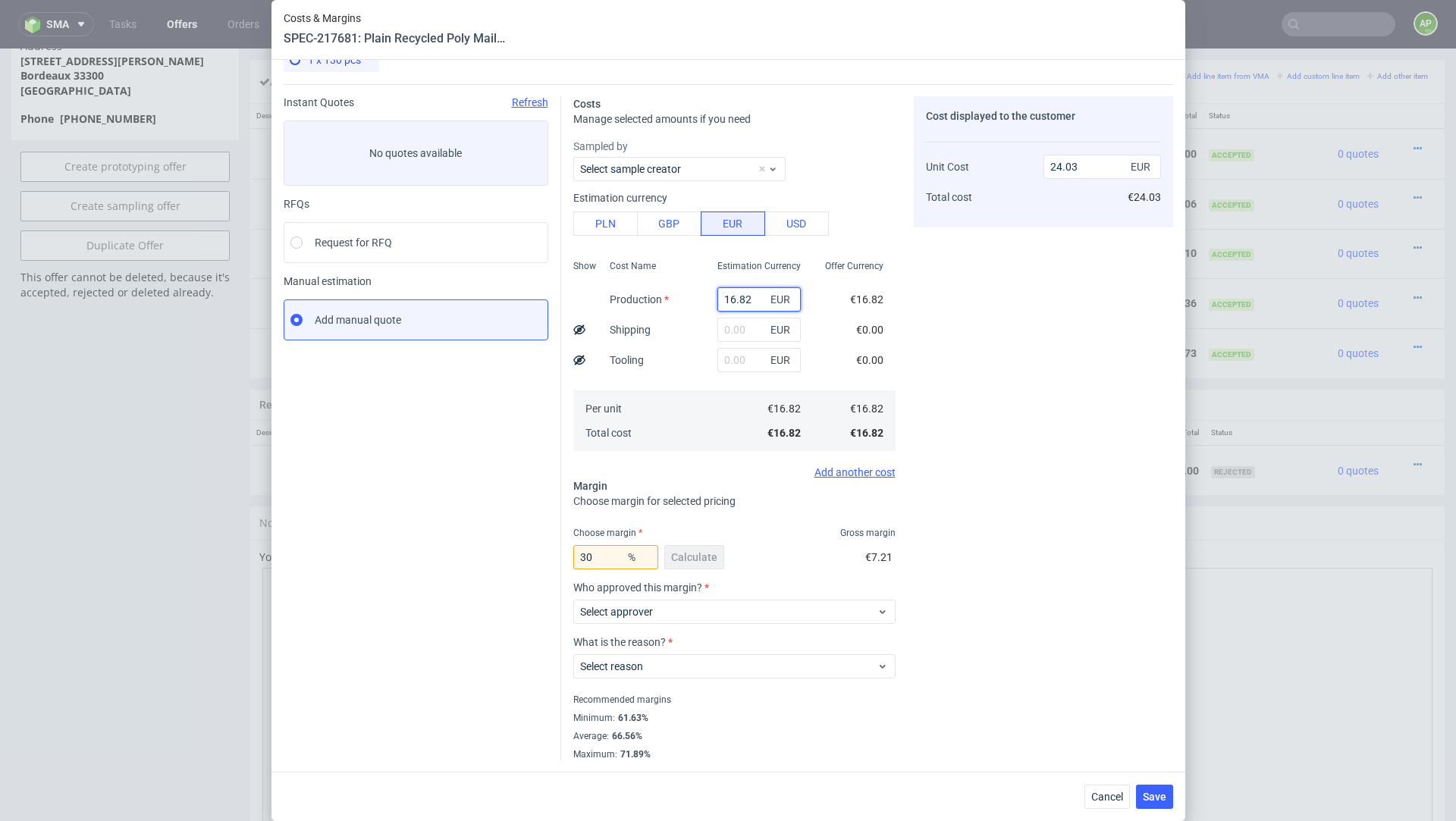
click at [746, 304] on input "16.82" at bounding box center [758, 300] width 83 height 24
type input "19"
type input "27.14"
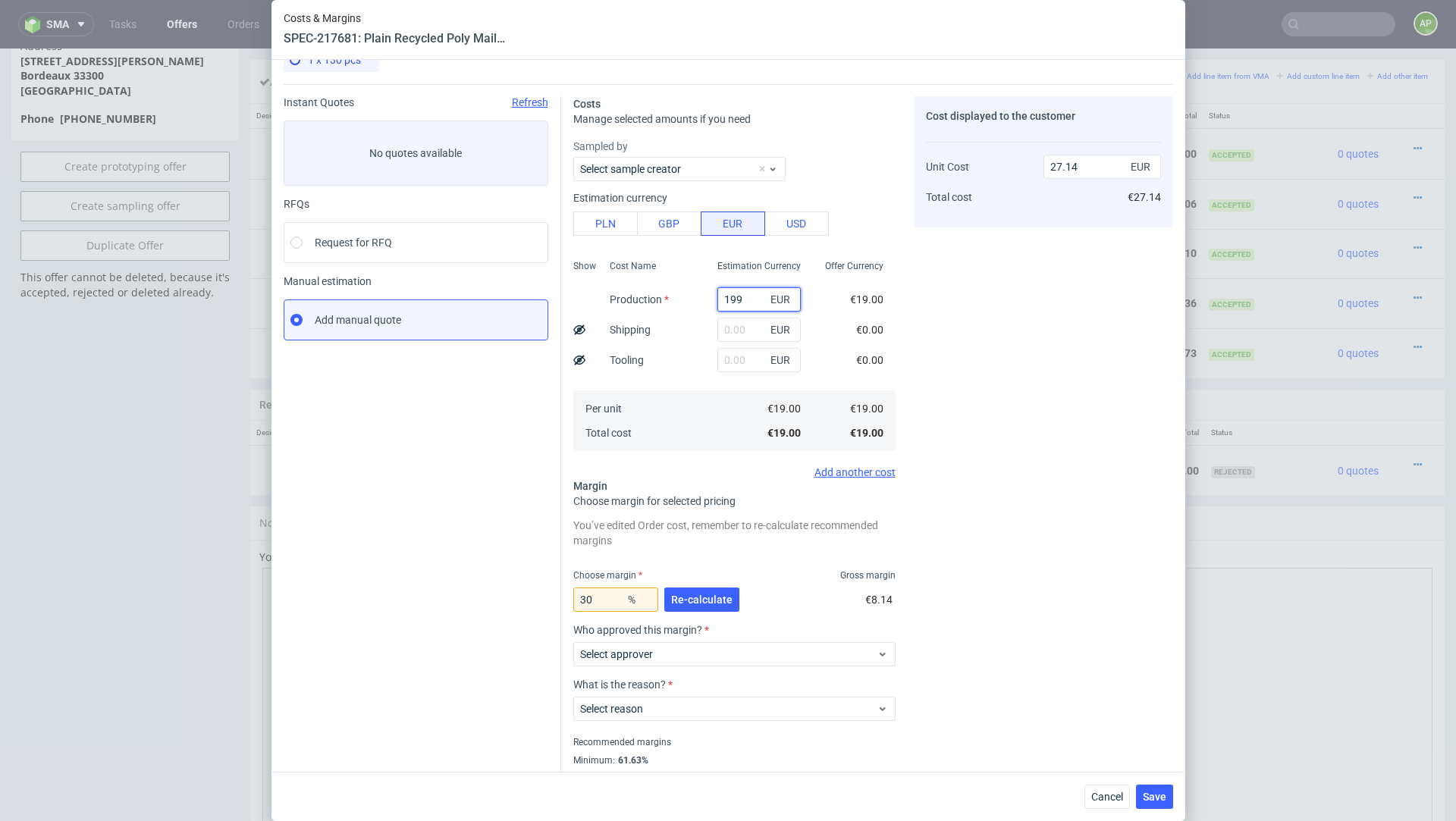
type input "1990"
type input "2842.86"
click at [736, 297] on input "1990" at bounding box center [758, 300] width 83 height 24
type input "19.9"
type input "28.43"
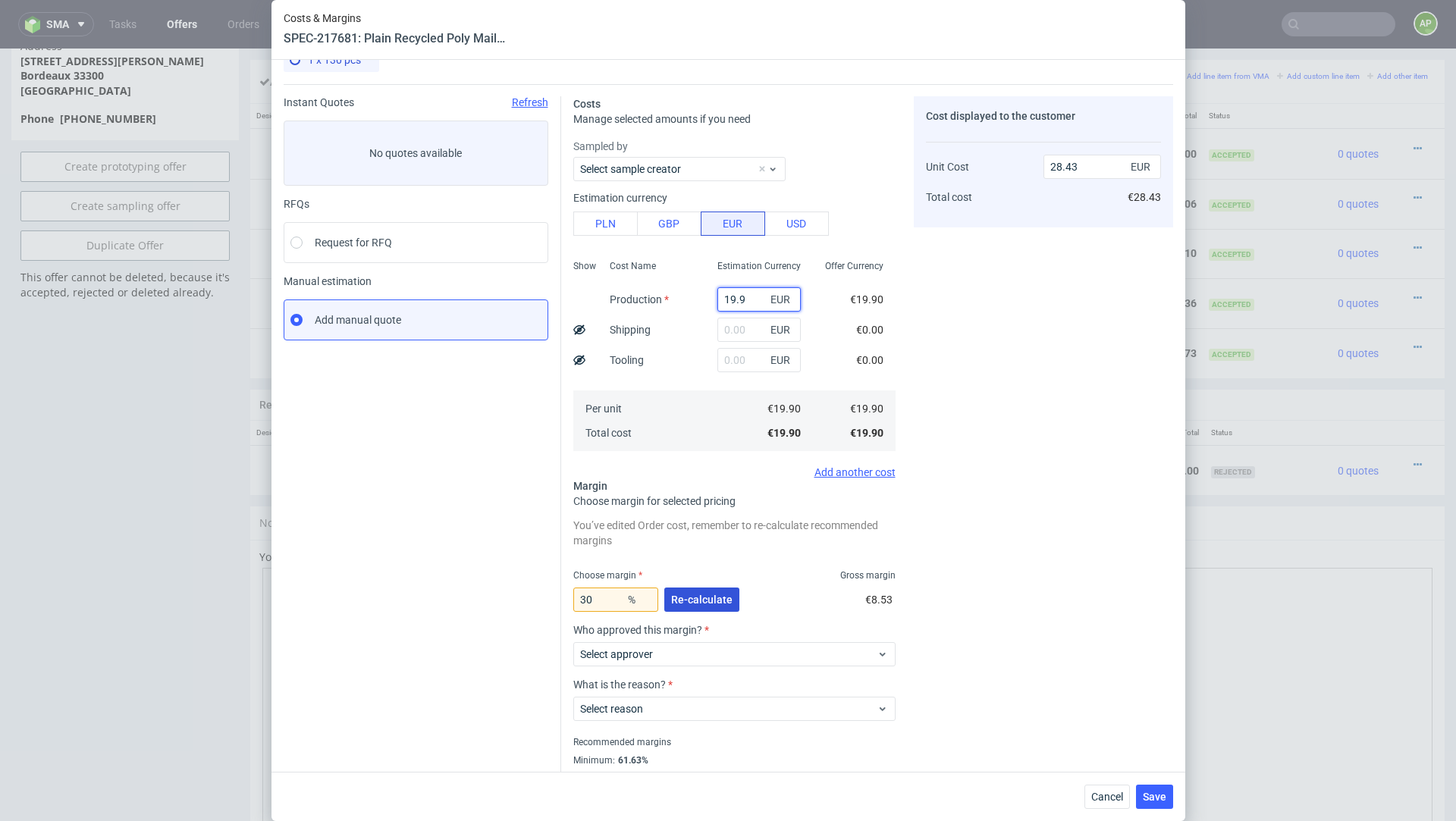
type input "19.9"
click at [701, 596] on span "Re-calculate" at bounding box center [702, 599] width 62 height 10
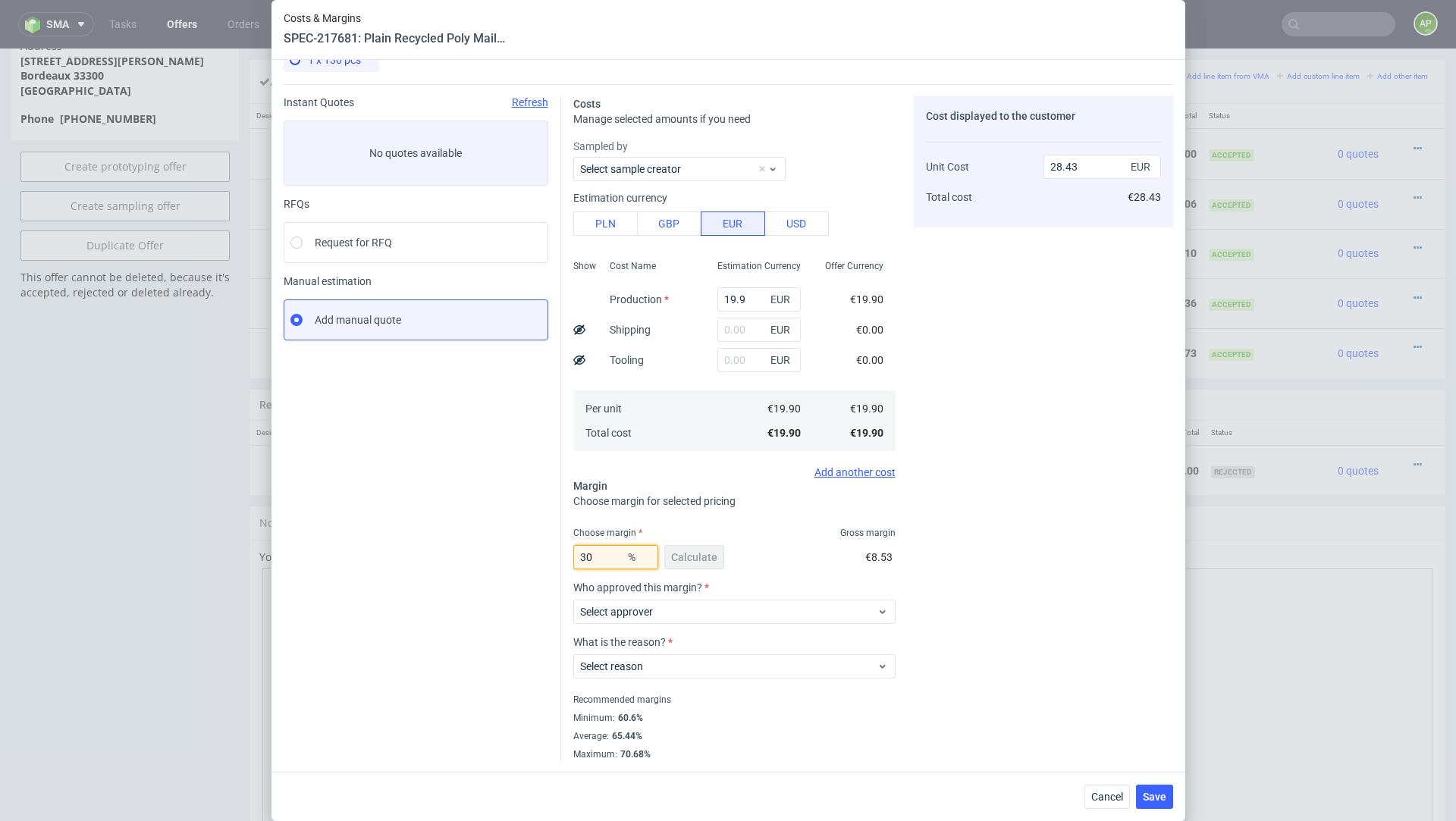
click at [601, 559] on input "30" at bounding box center [616, 558] width 85 height 24
type input "30.5"
type input "28.63"
drag, startPoint x: 697, startPoint y: 553, endPoint x: 704, endPoint y: 554, distance: 7.1
click at [697, 553] on div "30.5 % Calculate" at bounding box center [651, 560] width 154 height 42
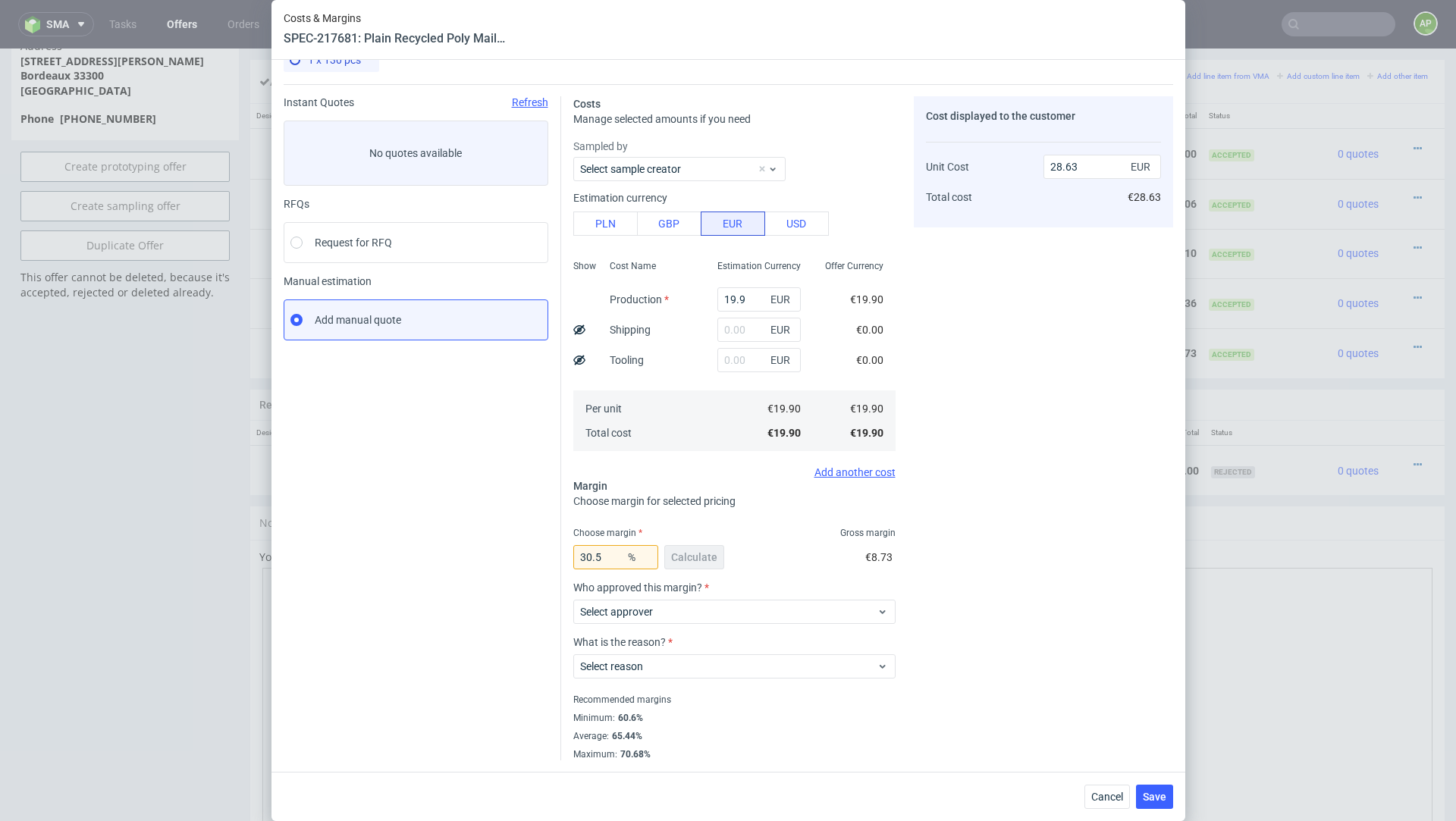
click at [784, 554] on div "30.5 % Calculate €8.73" at bounding box center [735, 560] width 323 height 42
click at [622, 553] on input "30.5" at bounding box center [616, 558] width 85 height 24
type input "30"
type input "28.43"
type input "302"
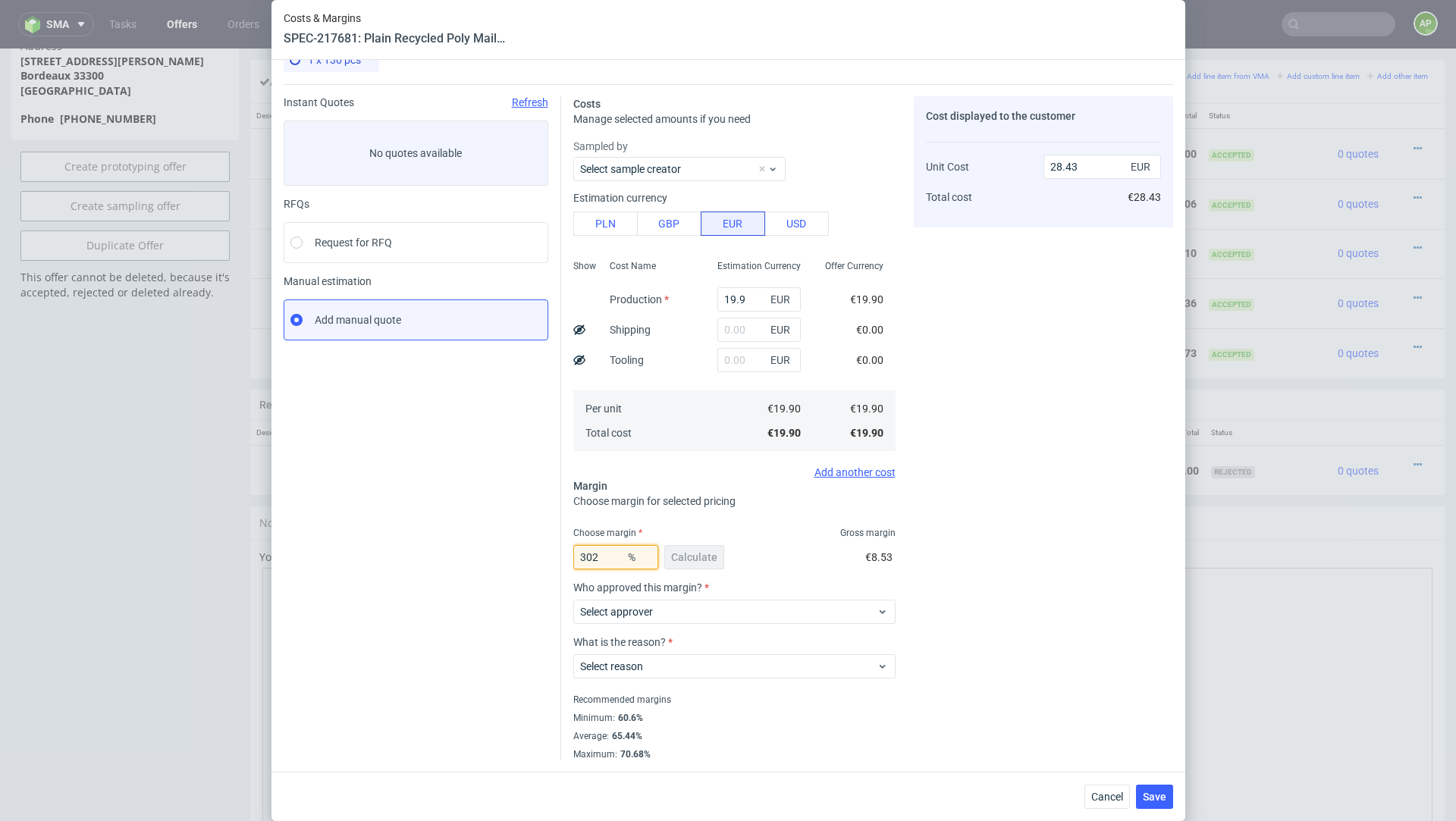
type input "-9.85"
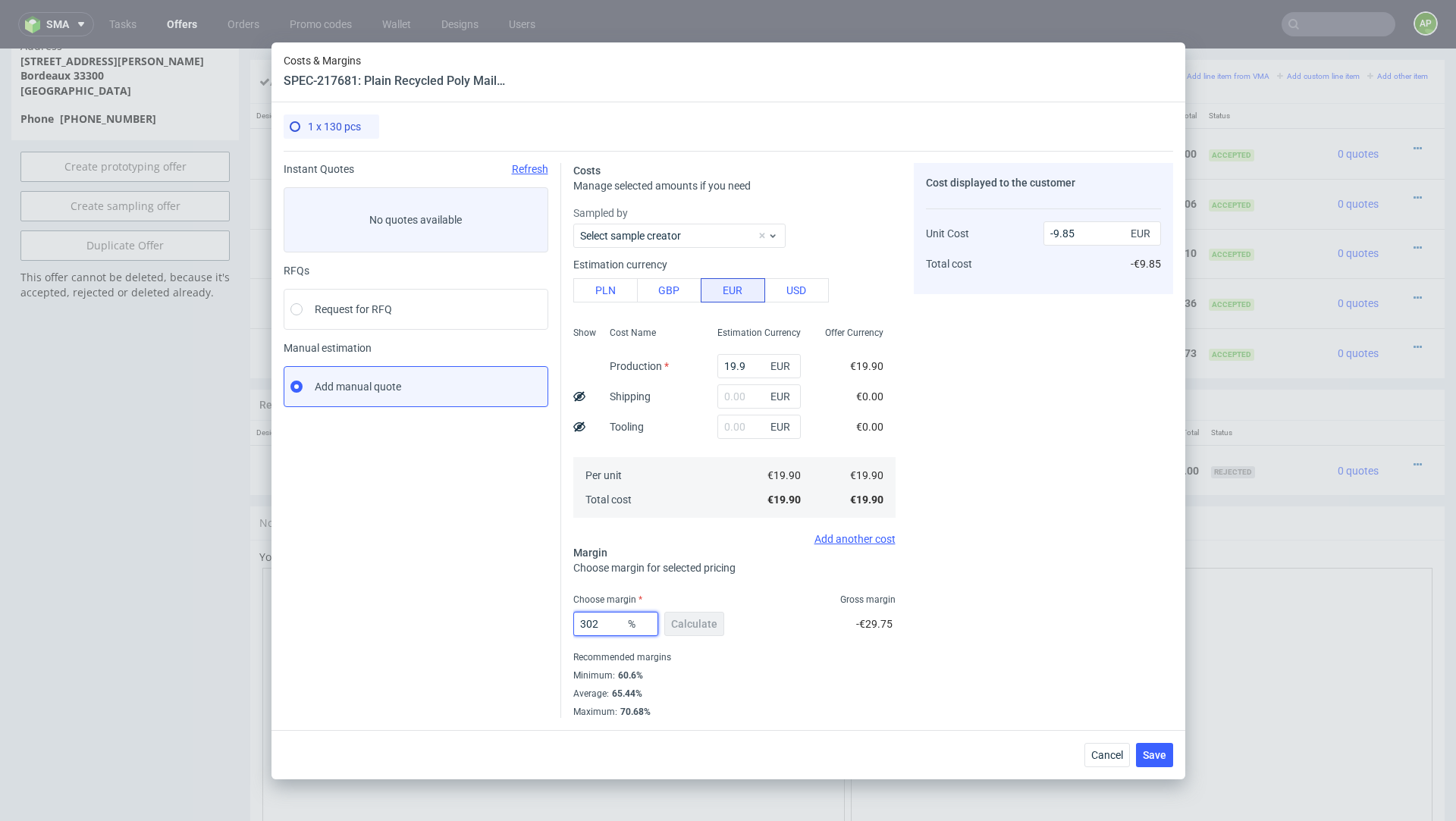
type input "30"
type input "28.43"
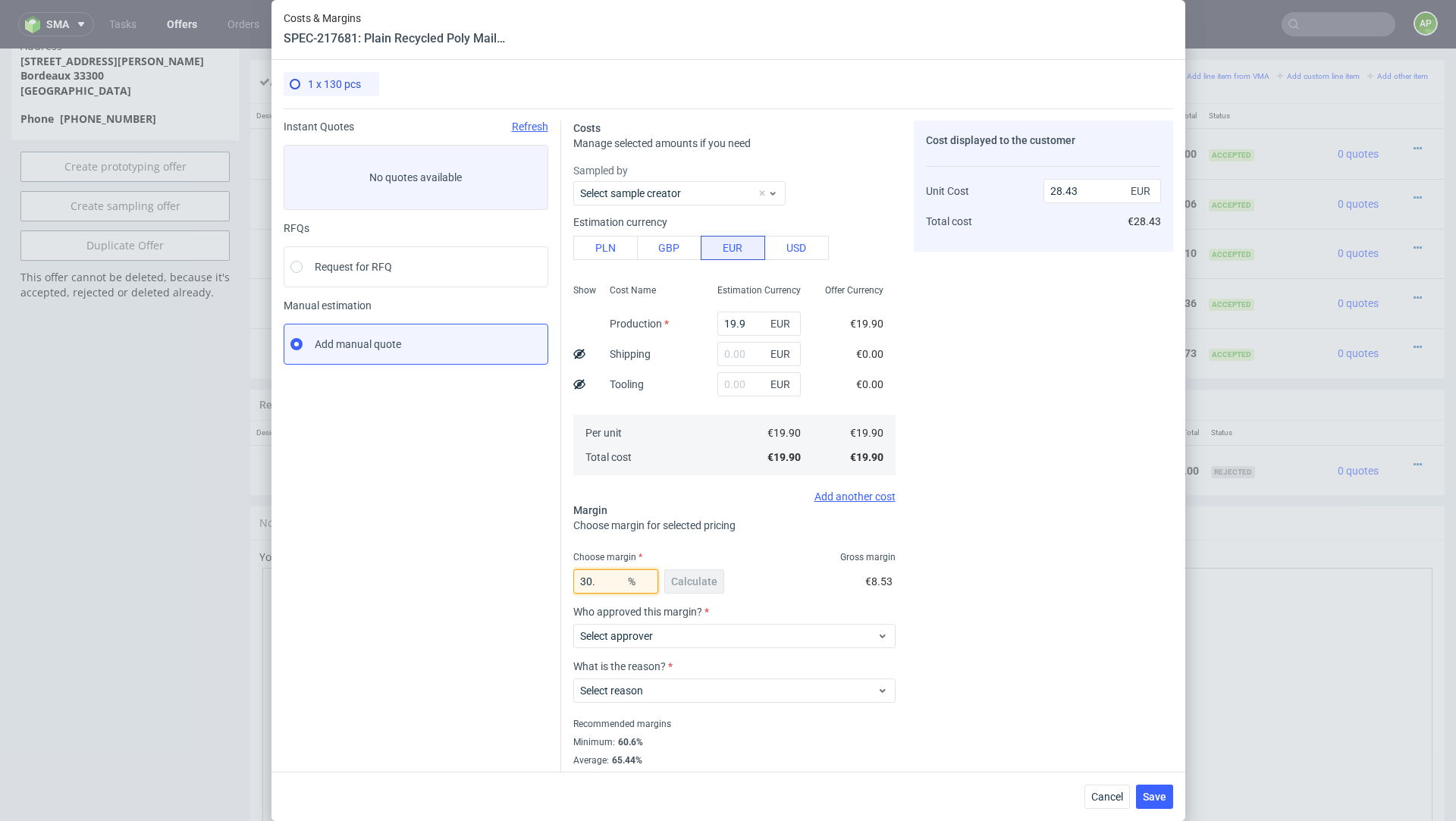
type input "30.2"
type input "28.51"
type input "30.4"
type input "28.59"
type input "30.45"
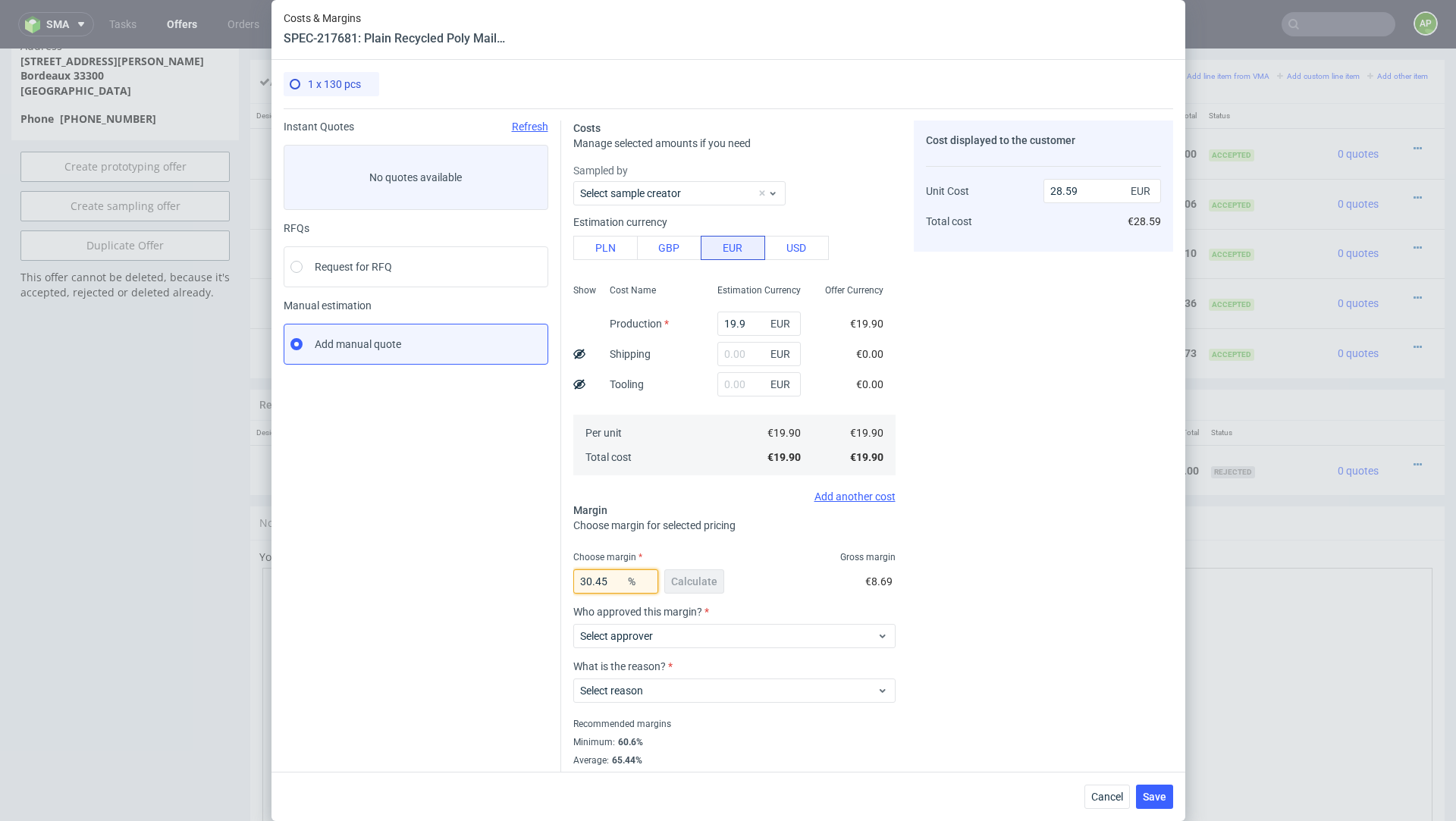
type input "28.61"
type input "30.4"
type input "28.59"
type input "30.44"
type input "28.61"
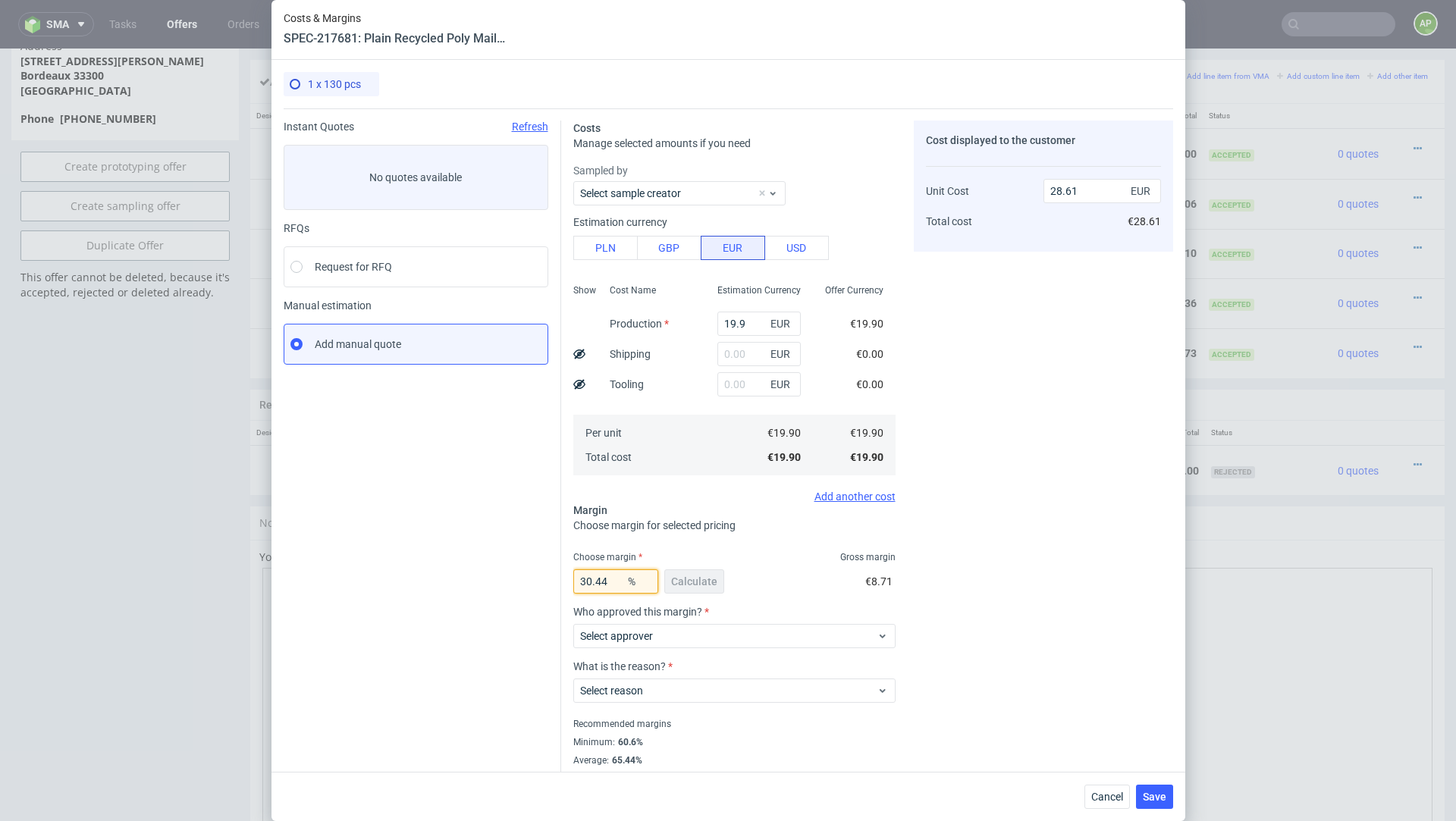
type input "30.4"
type input "28.59"
type input "30.43"
type input "28.6"
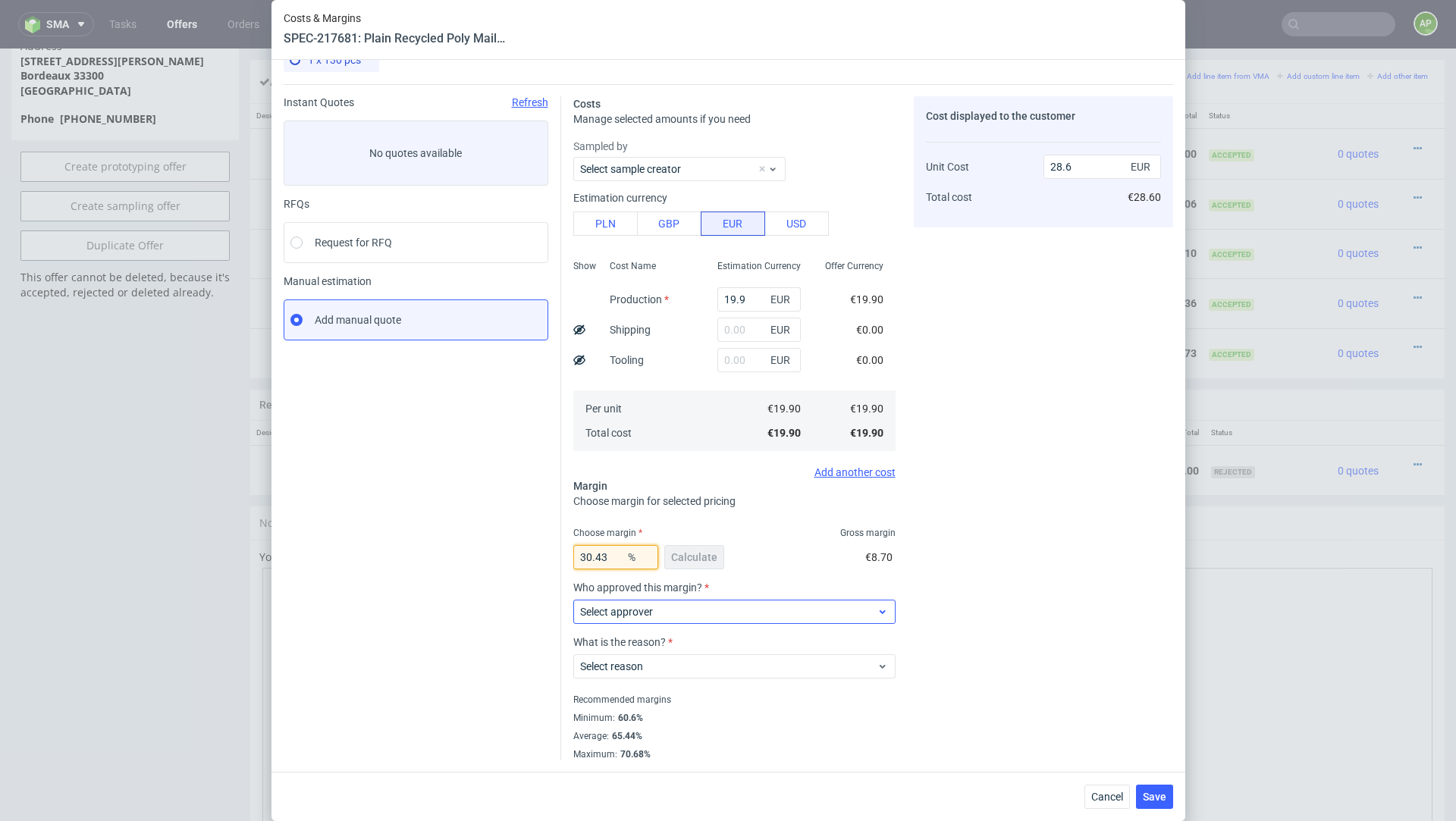
type input "30.43"
click at [680, 609] on span "Select approver" at bounding box center [728, 612] width 297 height 15
type input "wozni"
click at [682, 649] on div "[PERSON_NAME][EMAIL_ADDRESS][DOMAIN_NAME]" at bounding box center [733, 646] width 310 height 27
click at [651, 662] on span "Select reason" at bounding box center [728, 666] width 297 height 15
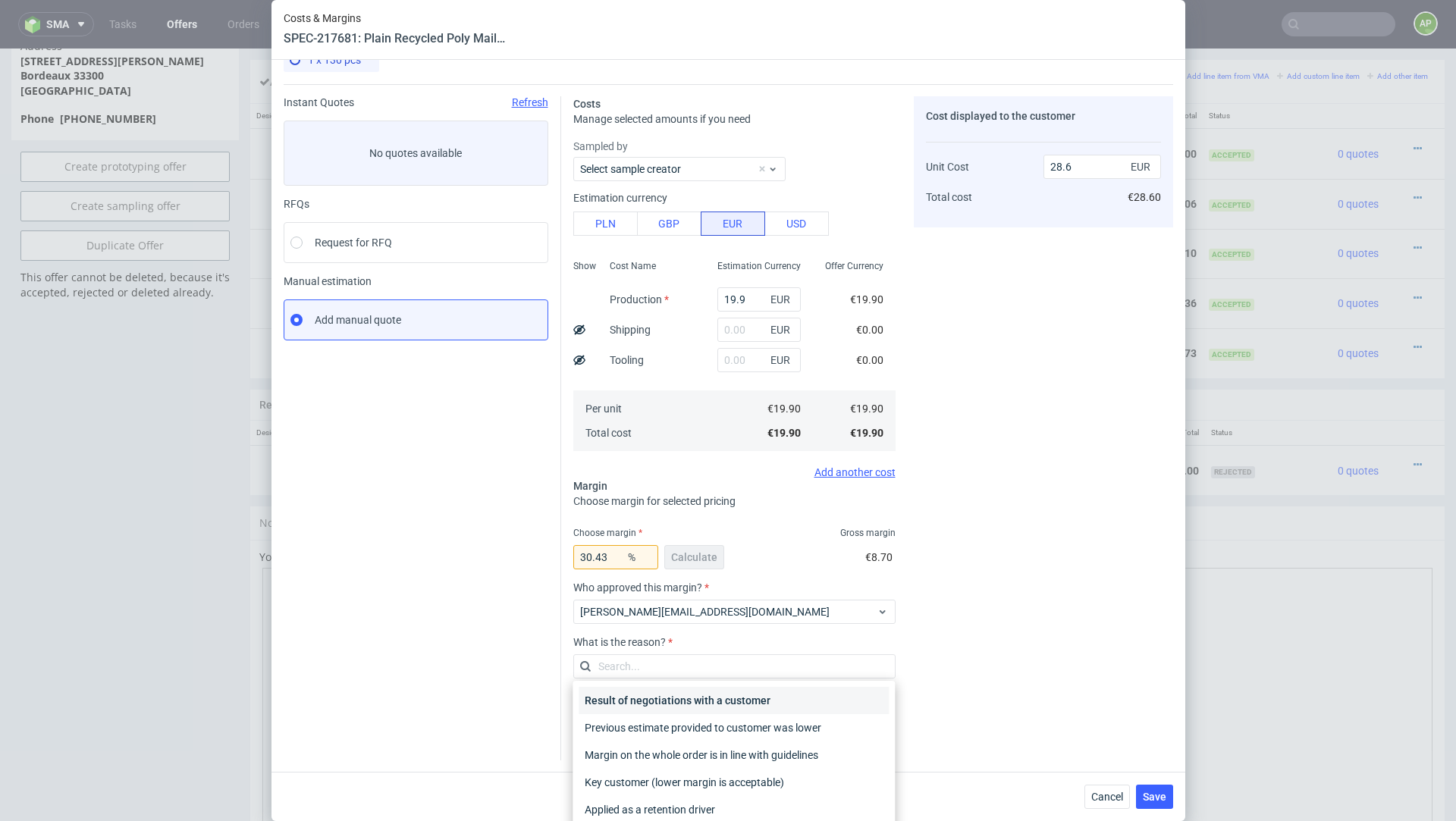
click at [653, 689] on div "Result of negotiations with a customer" at bounding box center [733, 700] width 310 height 27
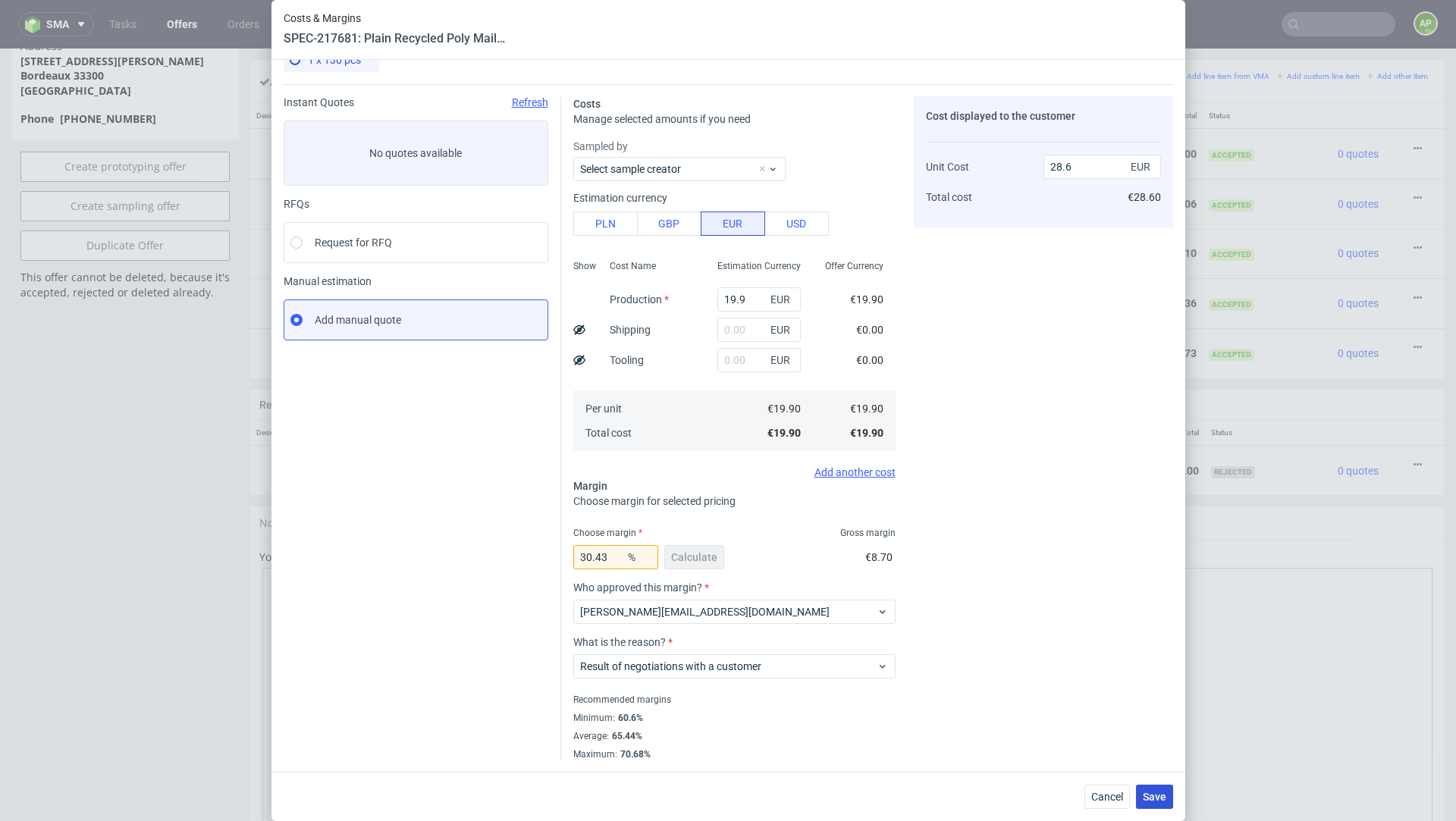
click at [1148, 797] on span "Save" at bounding box center [1154, 797] width 23 height 10
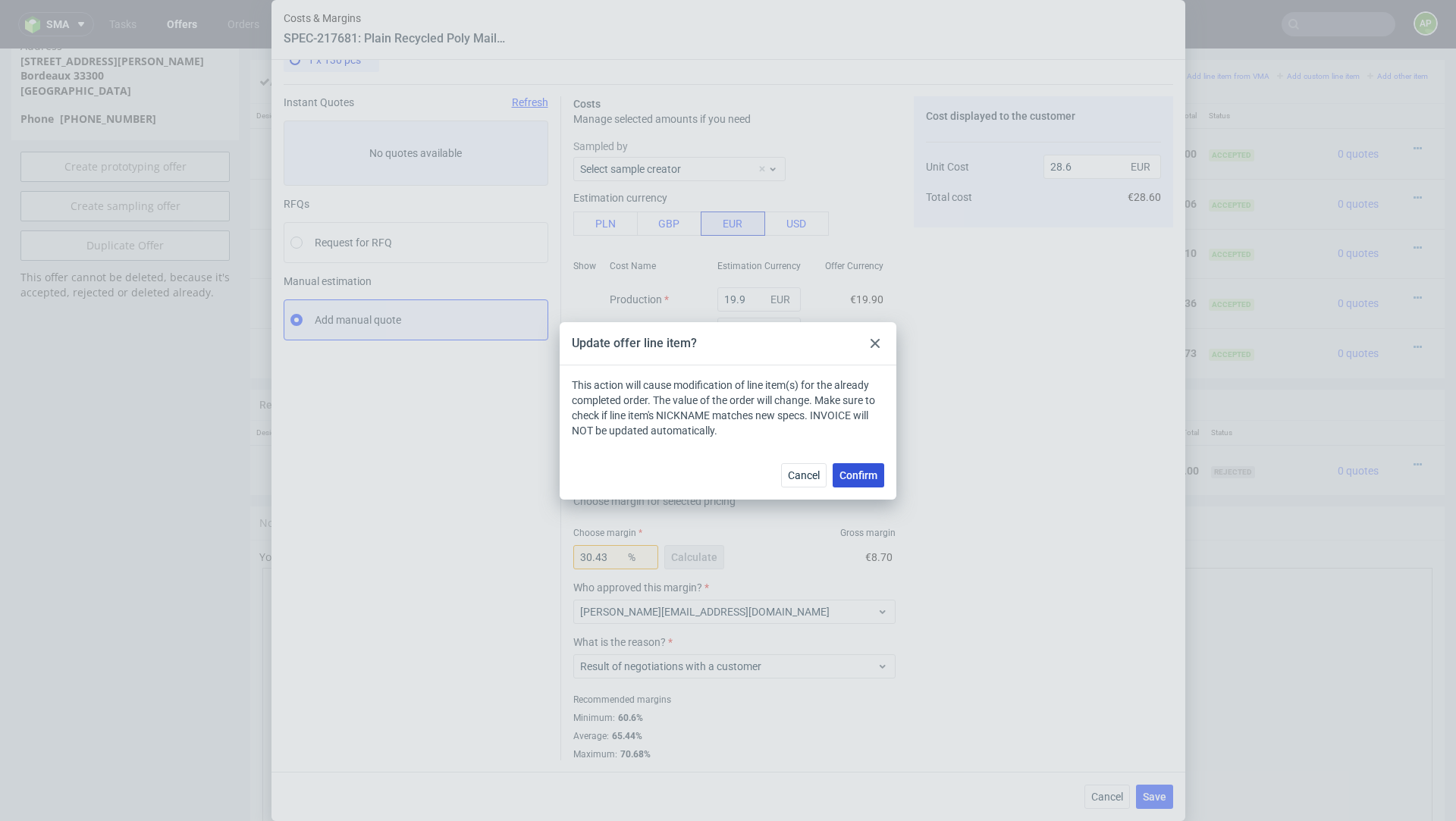
click at [851, 472] on span "Confirm" at bounding box center [859, 475] width 38 height 10
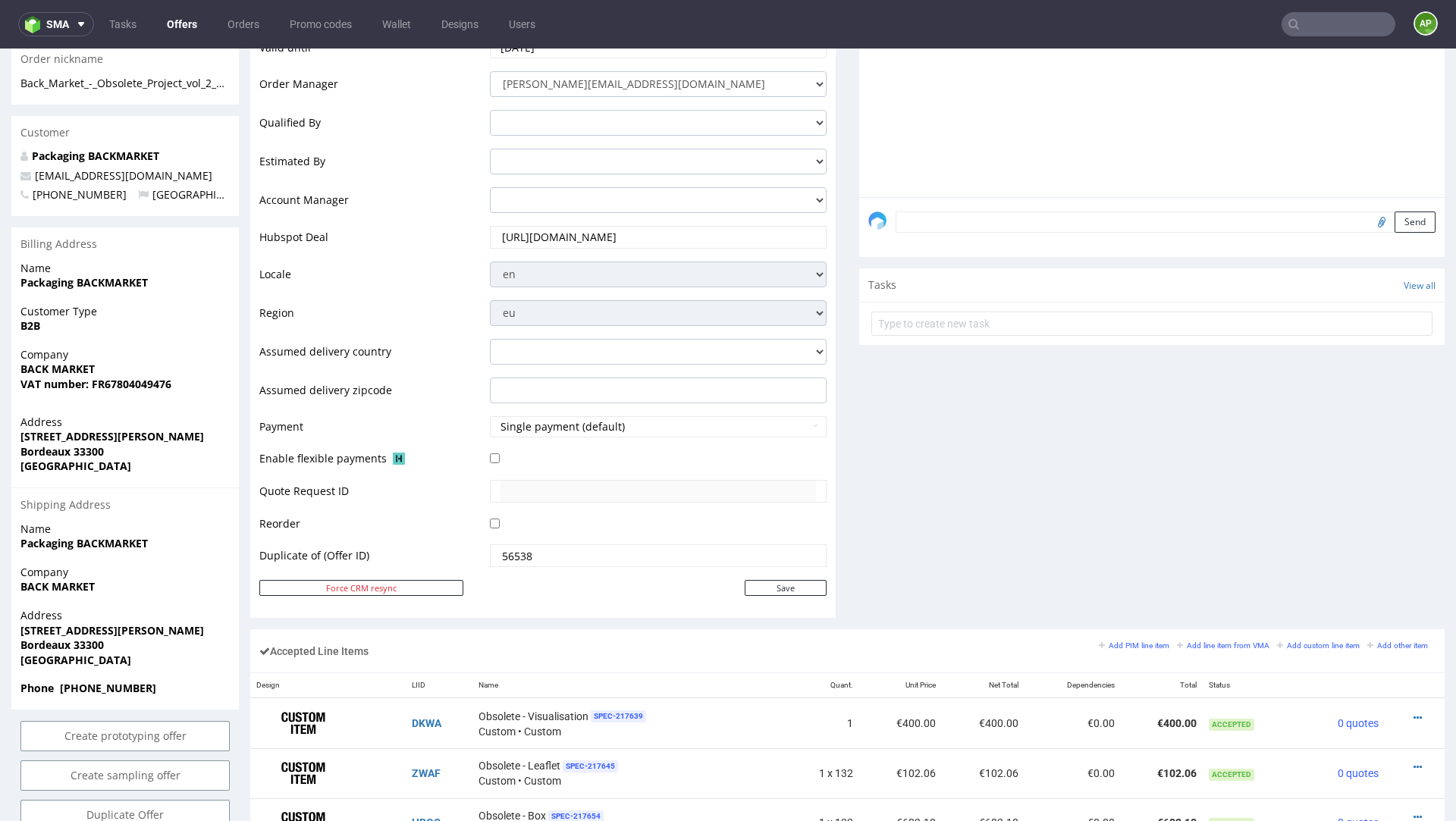
scroll to position [1001, 0]
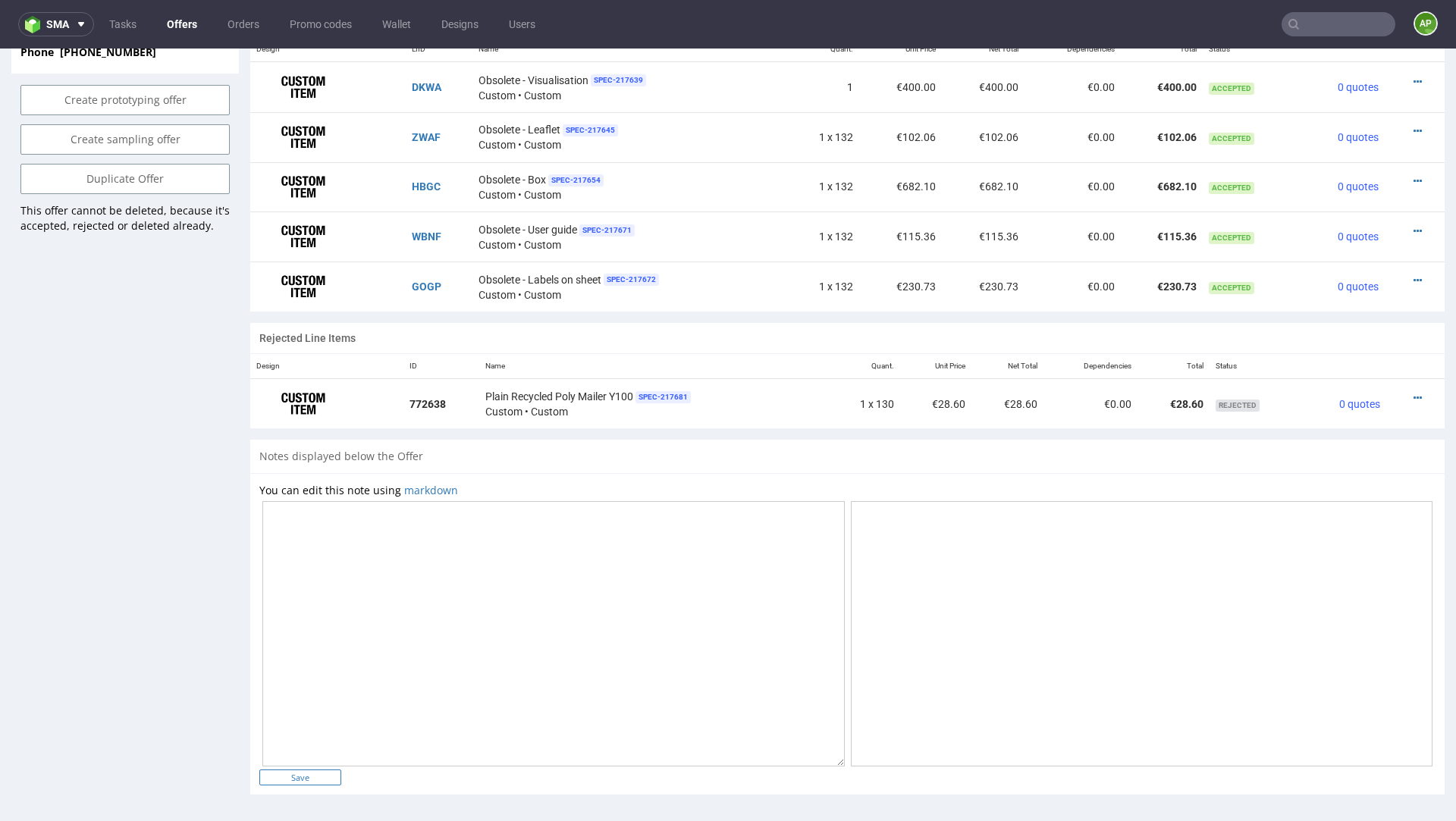
click at [292, 777] on input "Save" at bounding box center [300, 777] width 82 height 16
type input "In progress..."
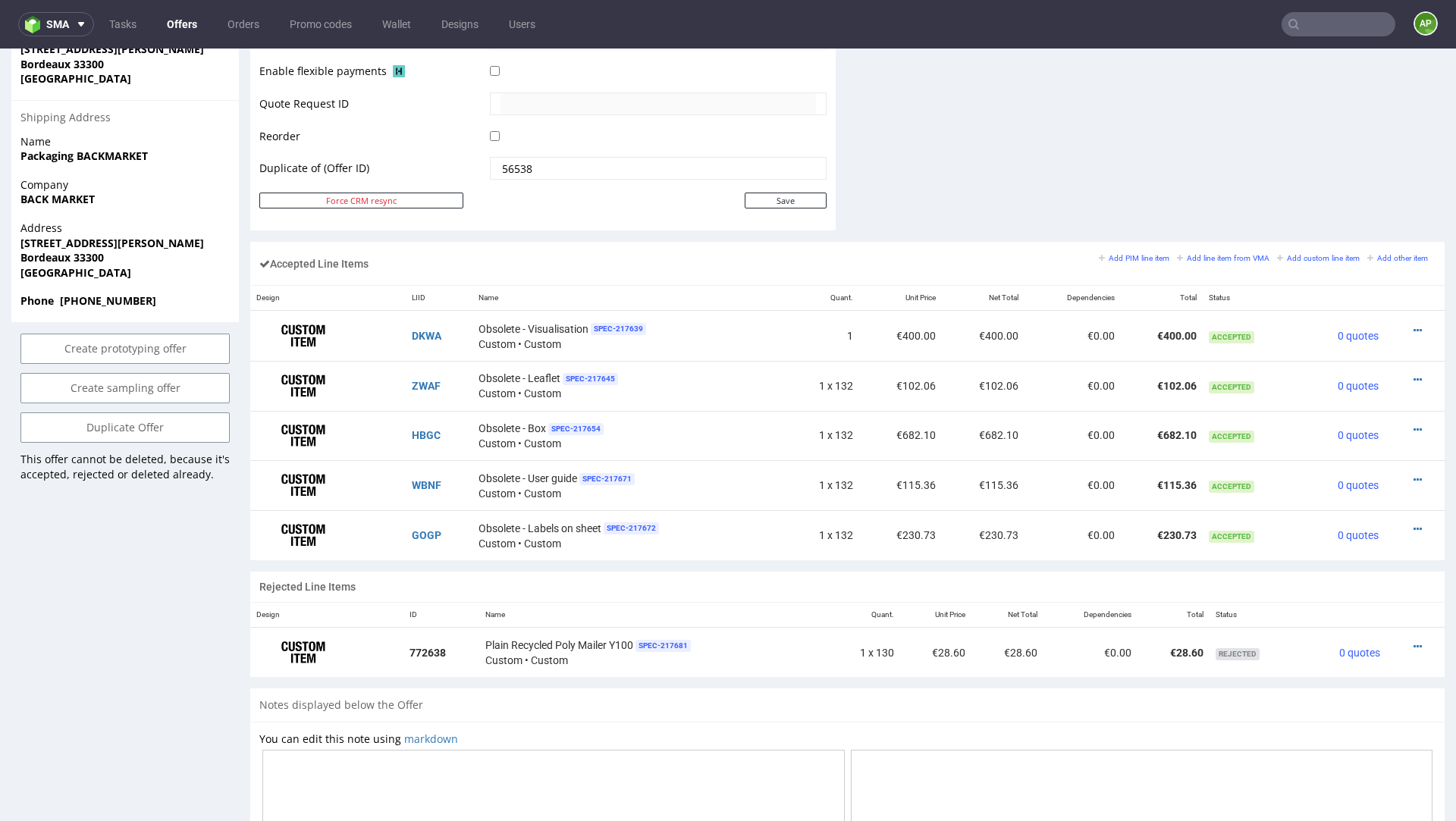
scroll to position [1016, 0]
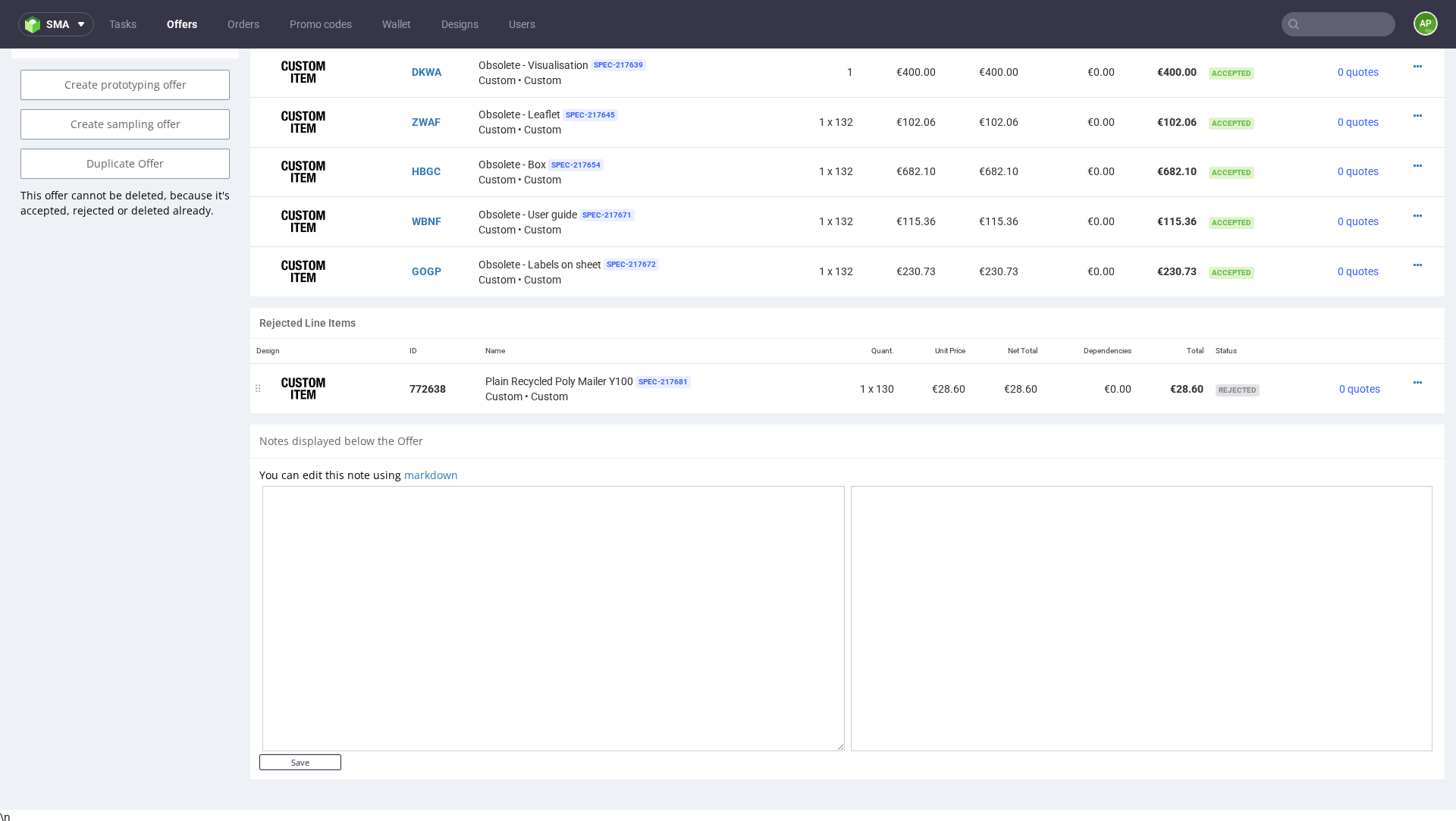
click at [1406, 381] on div at bounding box center [1411, 382] width 38 height 15
click at [1414, 380] on icon at bounding box center [1418, 382] width 8 height 10
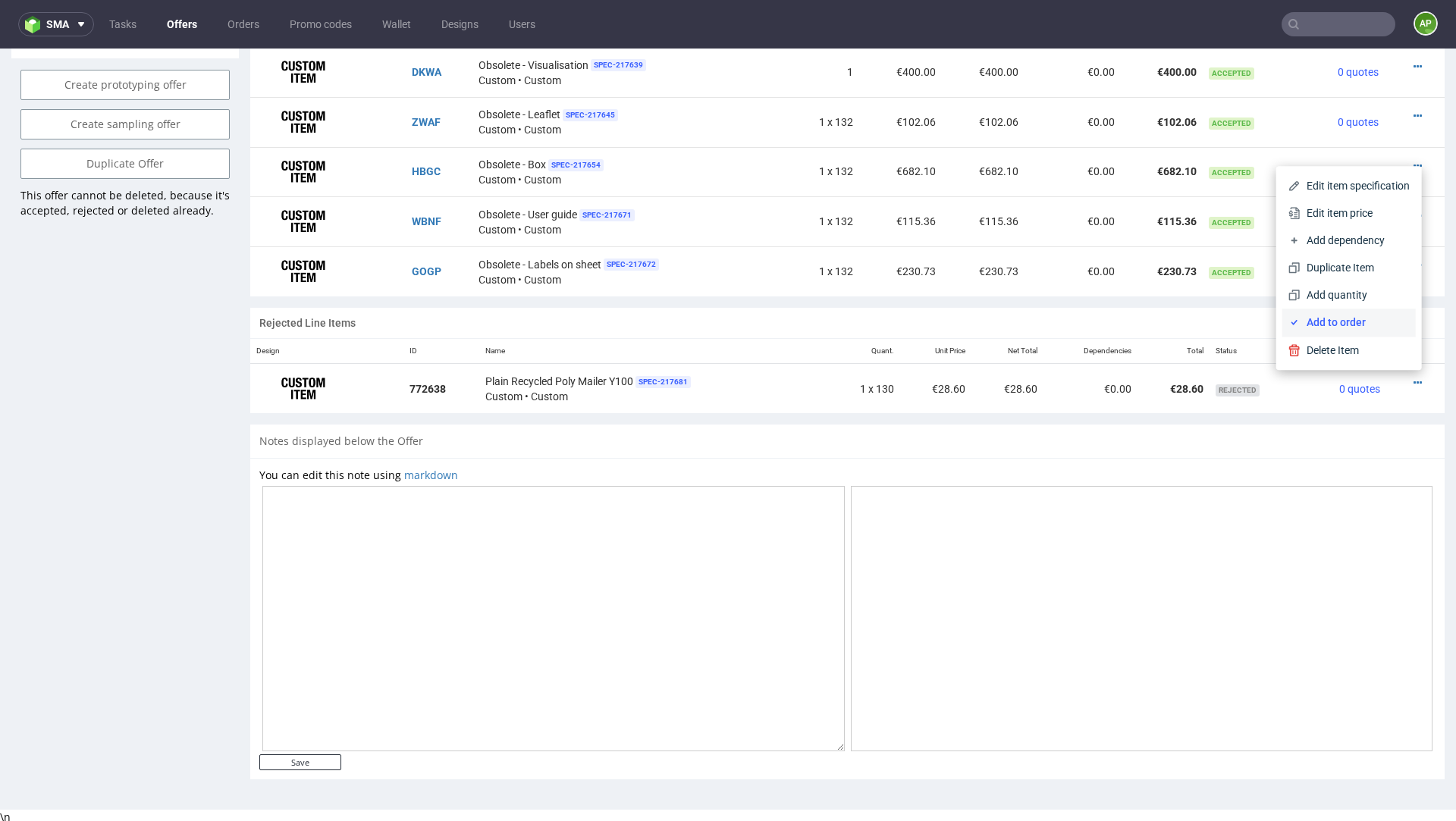
click at [1371, 323] on span "Add to order" at bounding box center [1355, 322] width 109 height 15
click at [1314, 324] on span "Add to order" at bounding box center [1355, 322] width 109 height 15
click at [1316, 322] on div "Rejected Line Items" at bounding box center [848, 322] width 1194 height 30
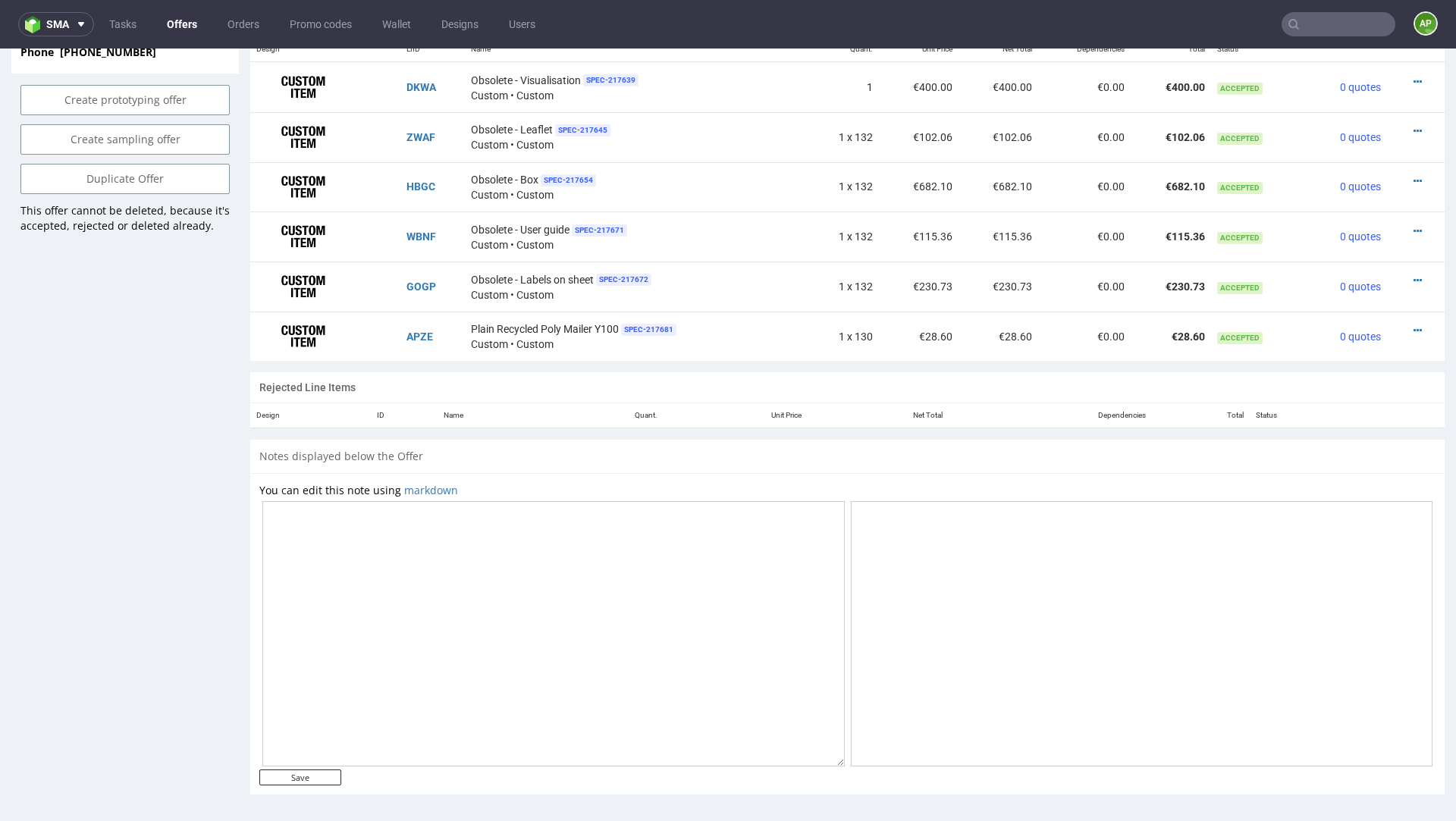
scroll to position [0, 0]
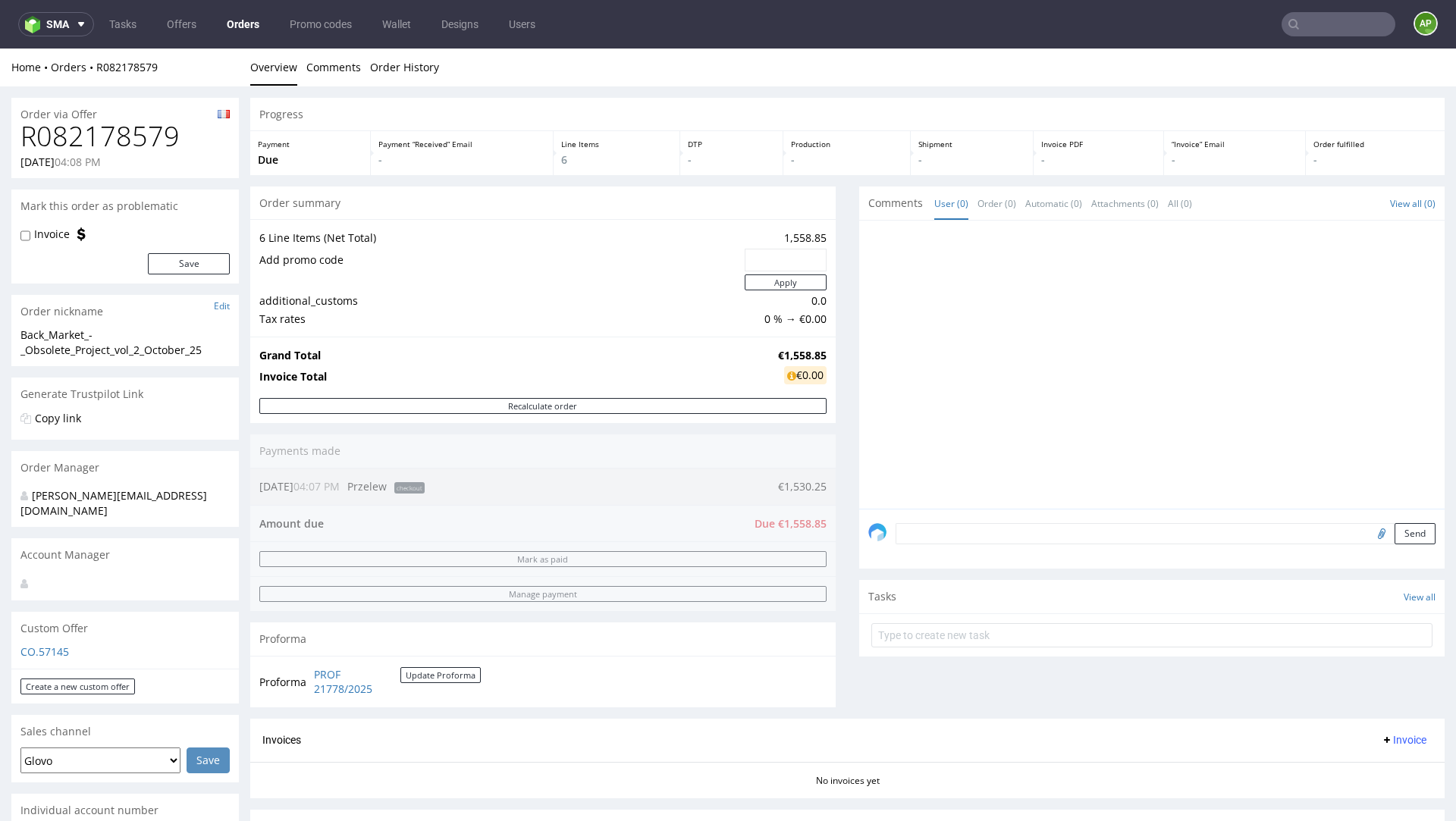
click at [110, 128] on h1 "R082178579" at bounding box center [125, 136] width 209 height 30
copy h1 "R082178579"
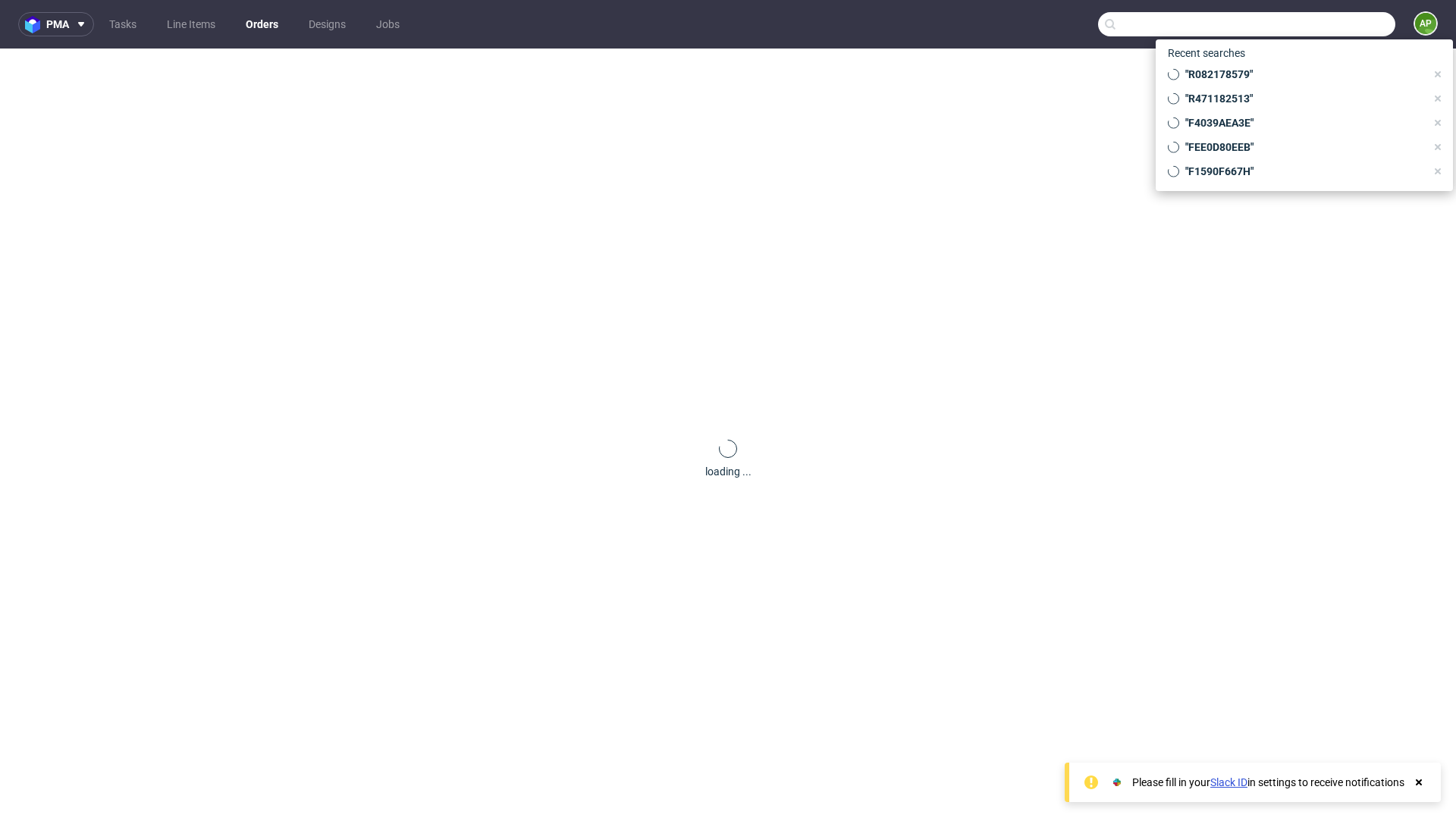
click at [1300, 32] on input "text" at bounding box center [1246, 24] width 297 height 24
paste input "R082178579"
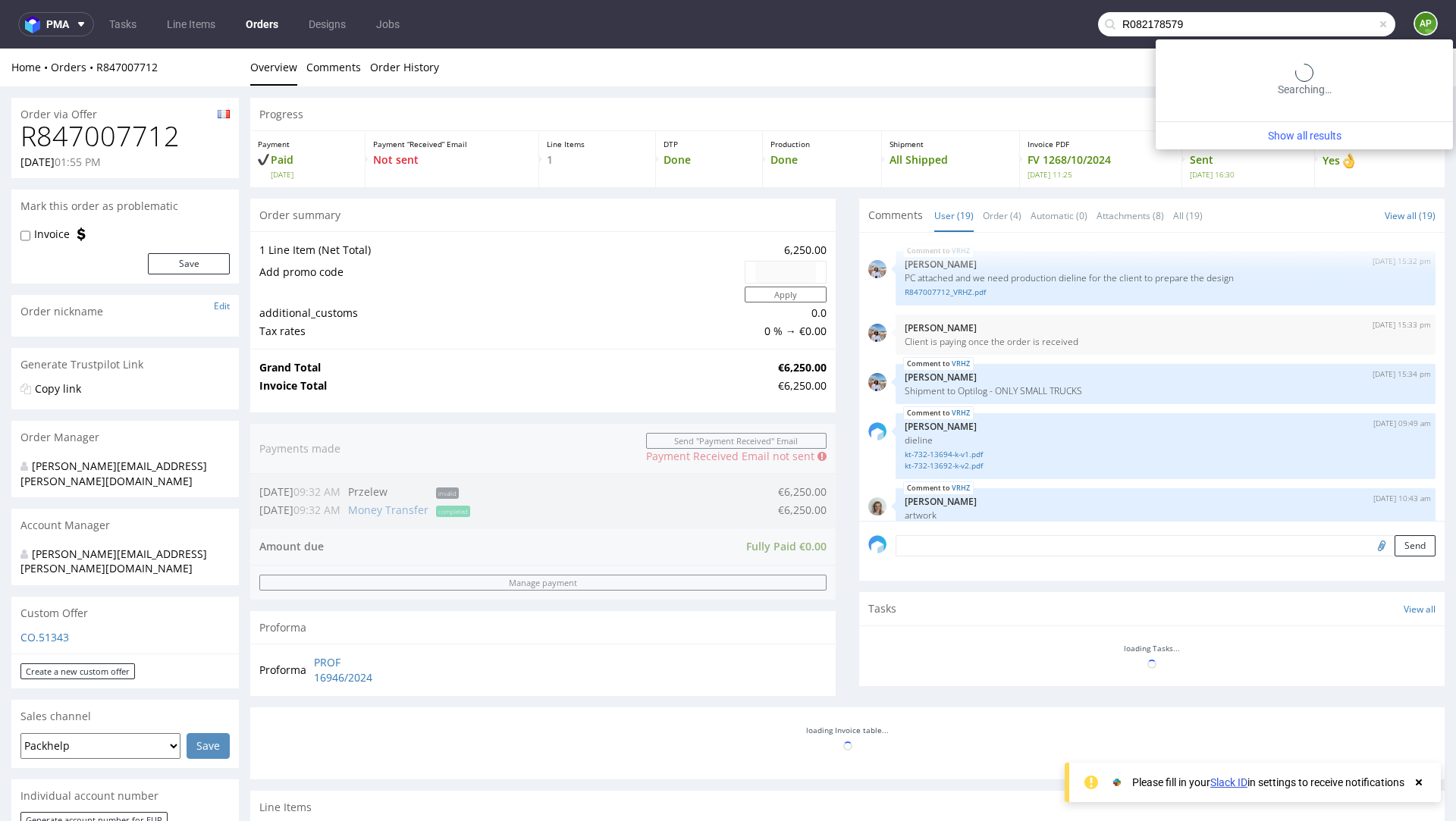
type input "R082178579"
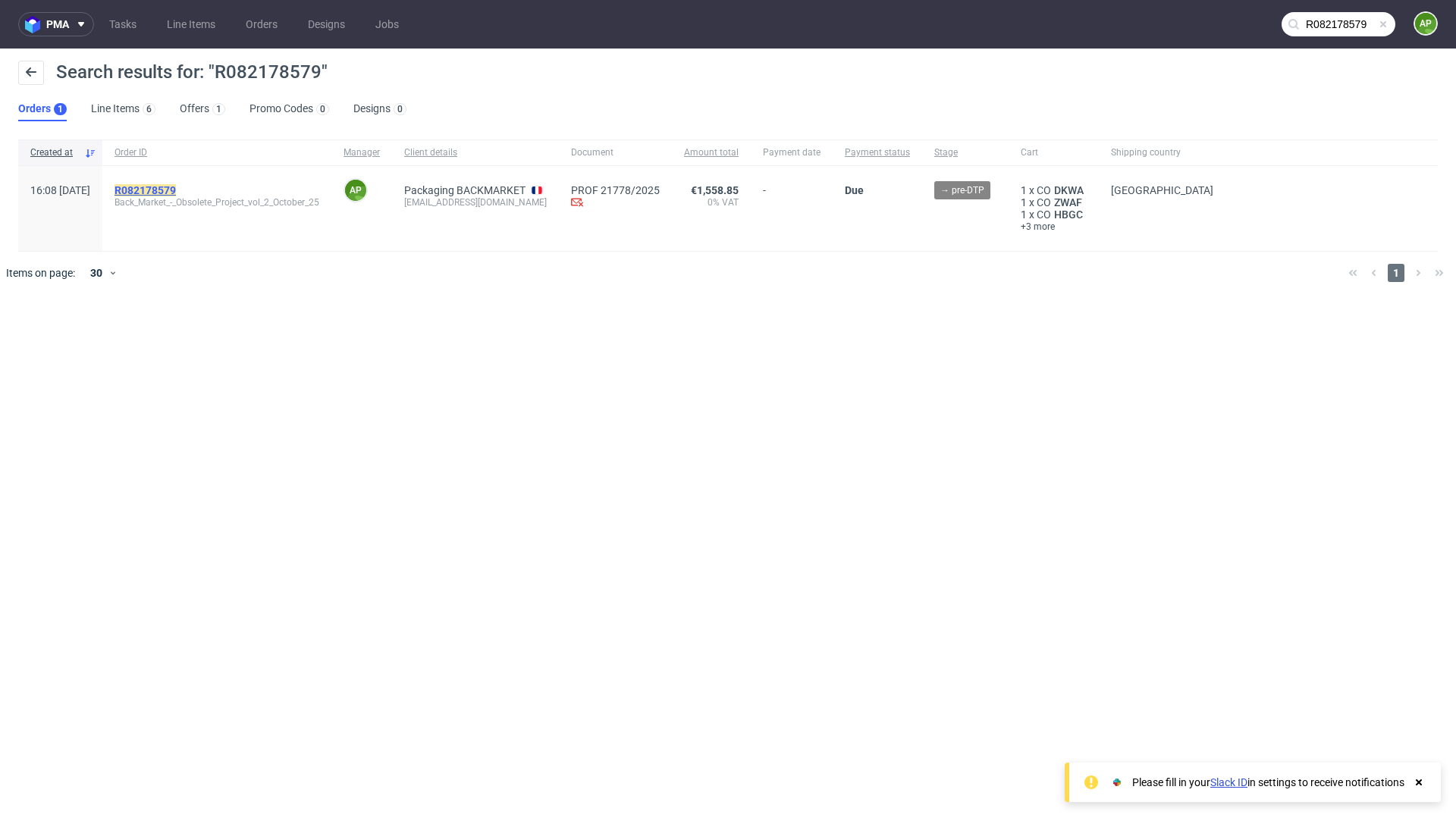
click at [176, 189] on mark "R082178579" at bounding box center [145, 190] width 62 height 12
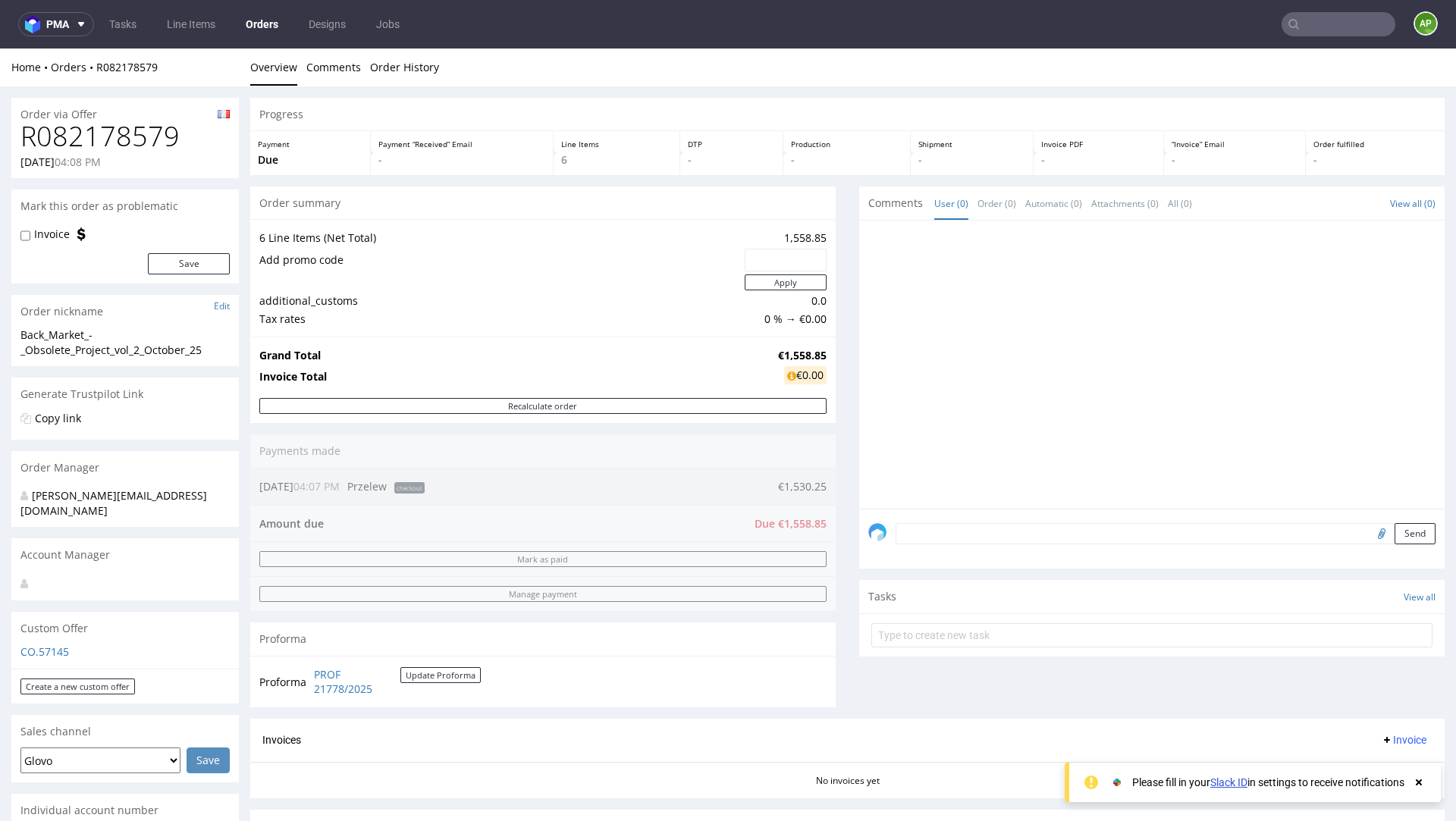
scroll to position [765, 0]
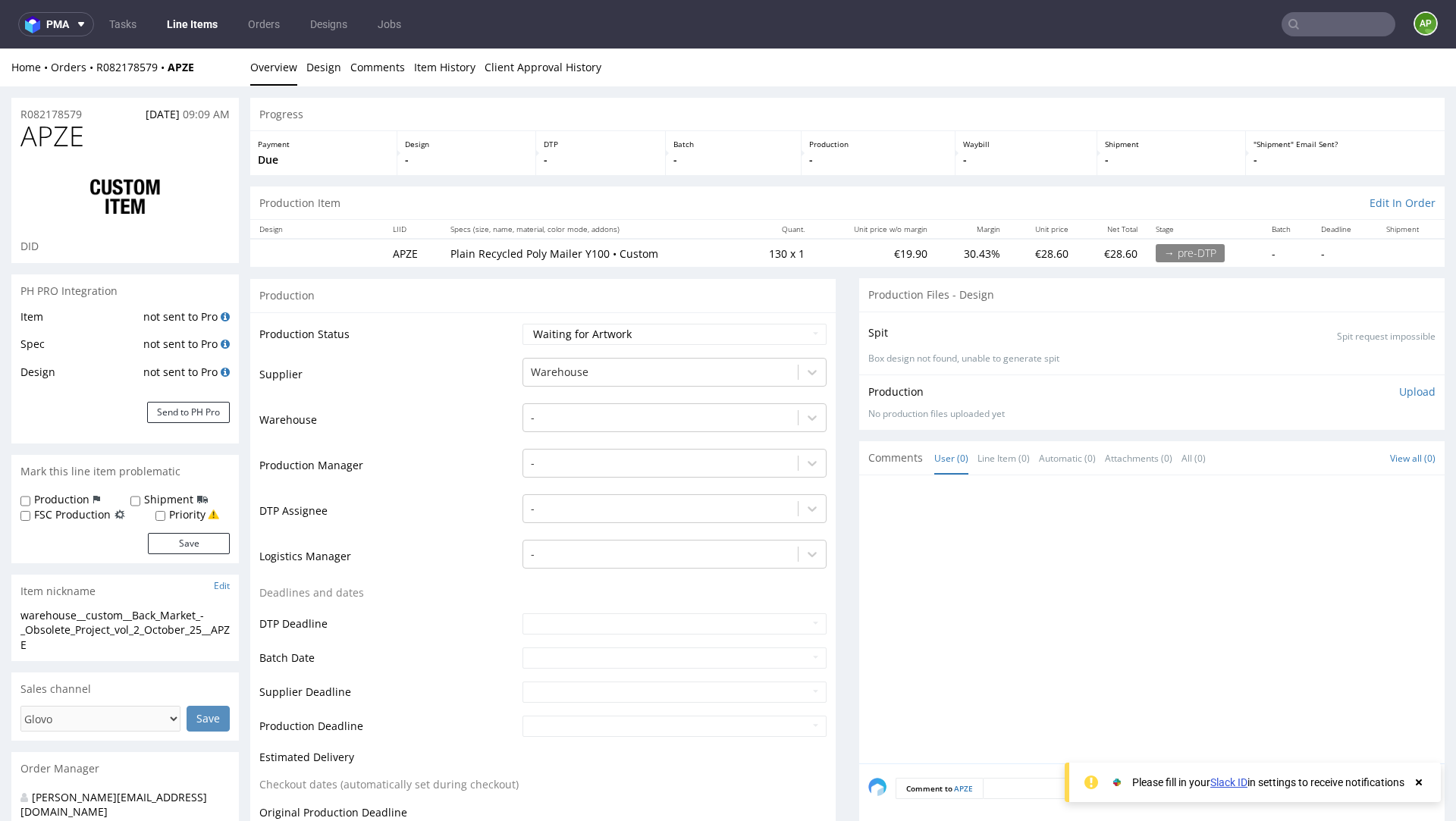
click at [43, 141] on span "APZE" at bounding box center [53, 136] width 64 height 30
copy span "APZE"
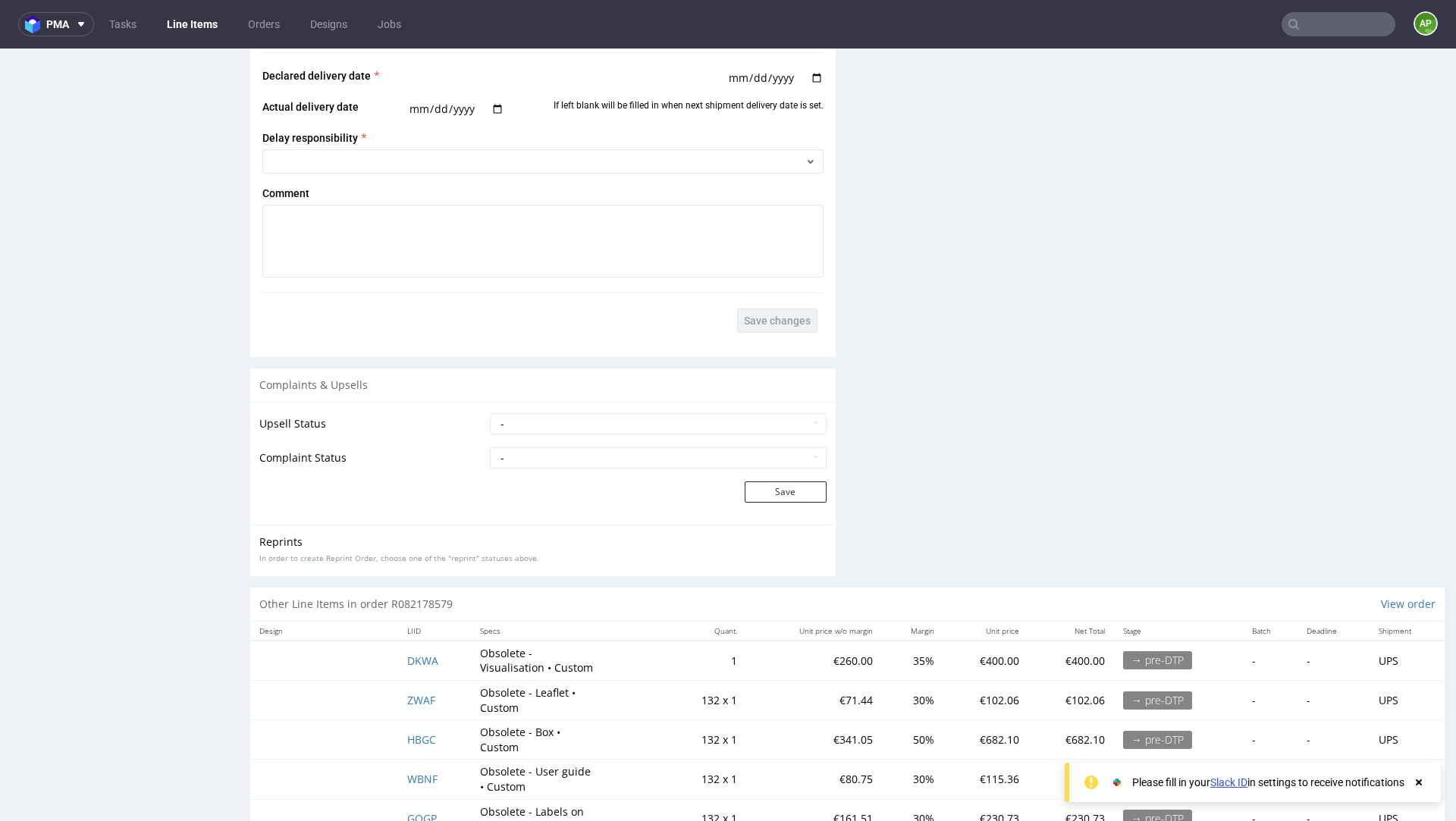
scroll to position [2328, 0]
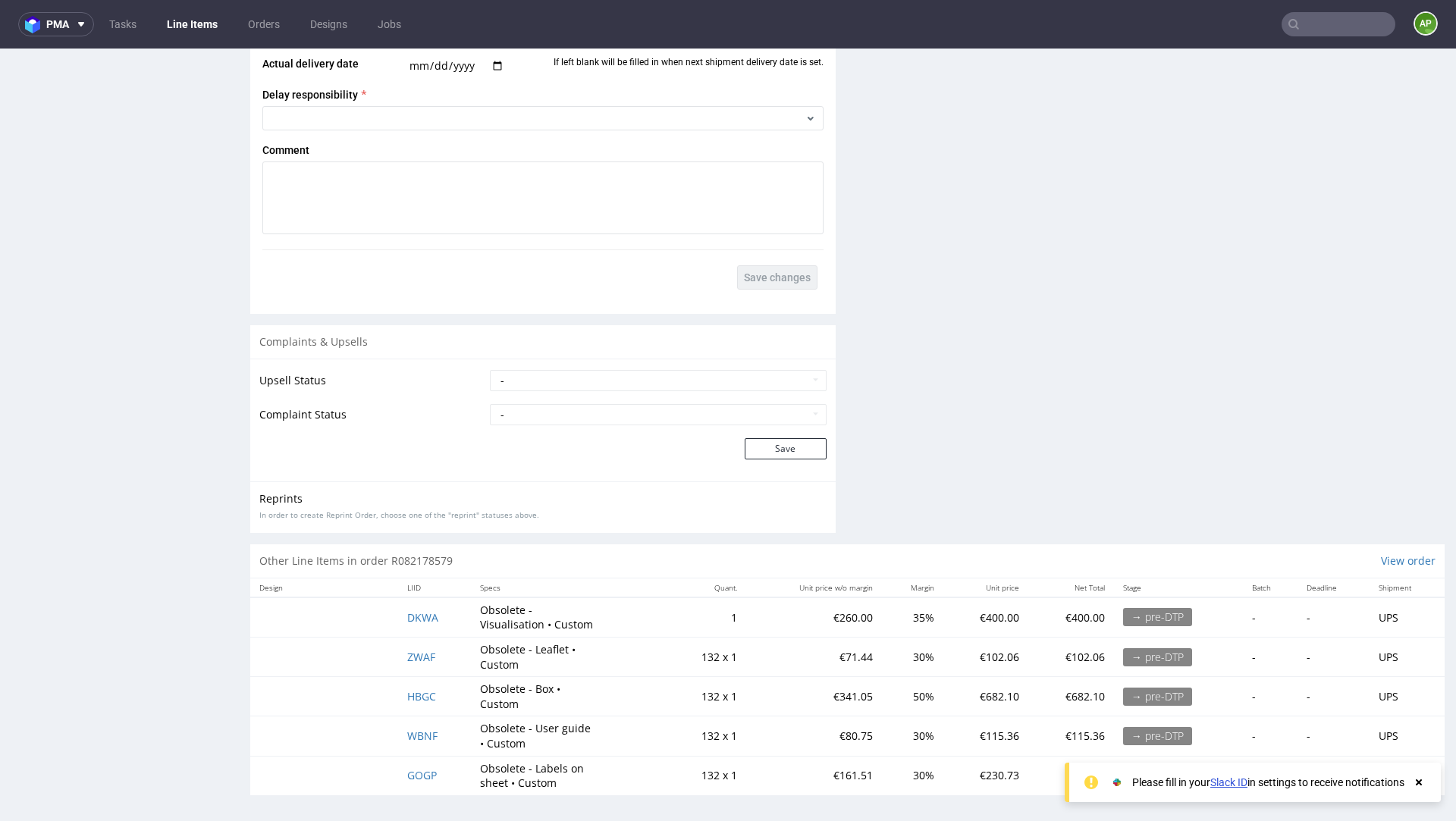
click at [447, 646] on td "ZWAF" at bounding box center [435, 657] width 73 height 39
click at [439, 653] on td "ZWAF" at bounding box center [435, 657] width 73 height 39
drag, startPoint x: 357, startPoint y: 653, endPoint x: 439, endPoint y: 653, distance: 82.0
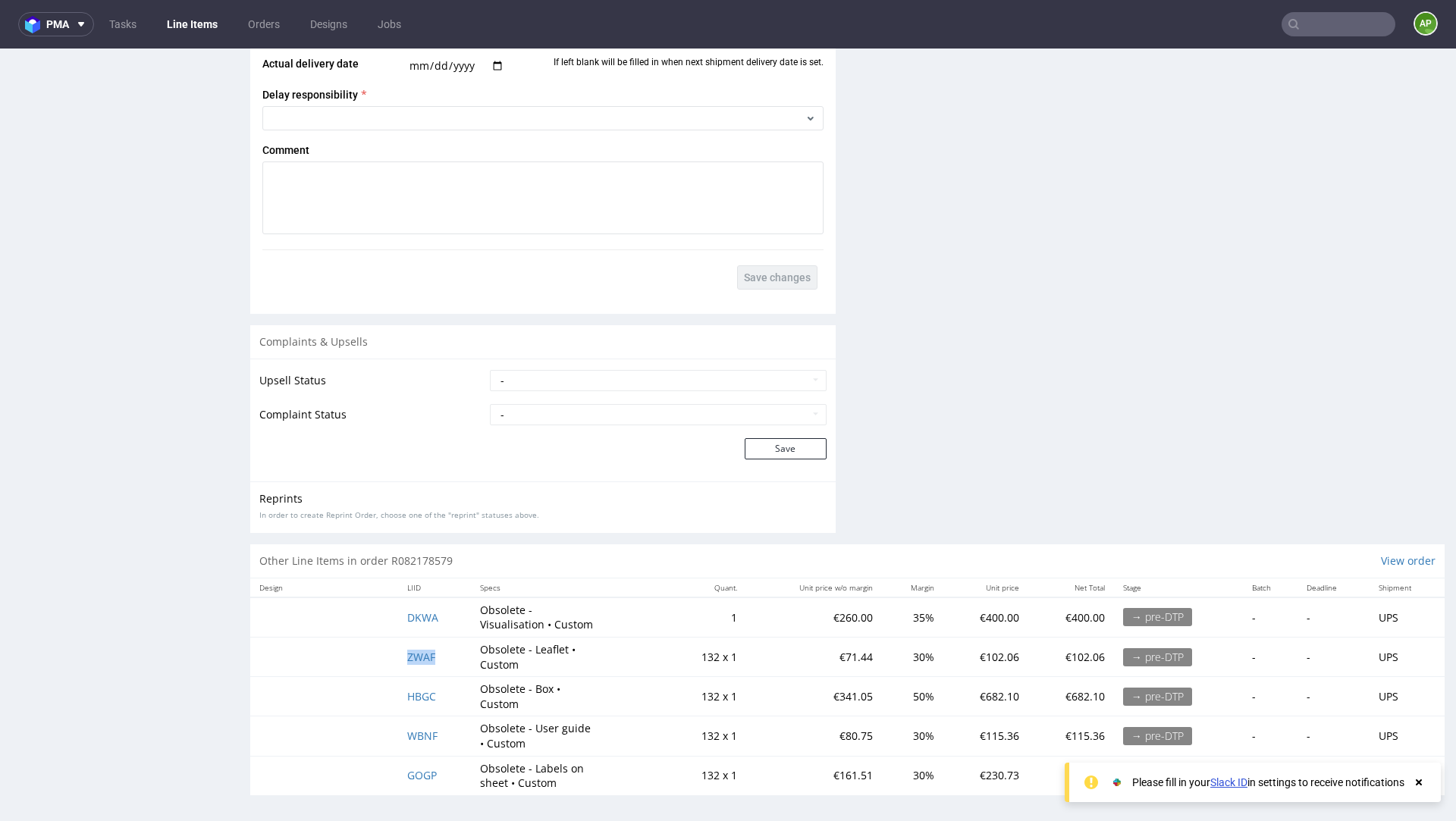
click at [439, 653] on tr "ZWAF Obsolete - Leaflet • Custom 132 x 1 €71.44 30% €102.06 €102.06 → pre-DTP -…" at bounding box center [848, 657] width 1194 height 39
copy span "ZWAF"
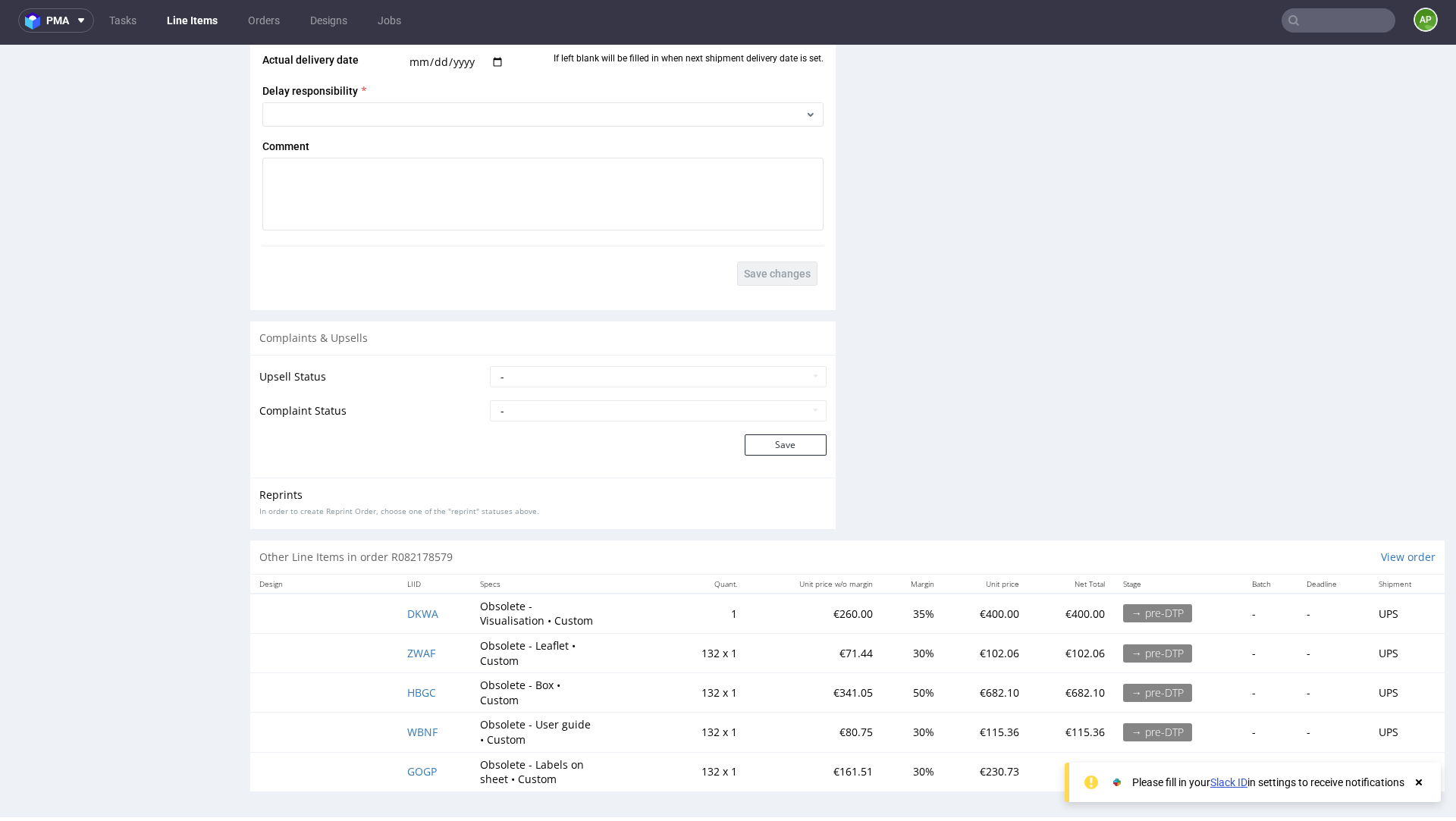
click at [447, 725] on td "WBNF" at bounding box center [435, 732] width 73 height 39
click at [447, 726] on td "WBNF" at bounding box center [435, 732] width 73 height 39
click at [437, 728] on td "WBNF" at bounding box center [435, 732] width 73 height 39
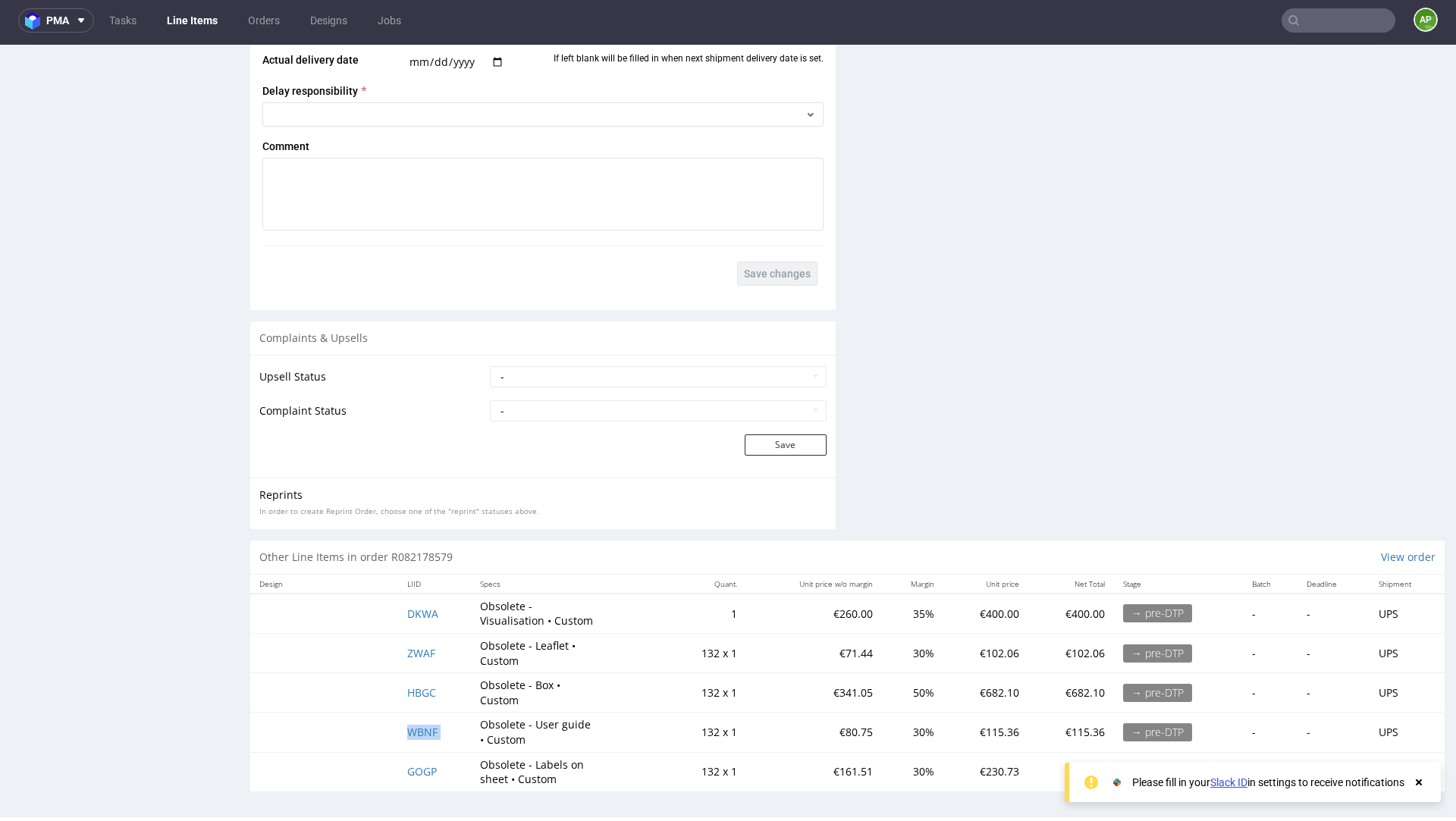
copy span "WBNF"
click at [442, 760] on td "GOGP" at bounding box center [435, 772] width 73 height 39
copy span "GOGP"
